Goal: Task Accomplishment & Management: Use online tool/utility

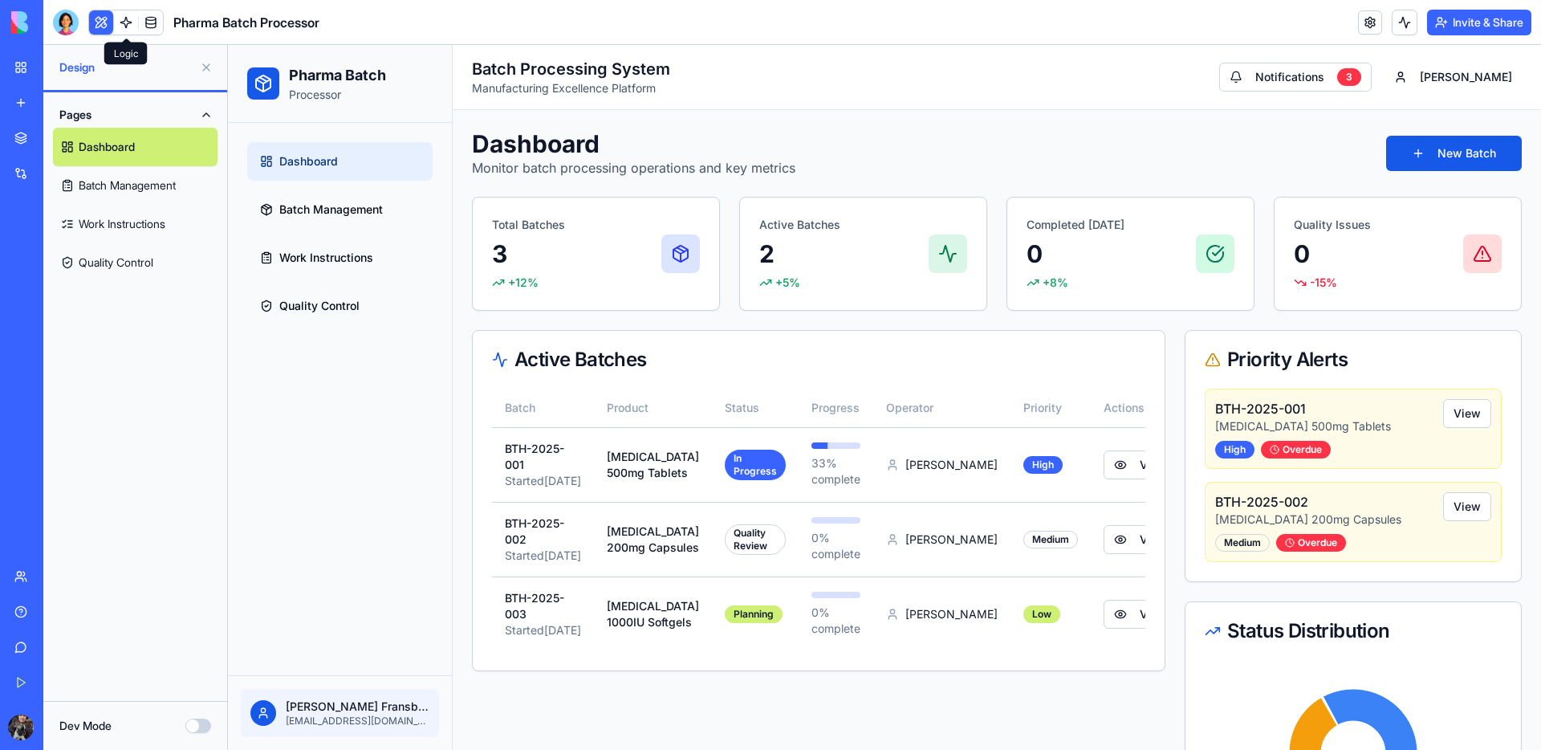
click at [129, 22] on link at bounding box center [126, 22] width 24 height 24
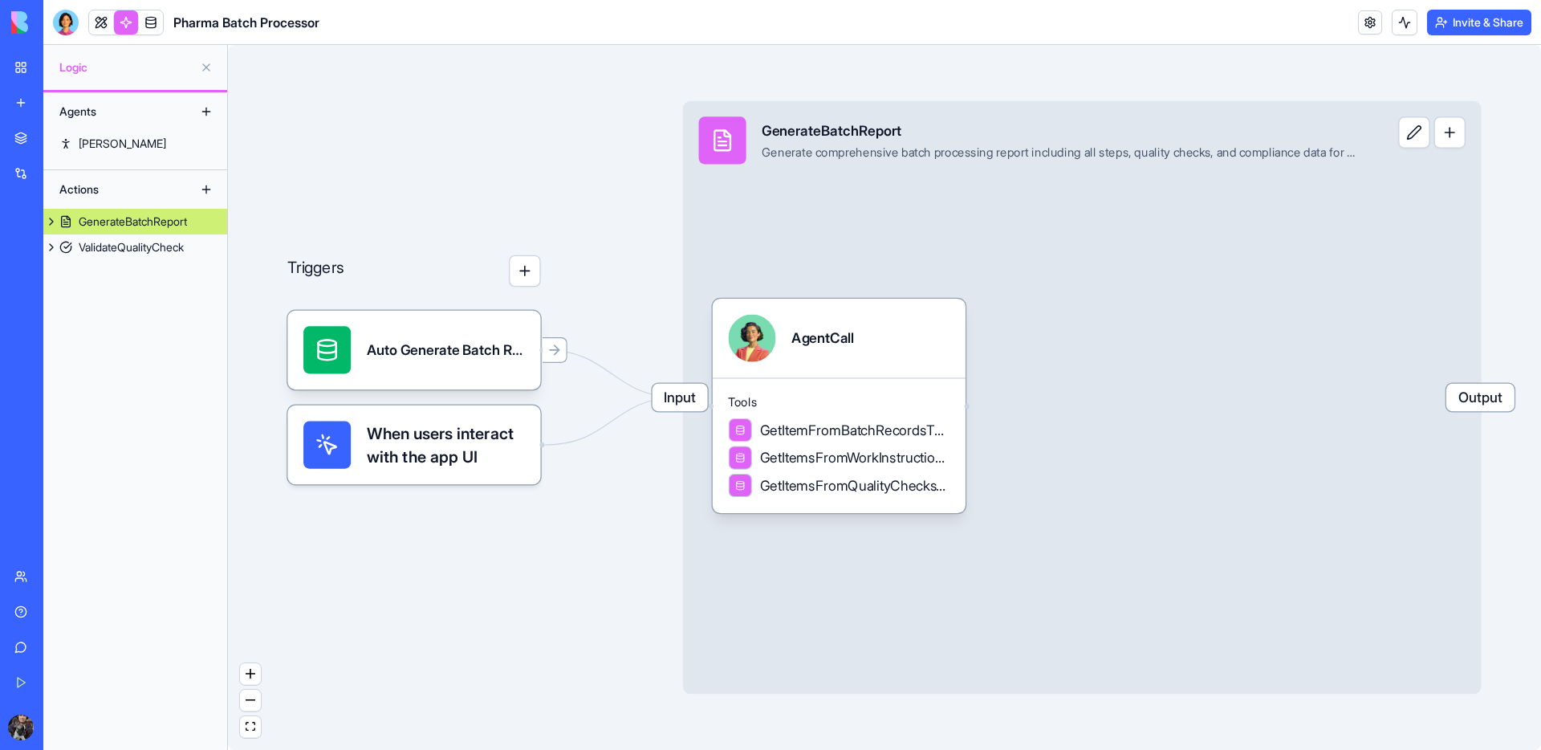
click at [532, 273] on button "button" at bounding box center [524, 270] width 31 height 31
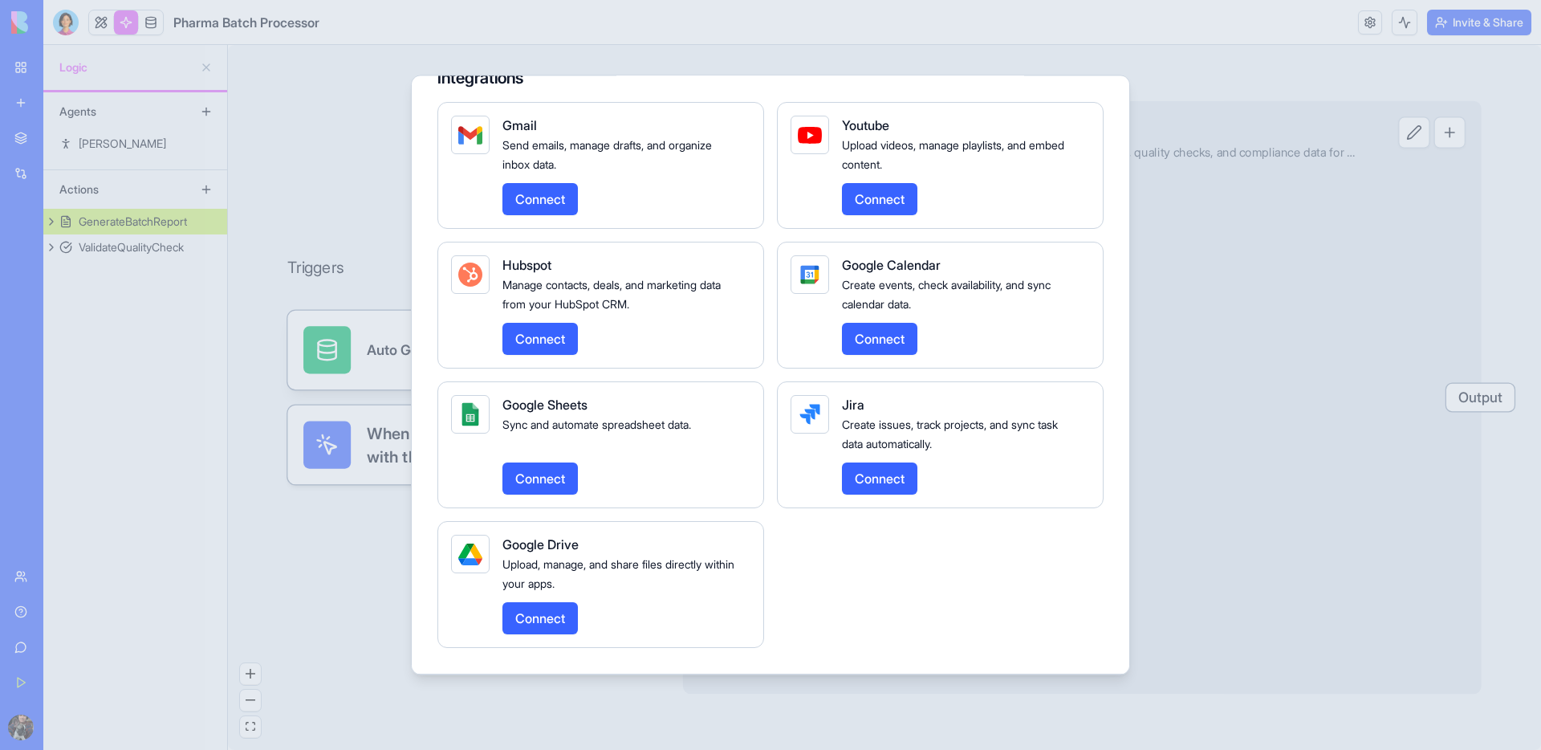
scroll to position [501, 0]
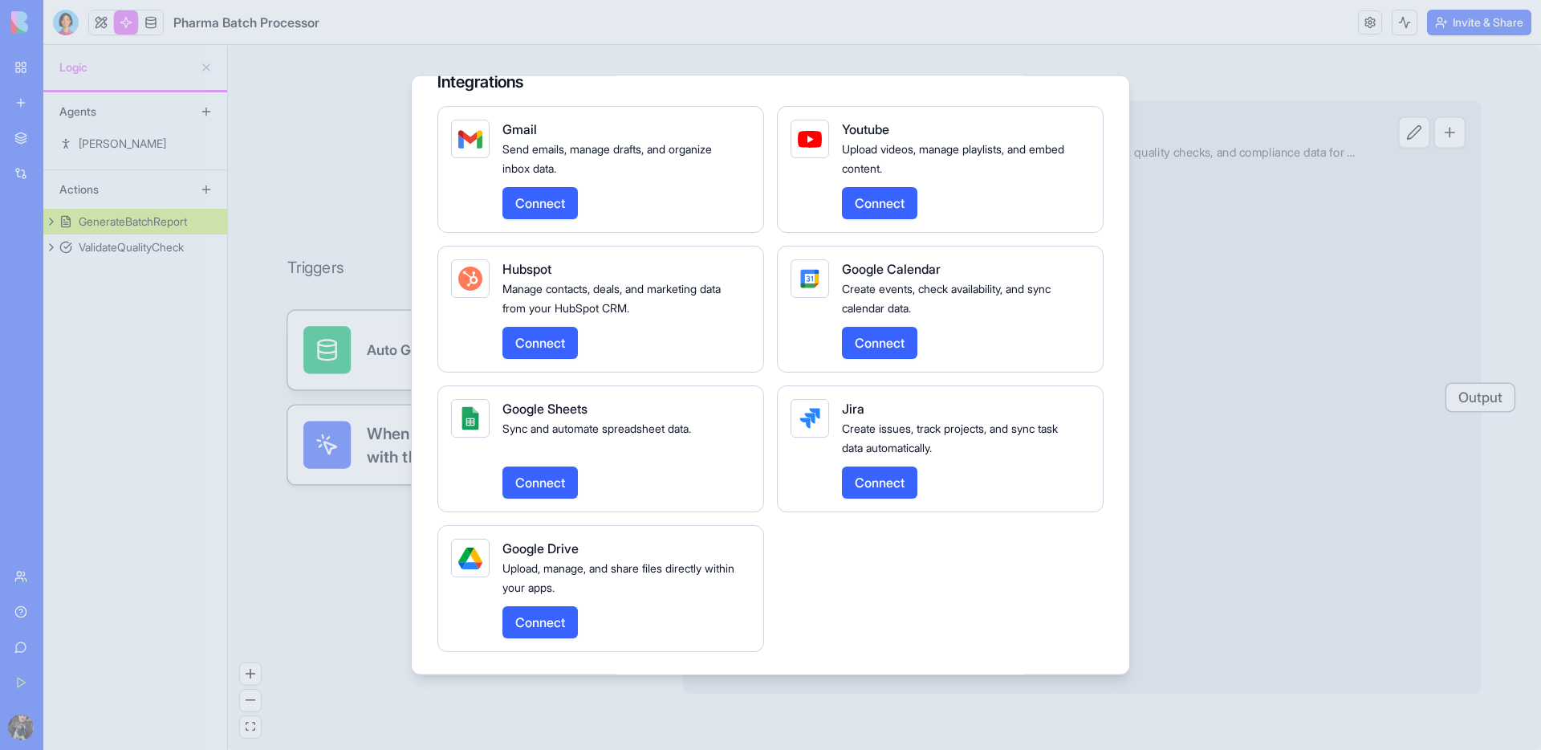
click at [1222, 183] on div at bounding box center [770, 375] width 1541 height 750
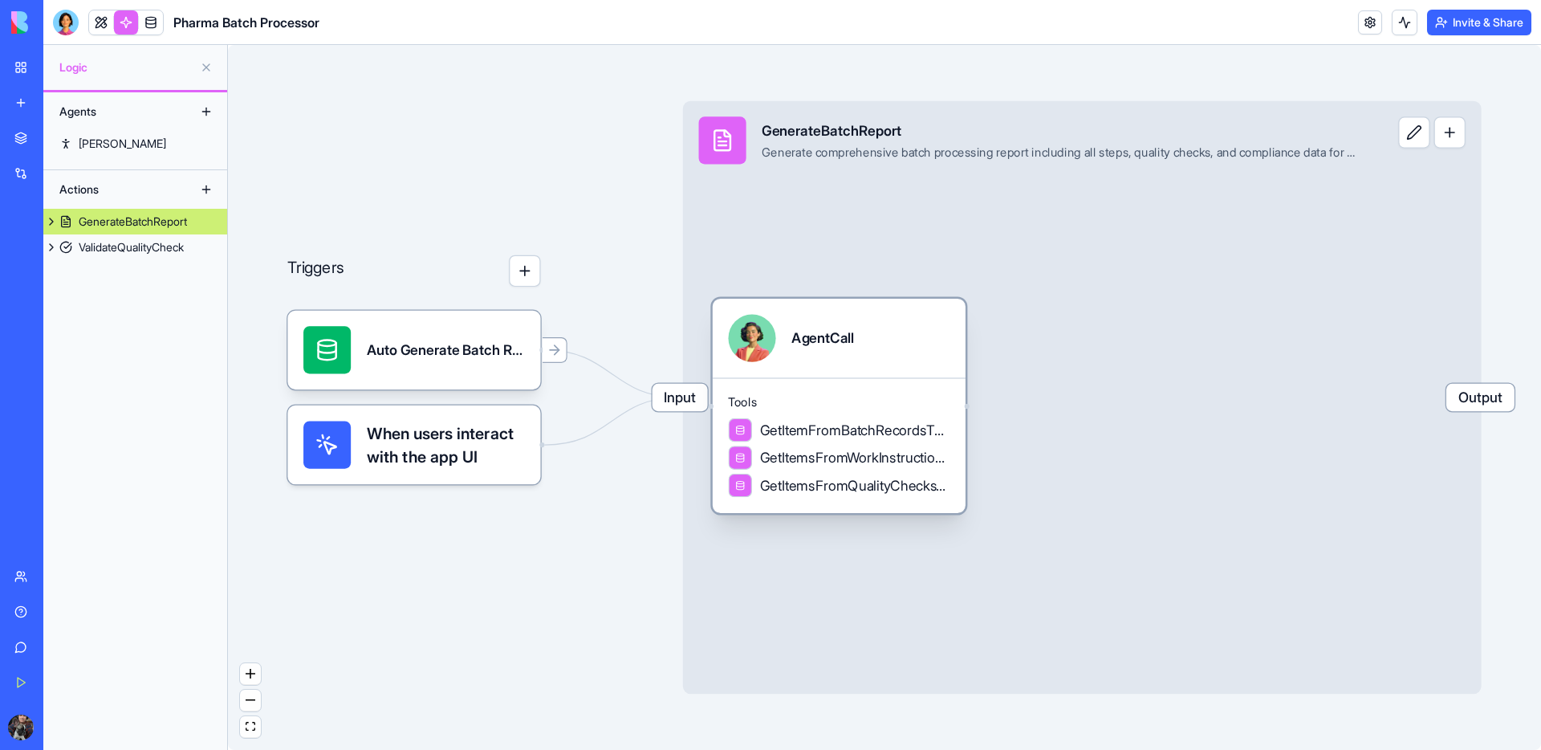
click at [799, 399] on span "Tools" at bounding box center [839, 402] width 222 height 16
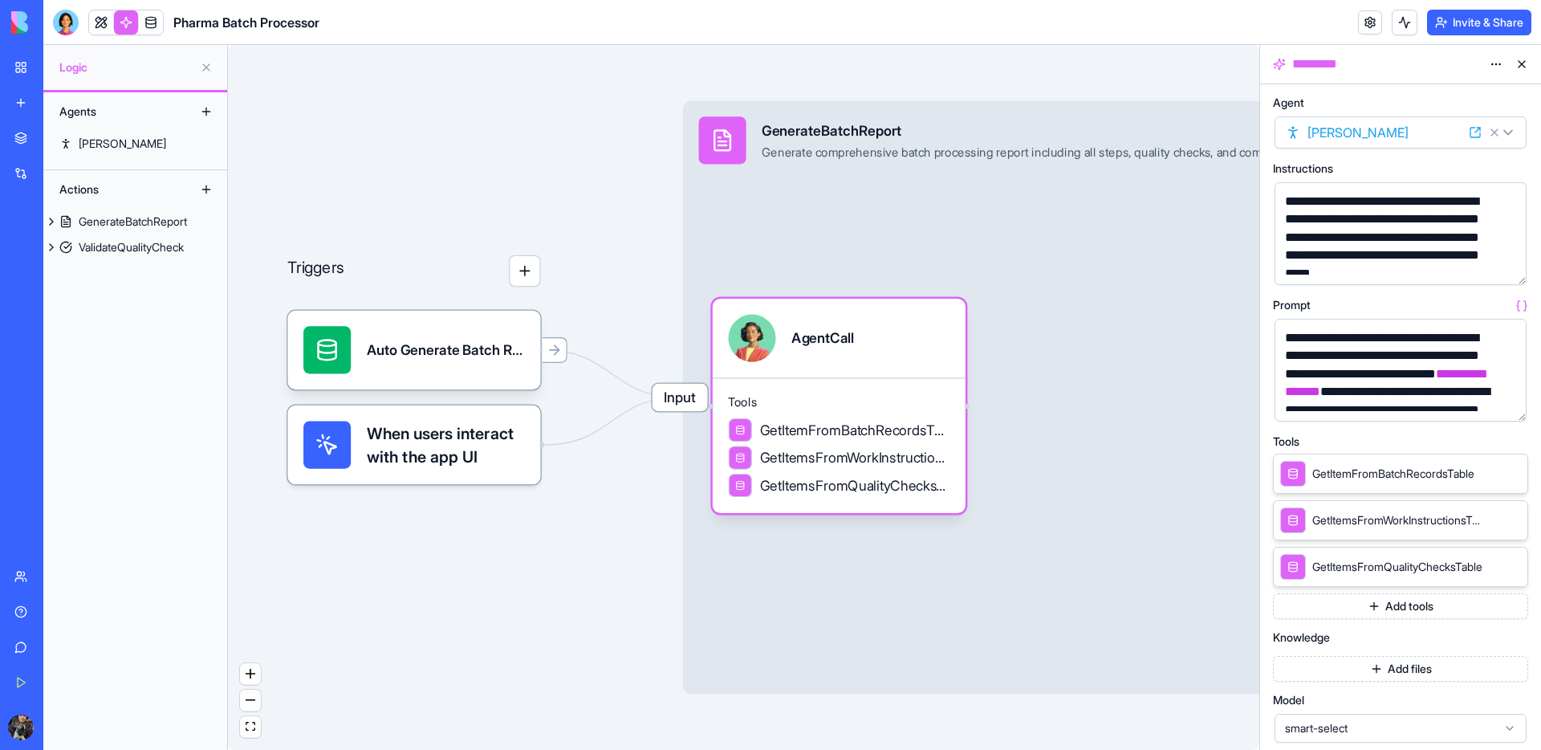
drag, startPoint x: 471, startPoint y: 336, endPoint x: 613, endPoint y: 228, distance: 178.2
click at [613, 228] on div "Triggers Auto Generate Batch ReportTrigger When users interact with the app UI …" at bounding box center [743, 397] width 1031 height 705
drag, startPoint x: 437, startPoint y: 454, endPoint x: 441, endPoint y: 508, distance: 54.0
click at [441, 510] on div "Triggers Auto Generate Batch ReportTrigger When users interact with the app UI …" at bounding box center [743, 397] width 1031 height 705
click at [435, 451] on span "When users interact with the app UI" at bounding box center [446, 444] width 158 height 47
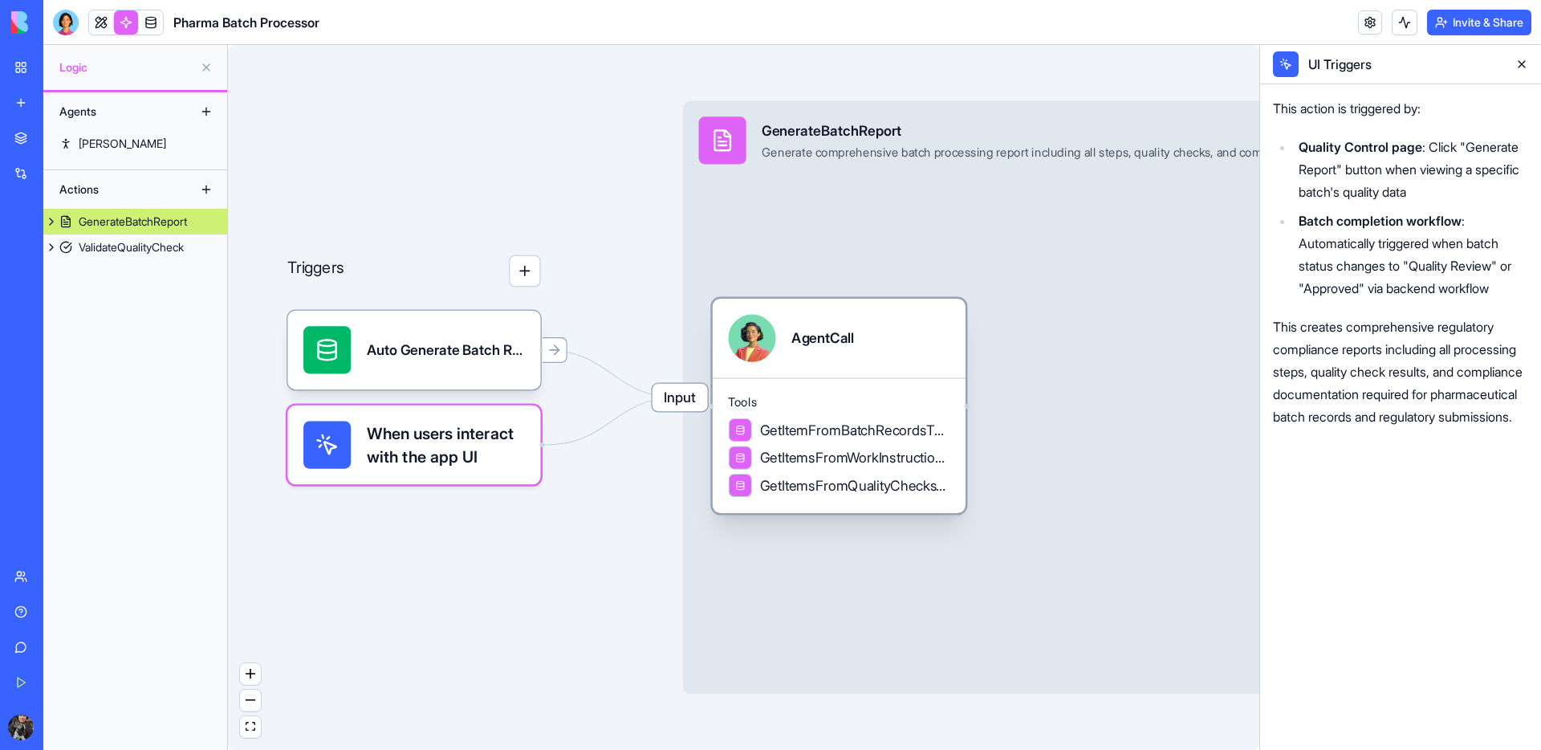
click at [869, 418] on div "GetItemFromBatchRecordsTable" at bounding box center [839, 430] width 222 height 24
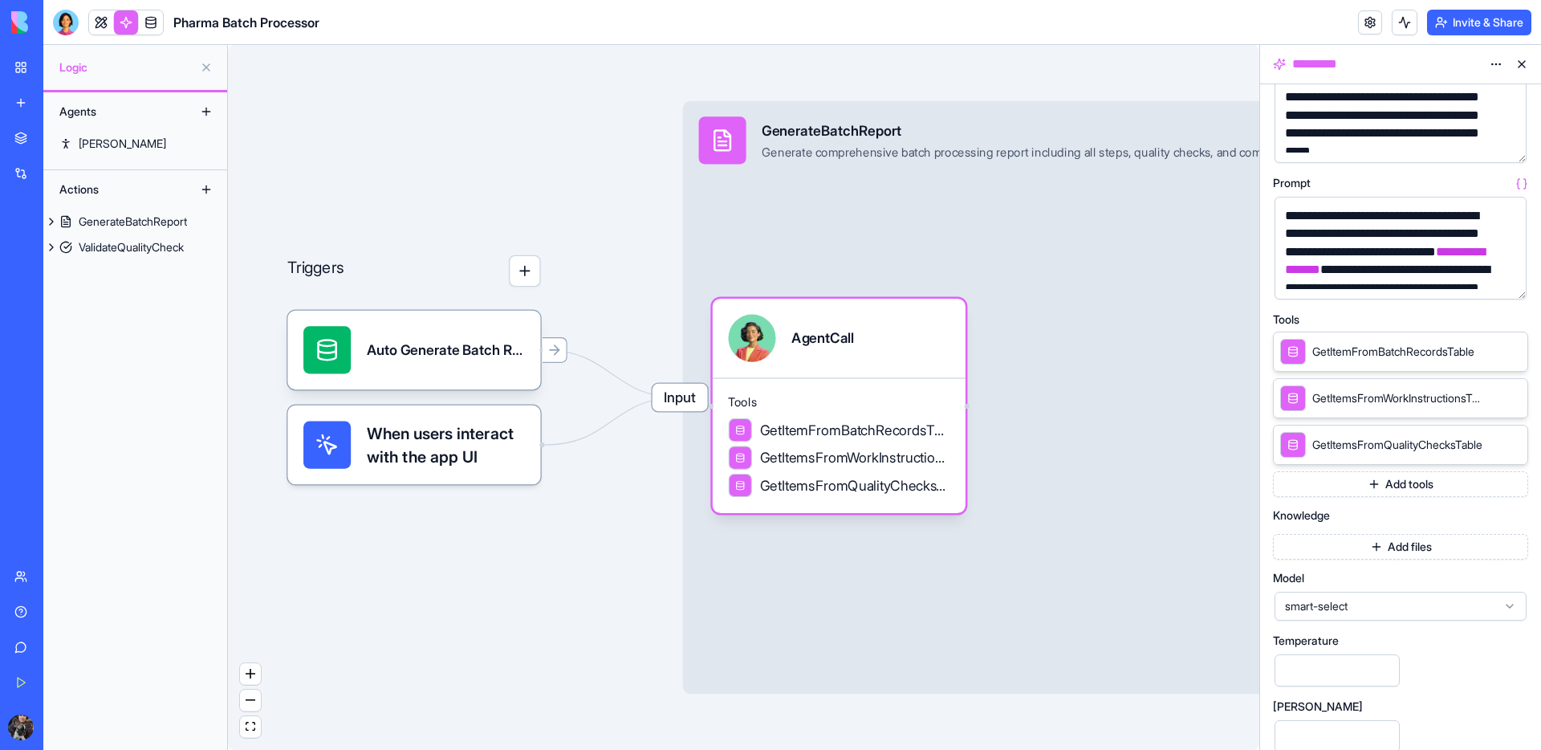
scroll to position [201, 0]
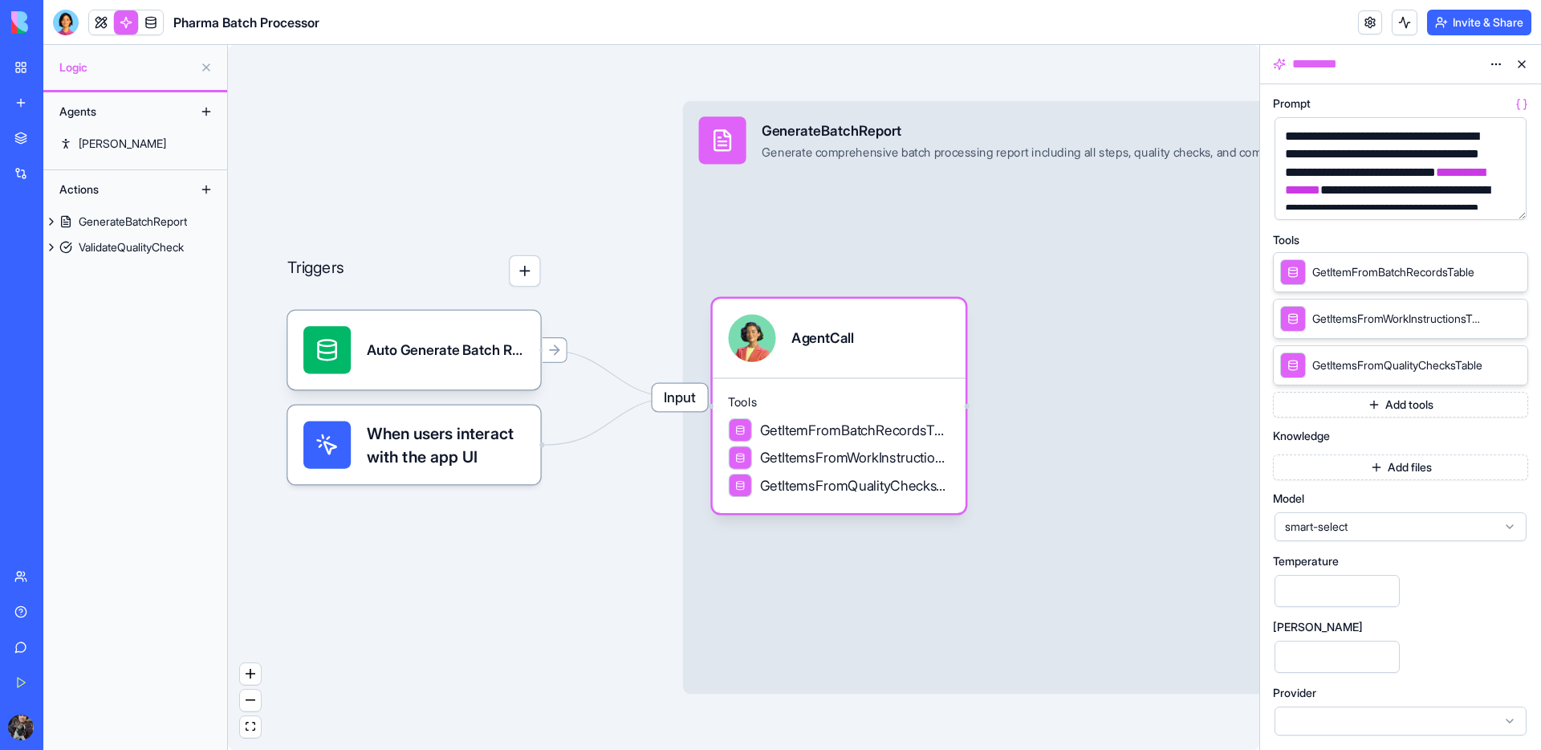
click at [1397, 407] on button "Add tools" at bounding box center [1400, 405] width 255 height 26
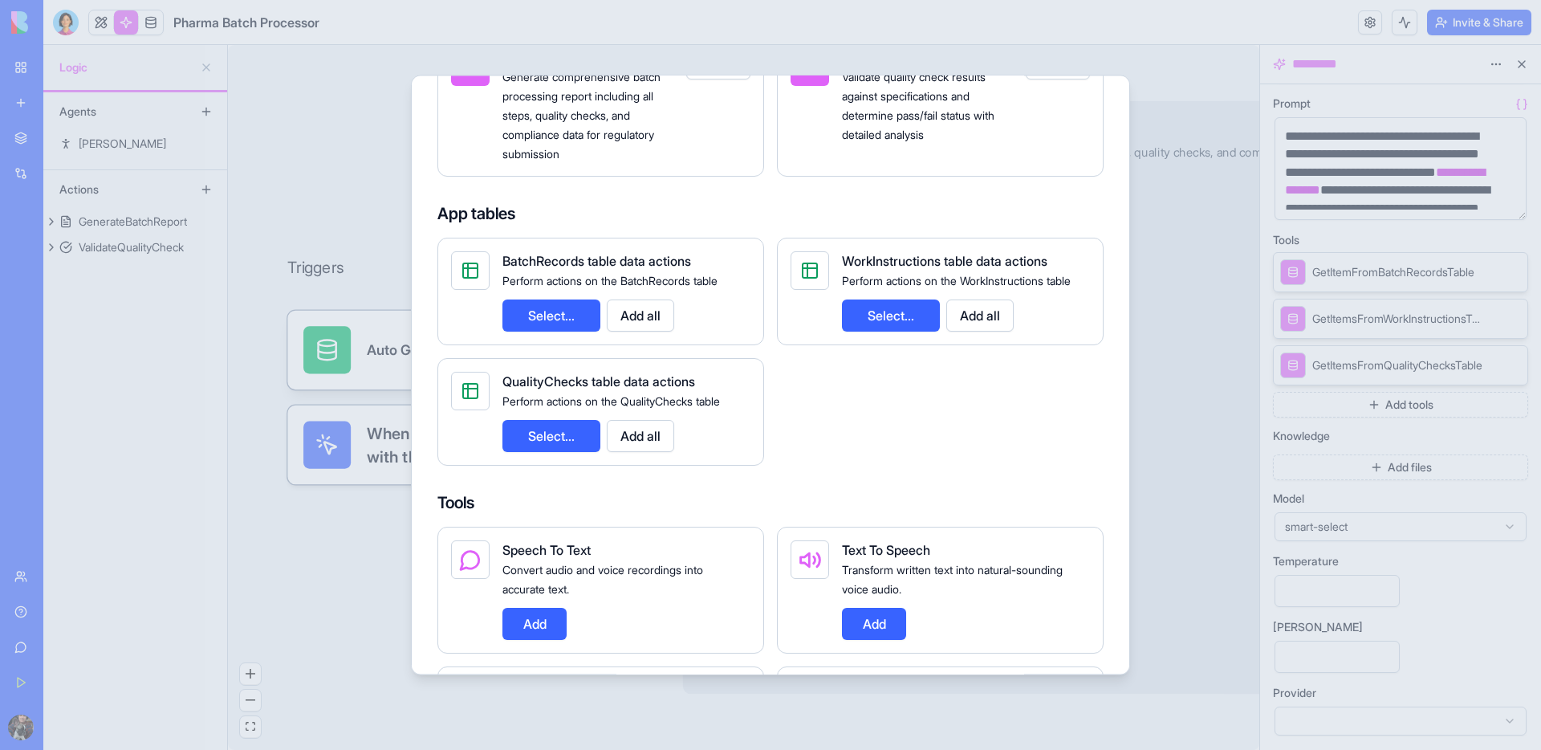
scroll to position [0, 0]
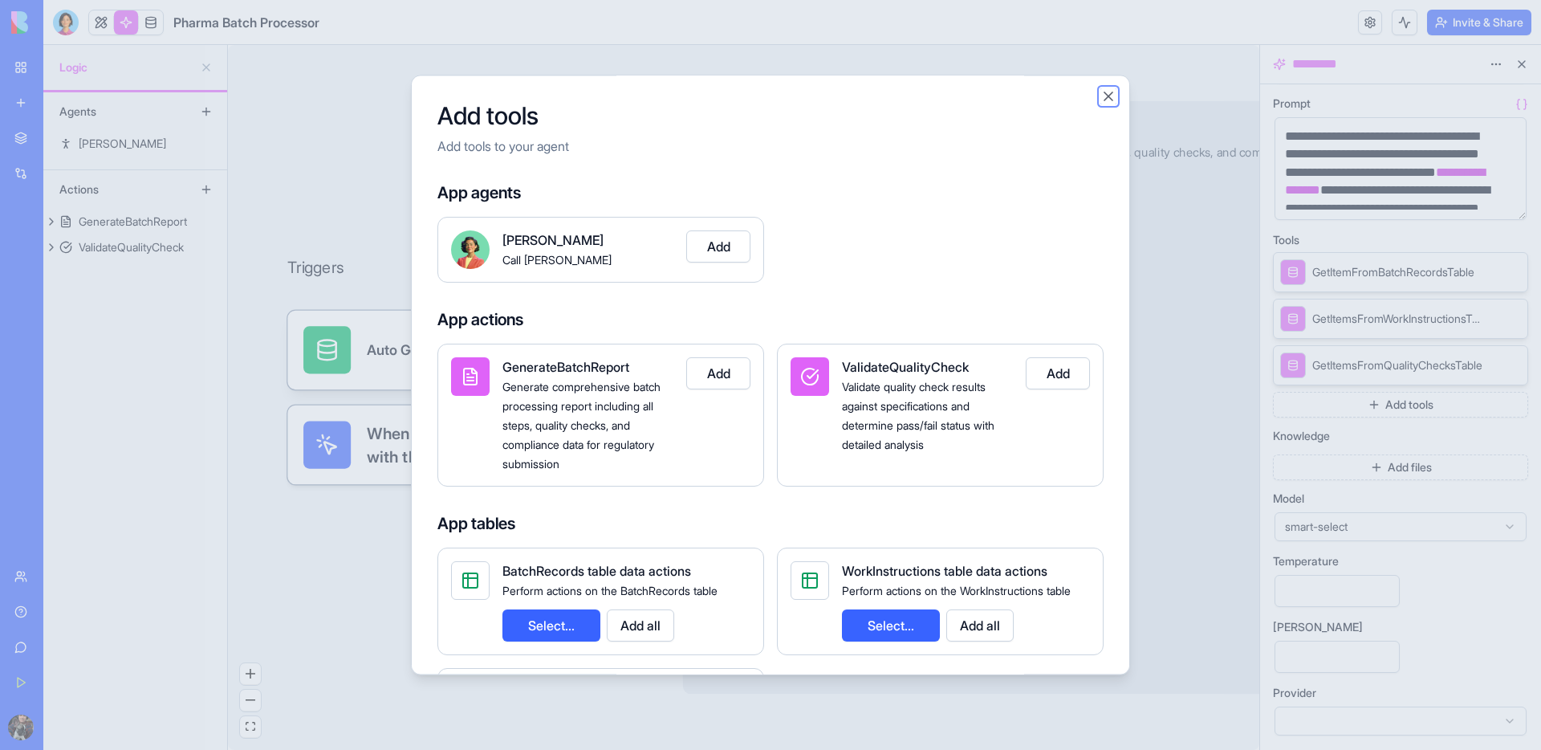
click at [1113, 99] on button "Close" at bounding box center [1108, 96] width 16 height 16
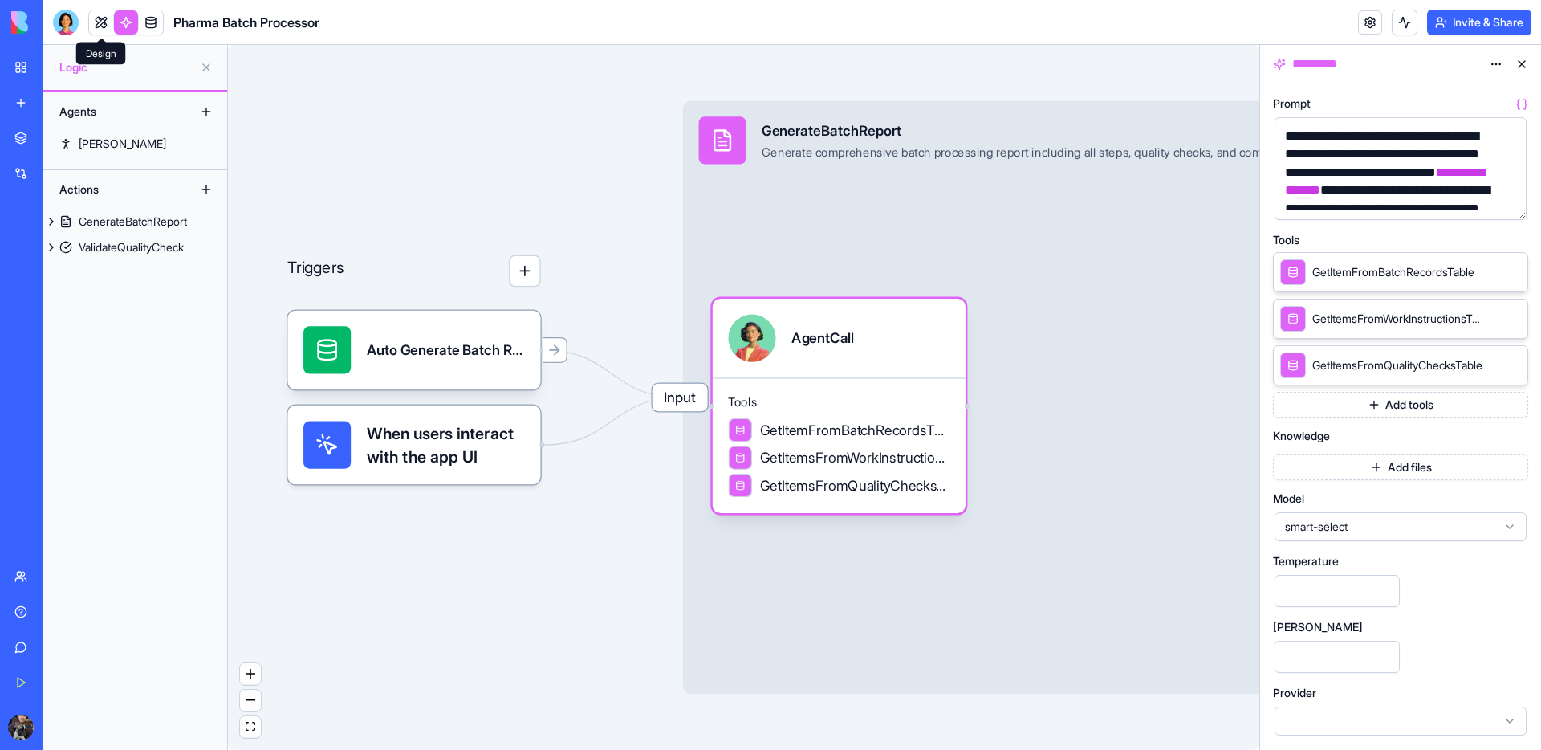
click at [108, 25] on link at bounding box center [101, 22] width 24 height 24
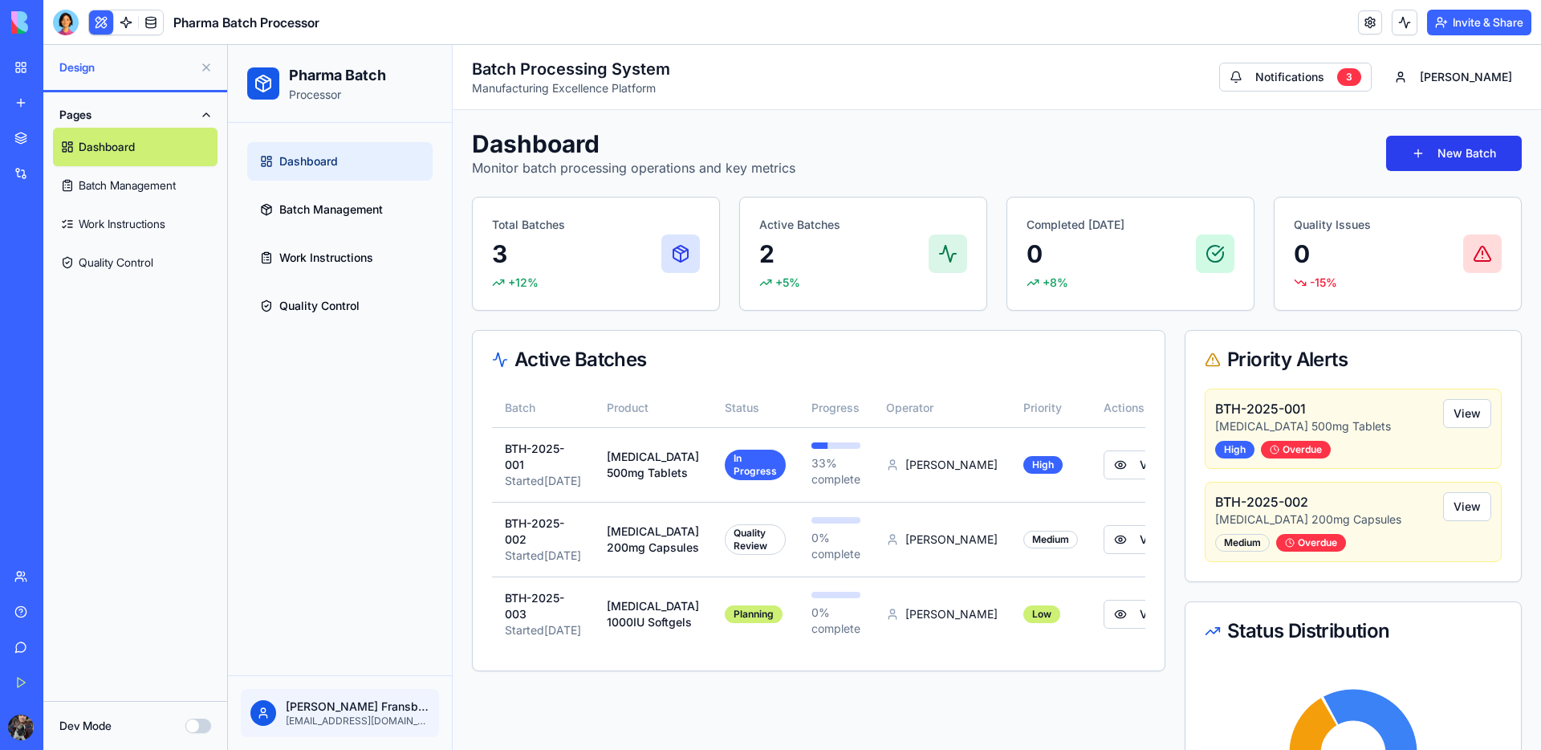
click at [1445, 163] on button "New Batch" at bounding box center [1454, 153] width 136 height 35
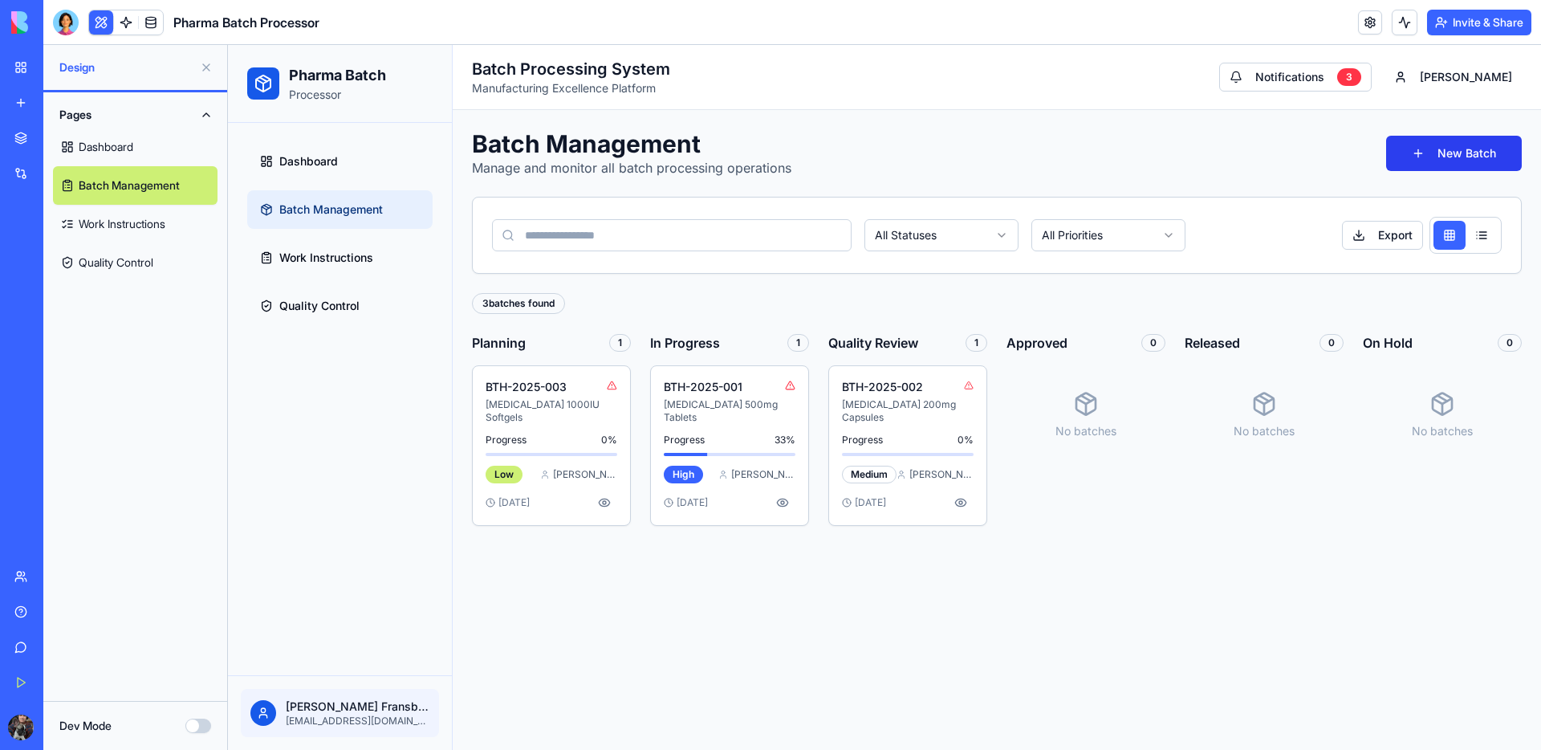
click at [1469, 157] on button "New Batch" at bounding box center [1454, 153] width 136 height 35
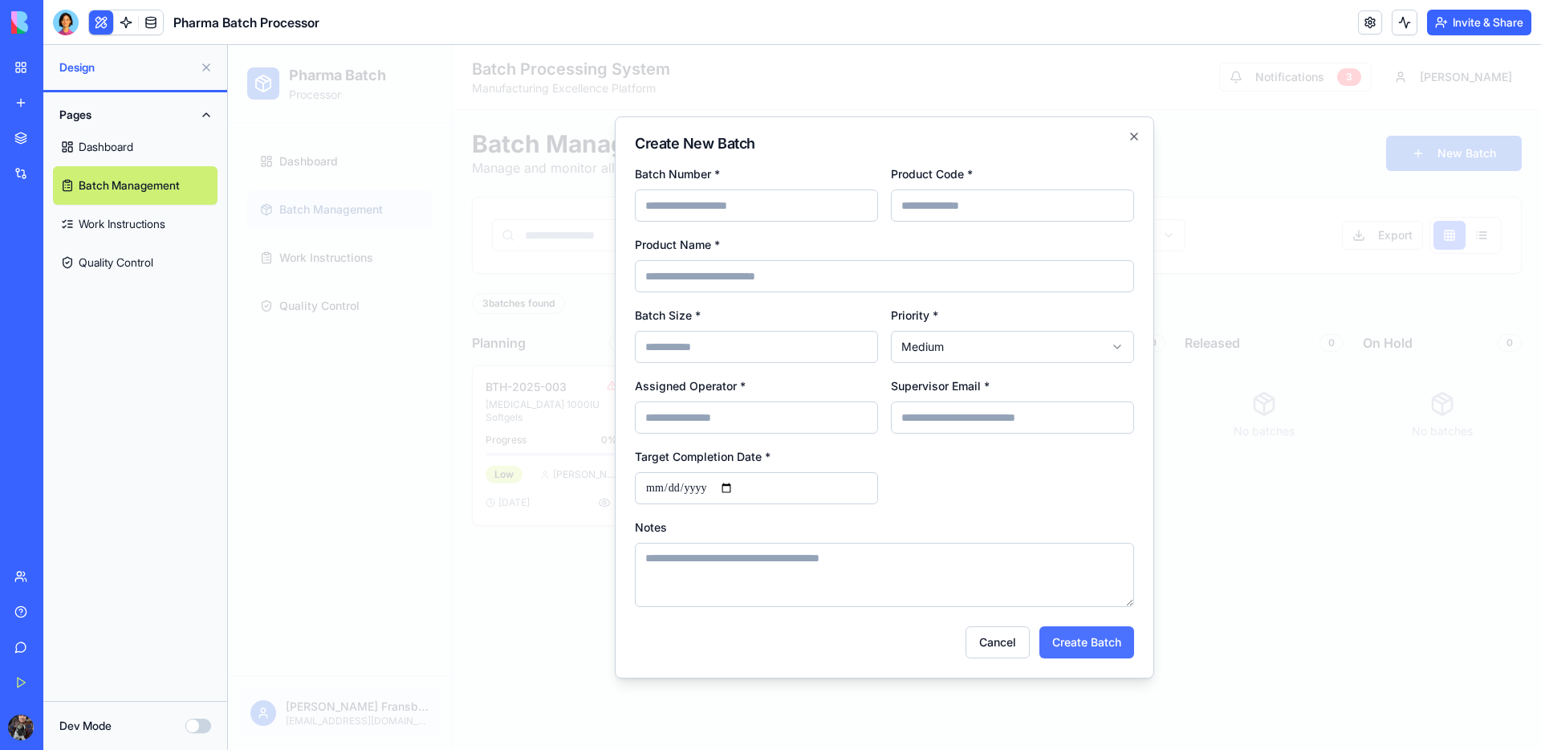
click at [1079, 643] on button "Create Batch" at bounding box center [1086, 642] width 95 height 32
click at [1002, 638] on button "Cancel" at bounding box center [998, 642] width 64 height 32
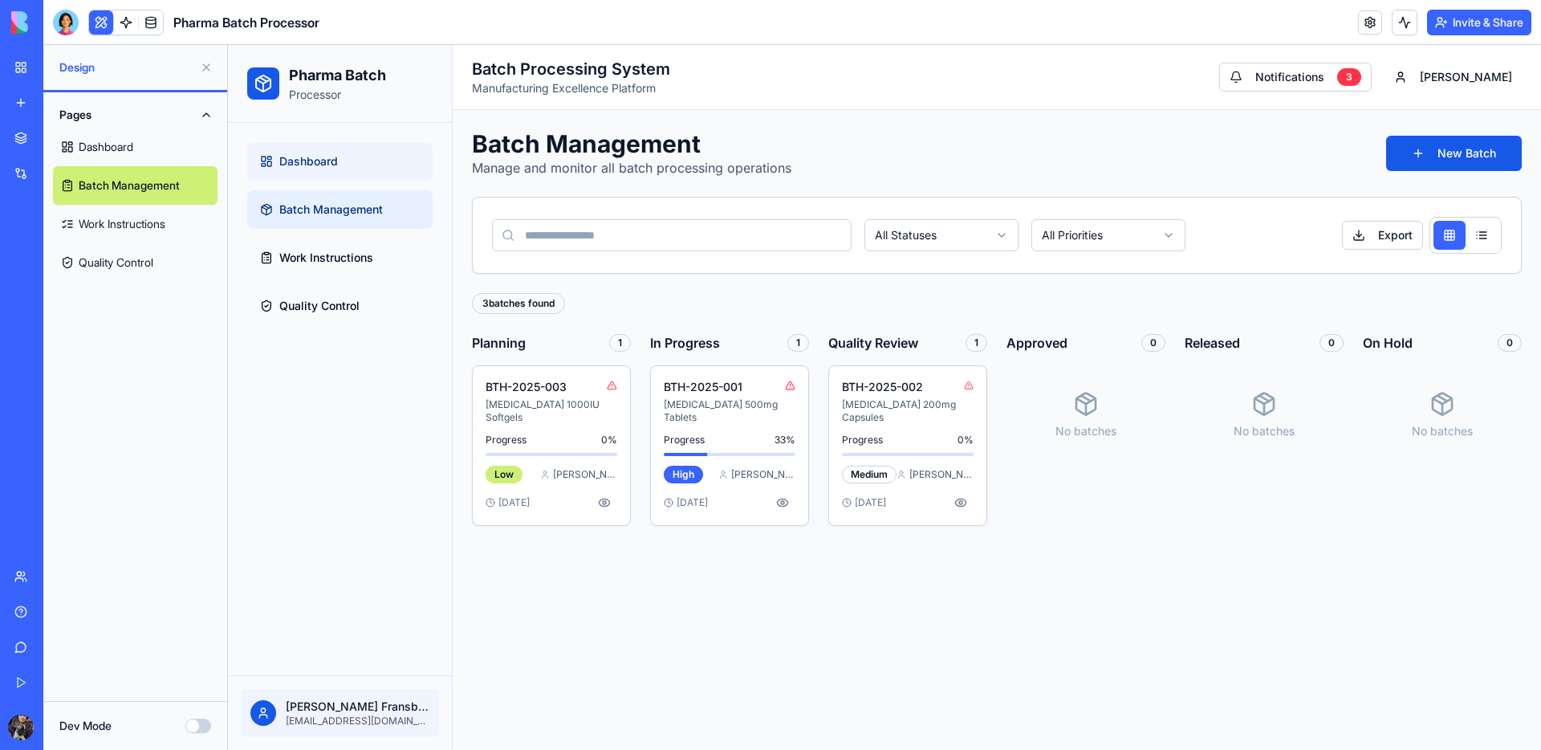
click at [333, 172] on link "Dashboard" at bounding box center [339, 161] width 185 height 39
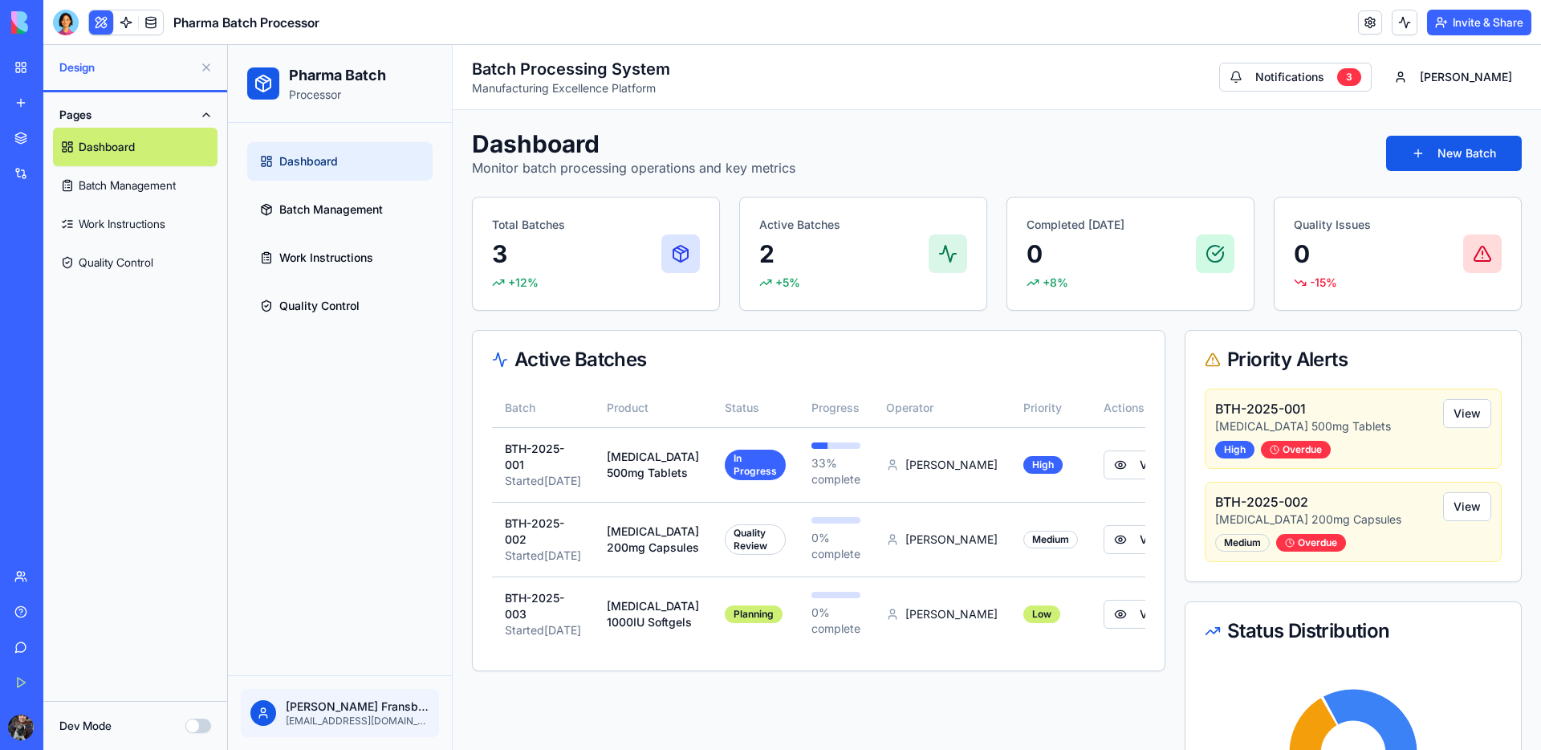
click at [340, 234] on ul "Dashboard Batch Management Work Instructions Quality Control" at bounding box center [339, 233] width 185 height 183
click at [328, 266] on link "Work Instructions" at bounding box center [339, 257] width 185 height 39
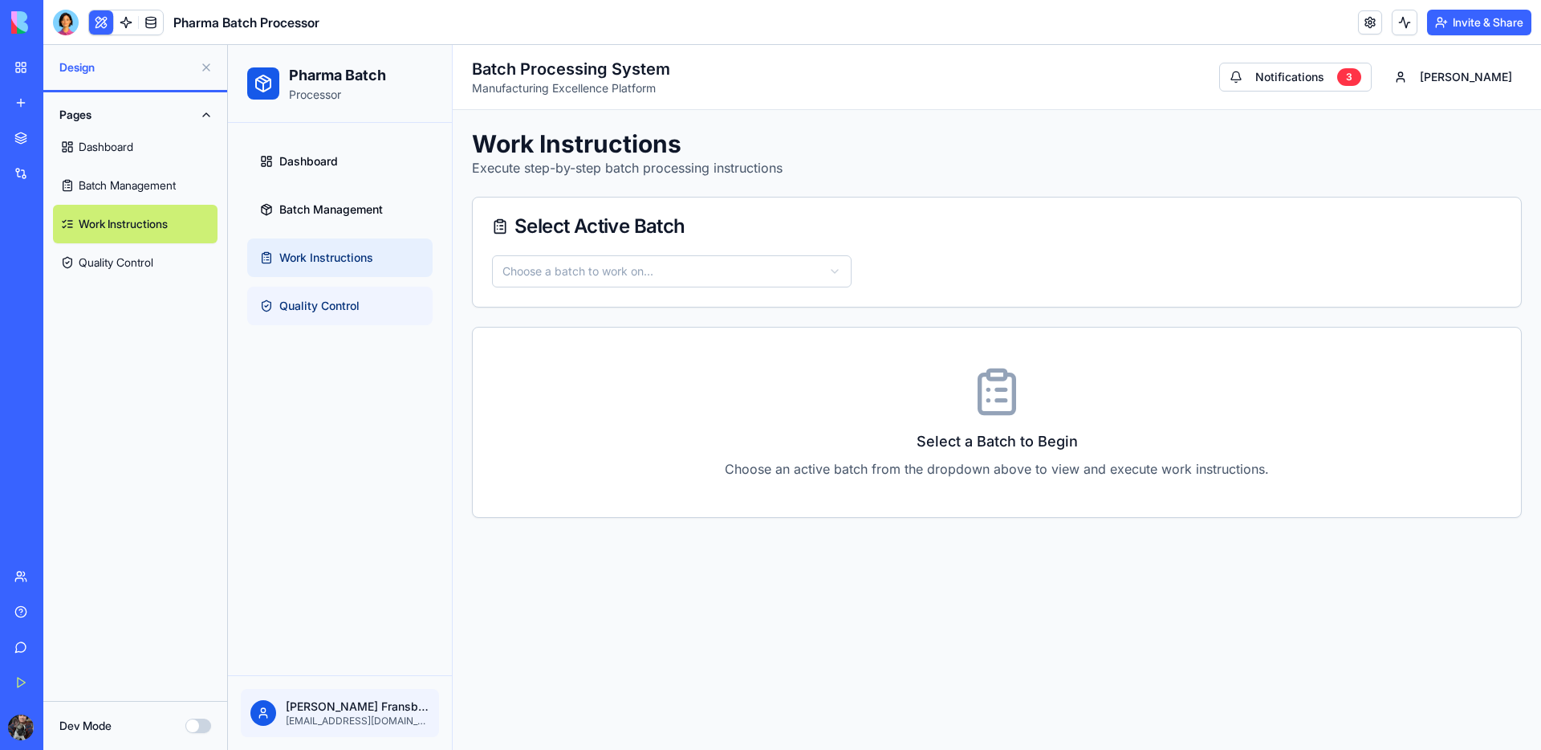
click at [324, 299] on span "Quality Control" at bounding box center [319, 306] width 80 height 16
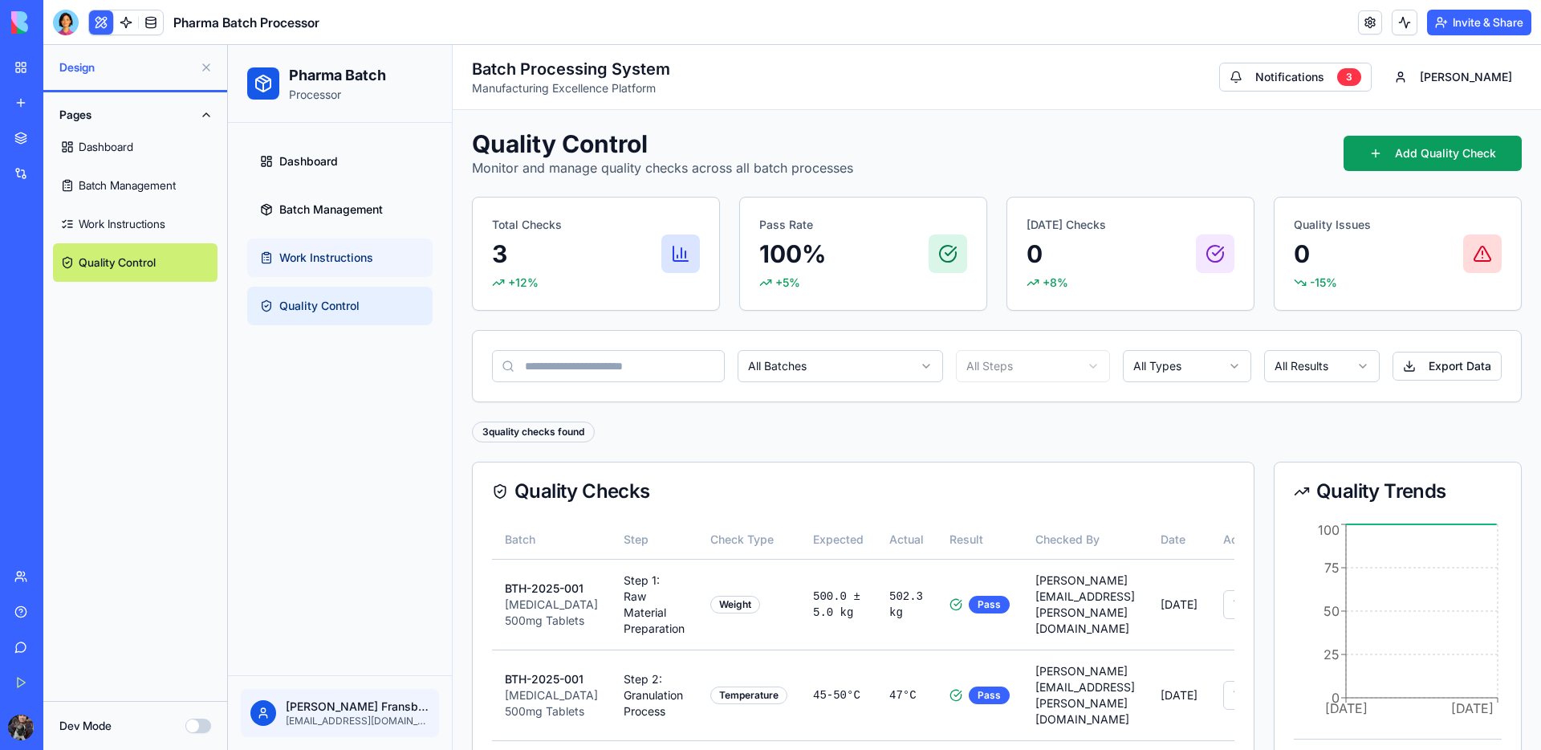
click at [322, 256] on span "Work Instructions" at bounding box center [326, 258] width 94 height 16
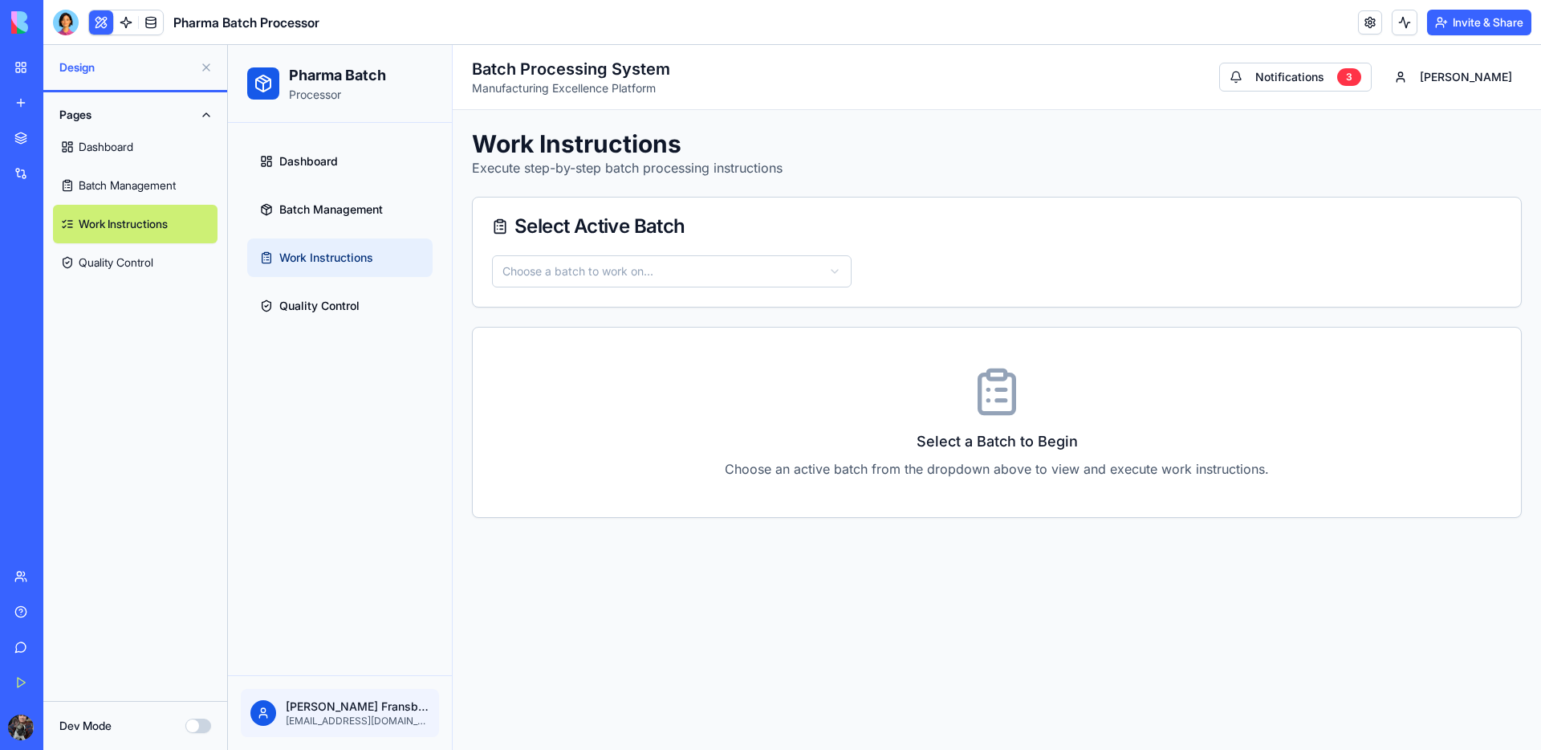
click at [142, 188] on link "Batch Management" at bounding box center [135, 185] width 165 height 39
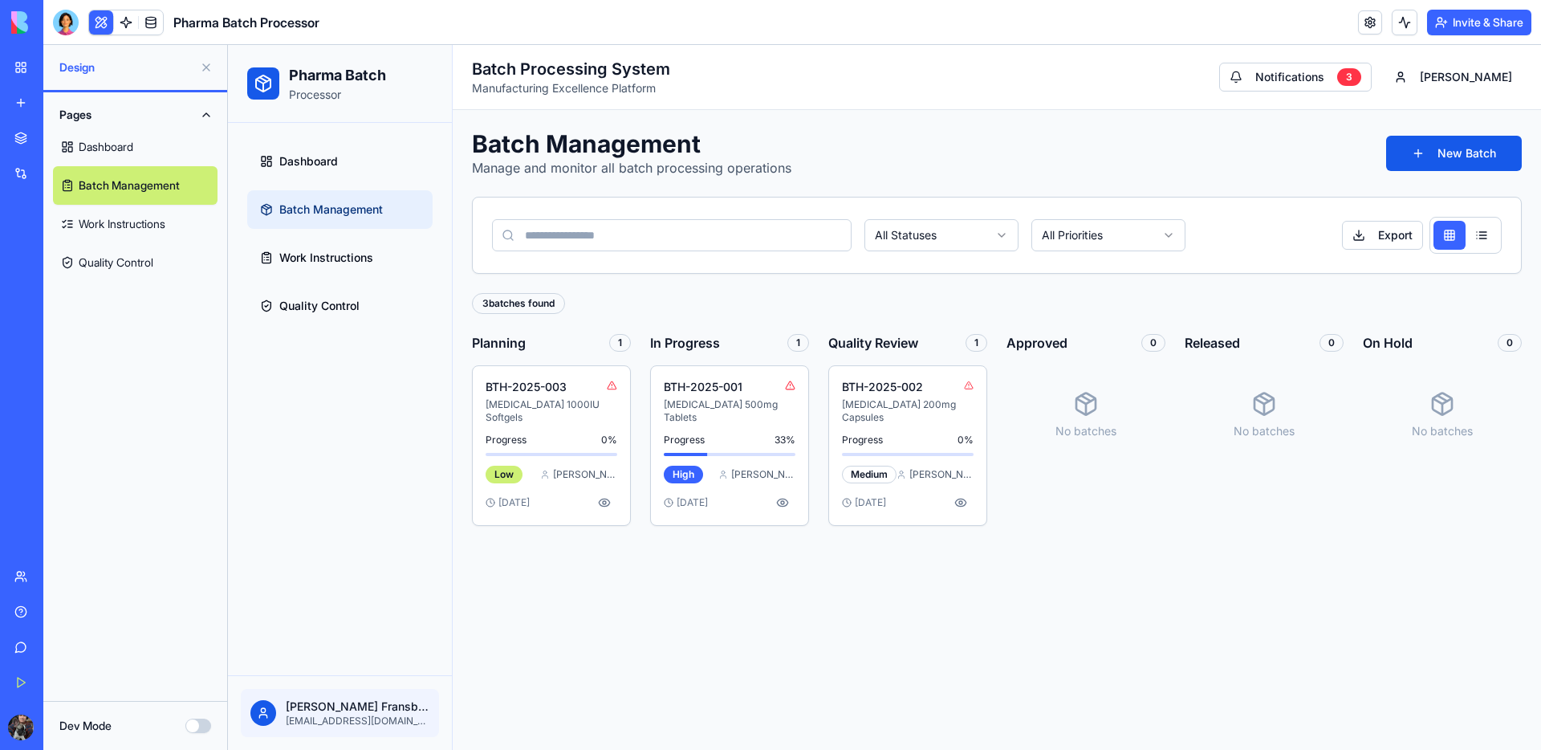
click at [138, 222] on link "Work Instructions" at bounding box center [135, 224] width 165 height 39
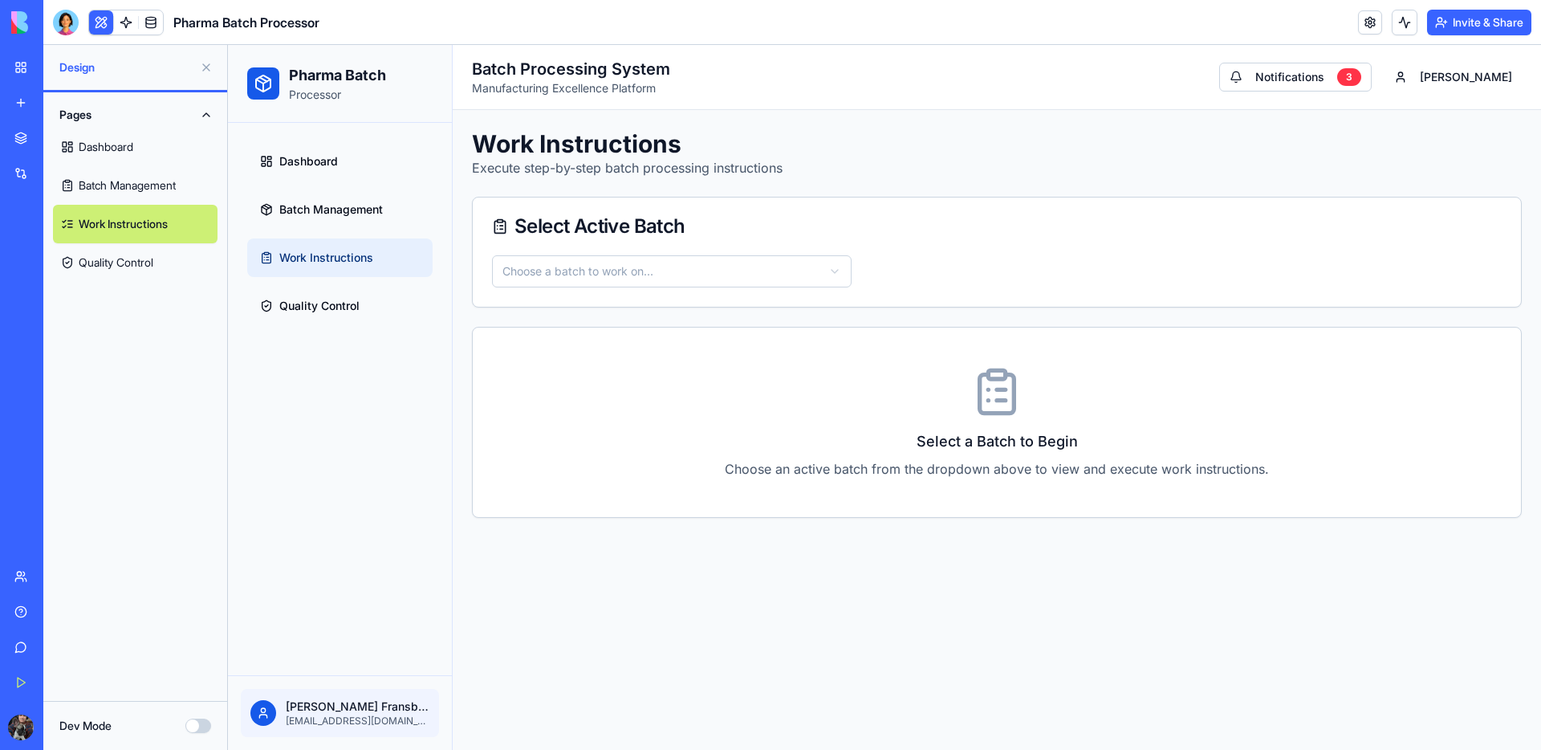
click at [128, 256] on link "Quality Control" at bounding box center [135, 262] width 165 height 39
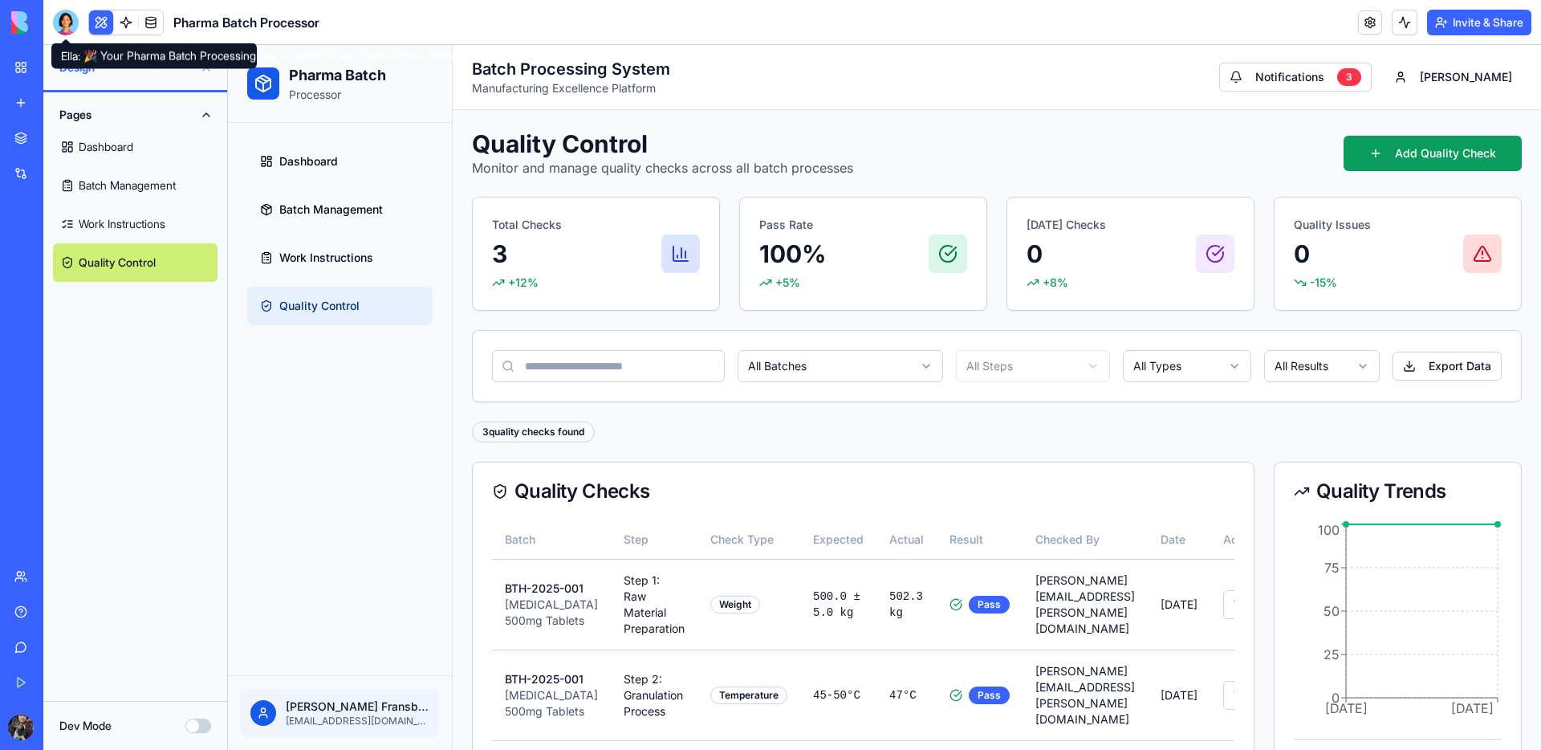
click at [70, 25] on div at bounding box center [66, 23] width 26 height 26
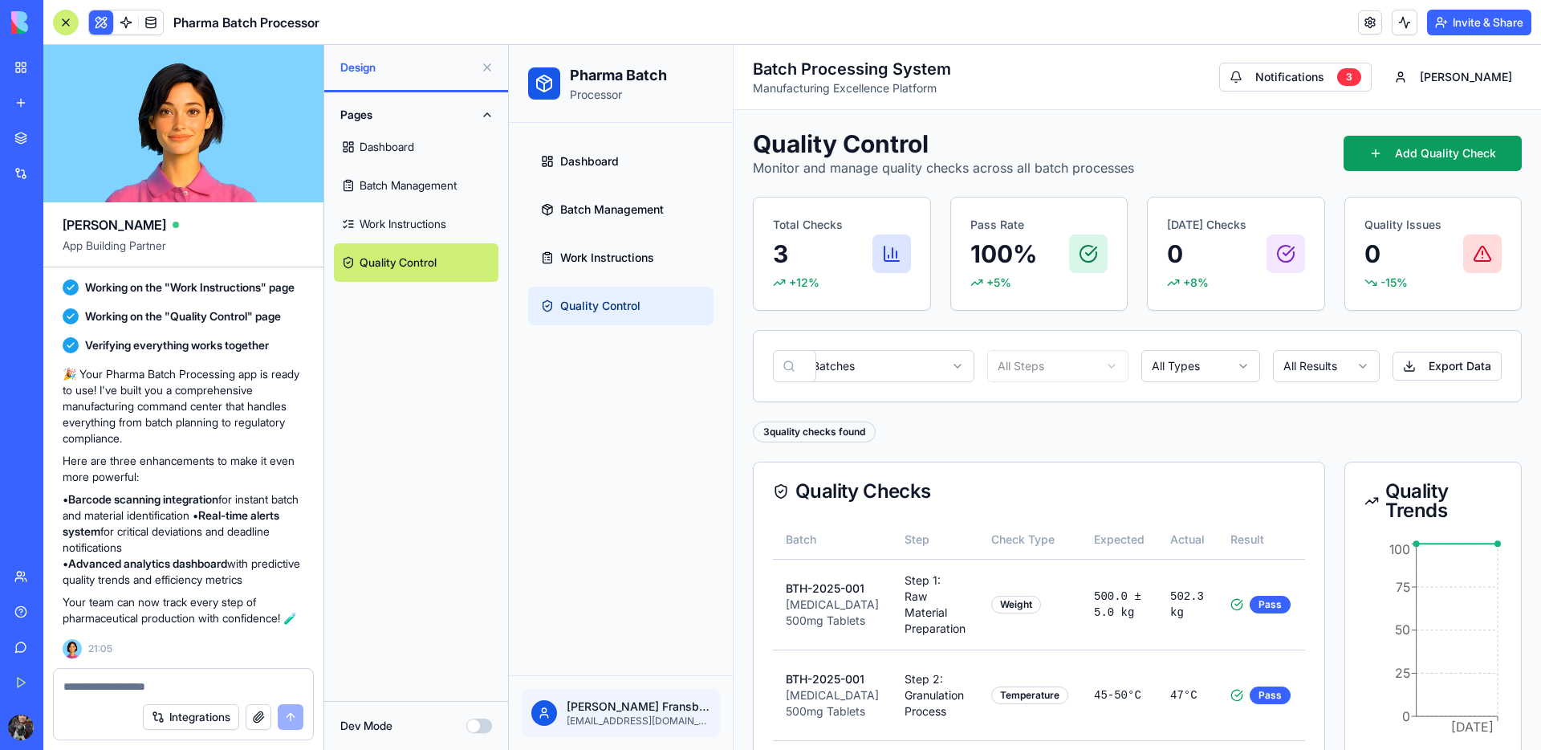
click at [63, 24] on div at bounding box center [66, 23] width 26 height 26
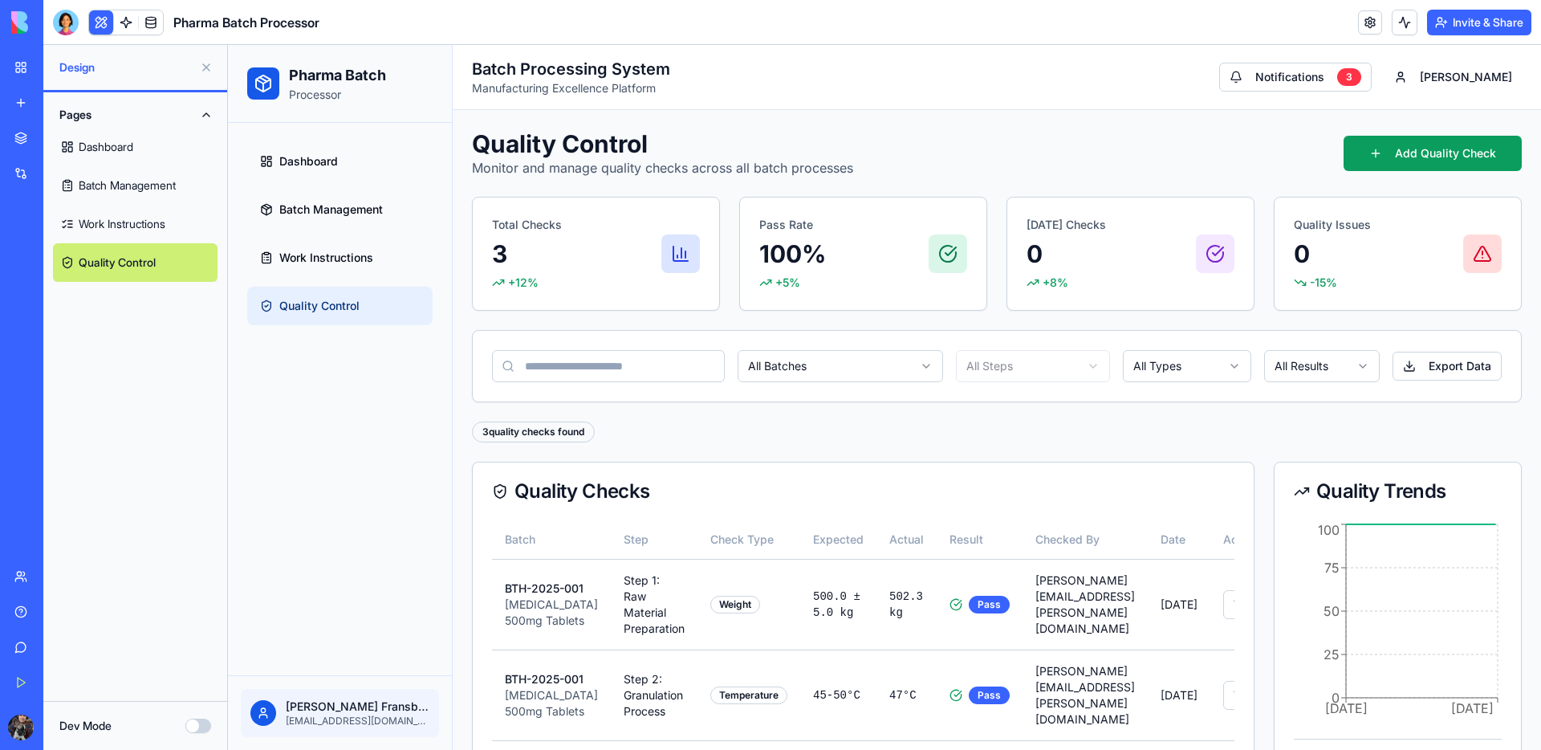
click at [63, 23] on div at bounding box center [66, 23] width 26 height 26
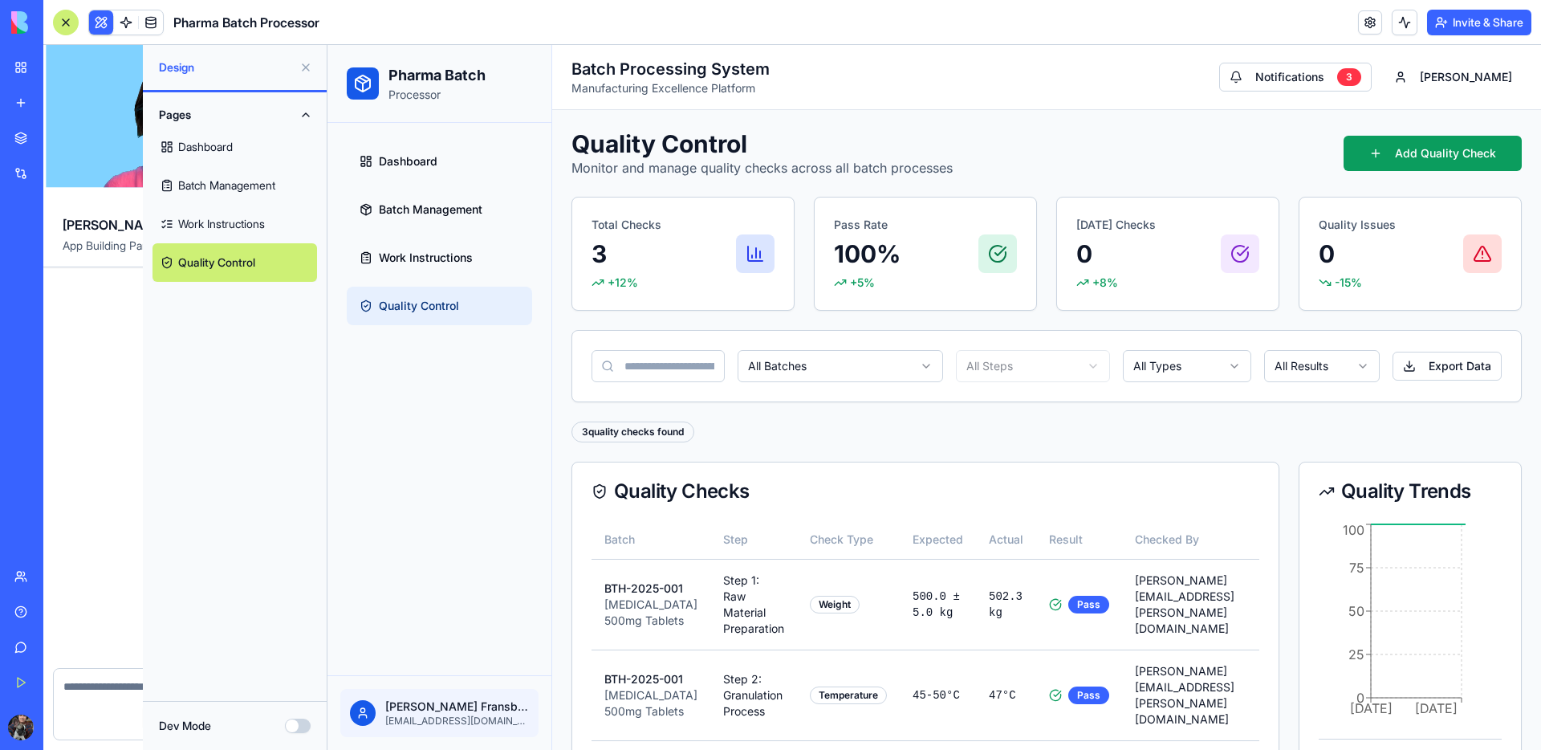
scroll to position [784, 0]
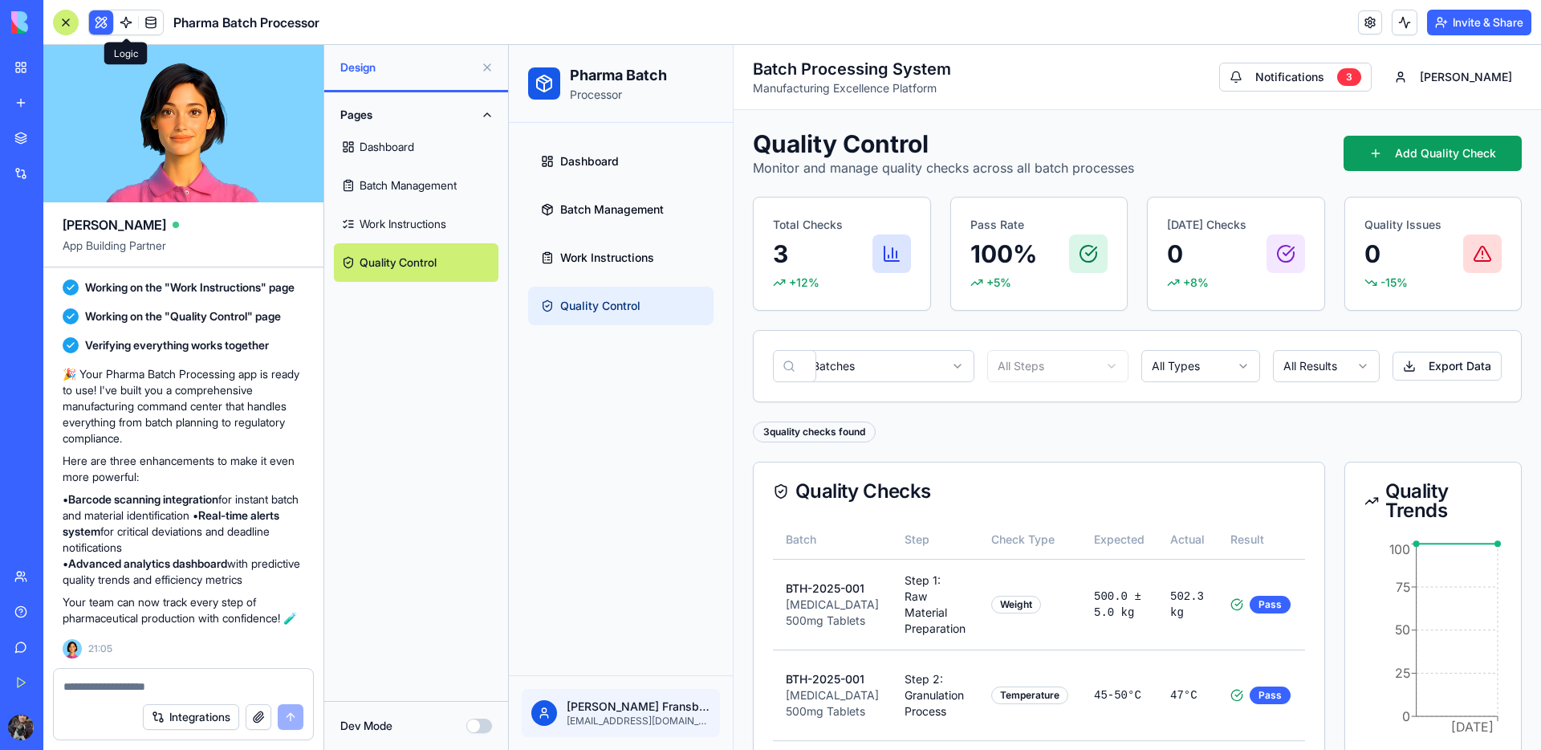
click at [132, 27] on link at bounding box center [126, 22] width 24 height 24
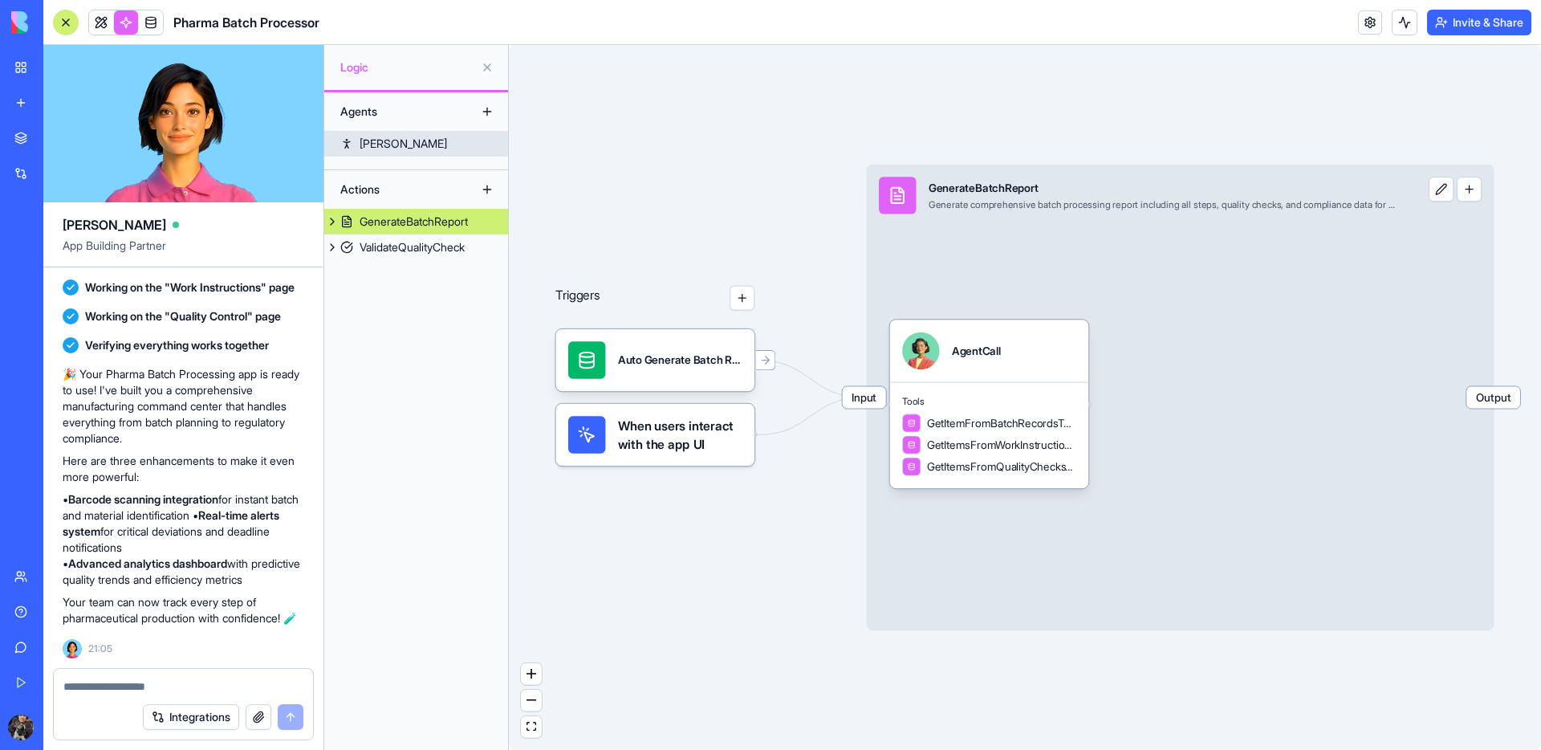
click at [376, 145] on div "[PERSON_NAME]" at bounding box center [403, 144] width 87 height 16
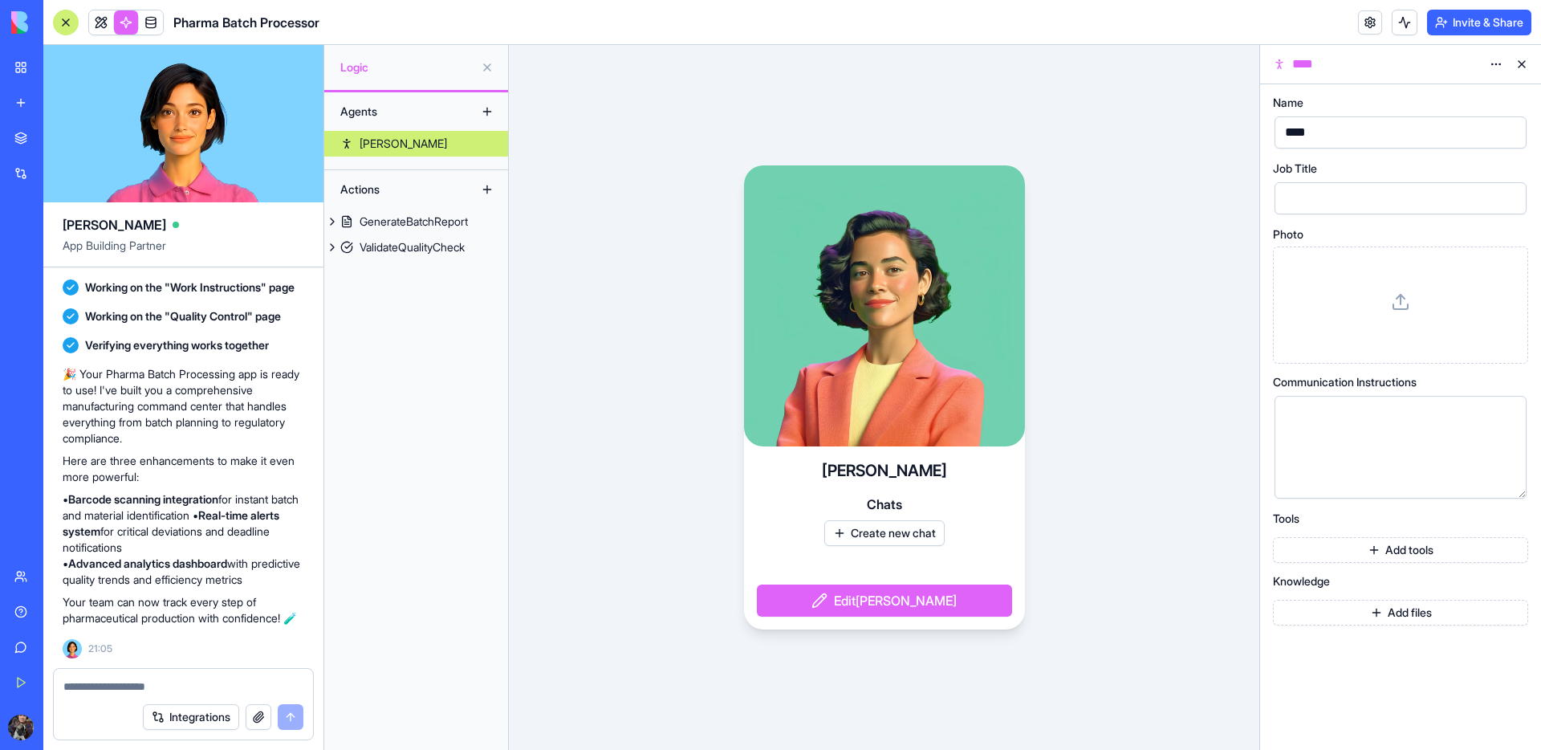
click at [482, 111] on button at bounding box center [487, 112] width 26 height 26
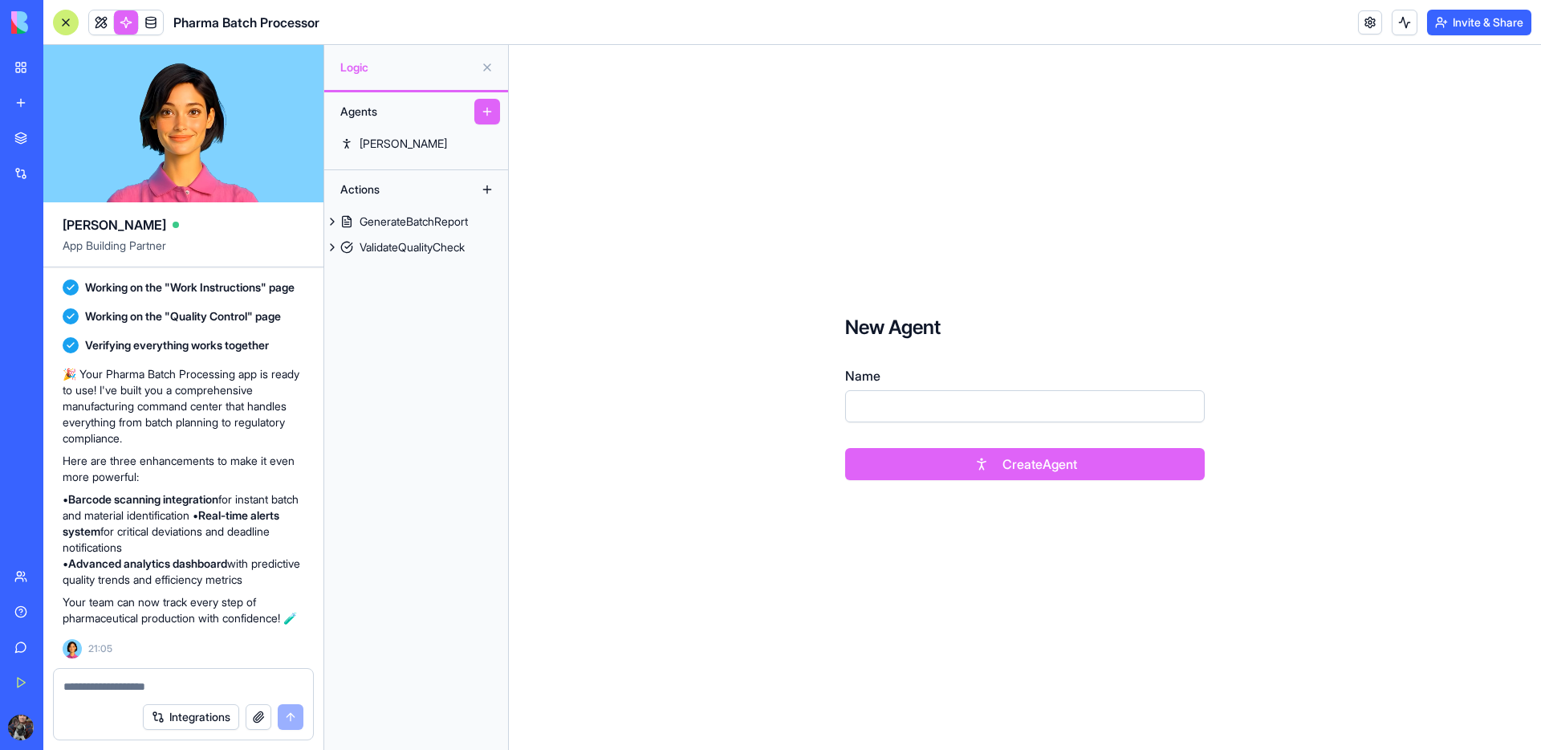
click at [958, 401] on input "Name" at bounding box center [1025, 406] width 360 height 32
type input "***"
click at [983, 462] on button "Create Agent" at bounding box center [1025, 464] width 360 height 32
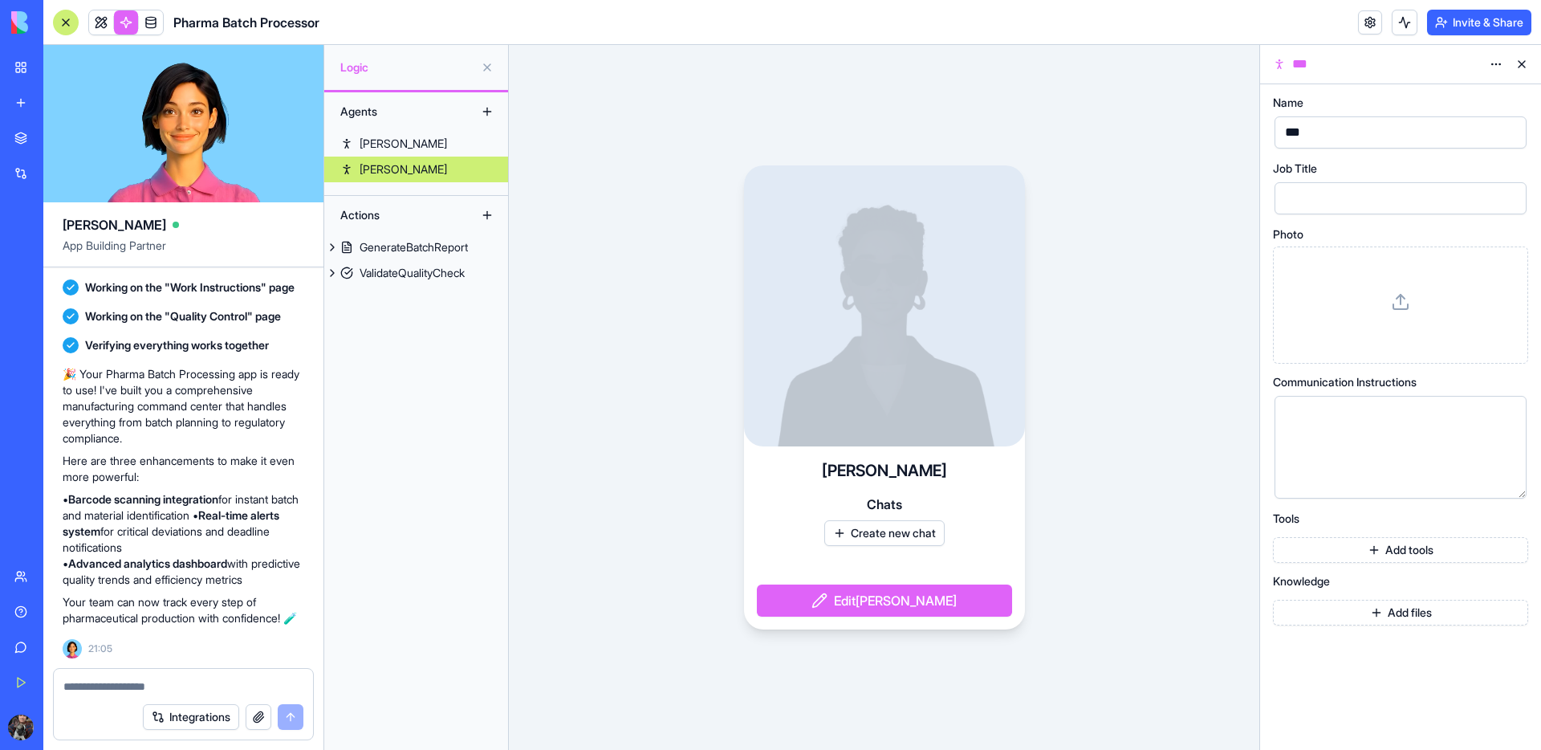
click at [1373, 314] on div at bounding box center [1401, 305] width 228 height 90
click at [411, 141] on link "[PERSON_NAME]" at bounding box center [416, 144] width 184 height 26
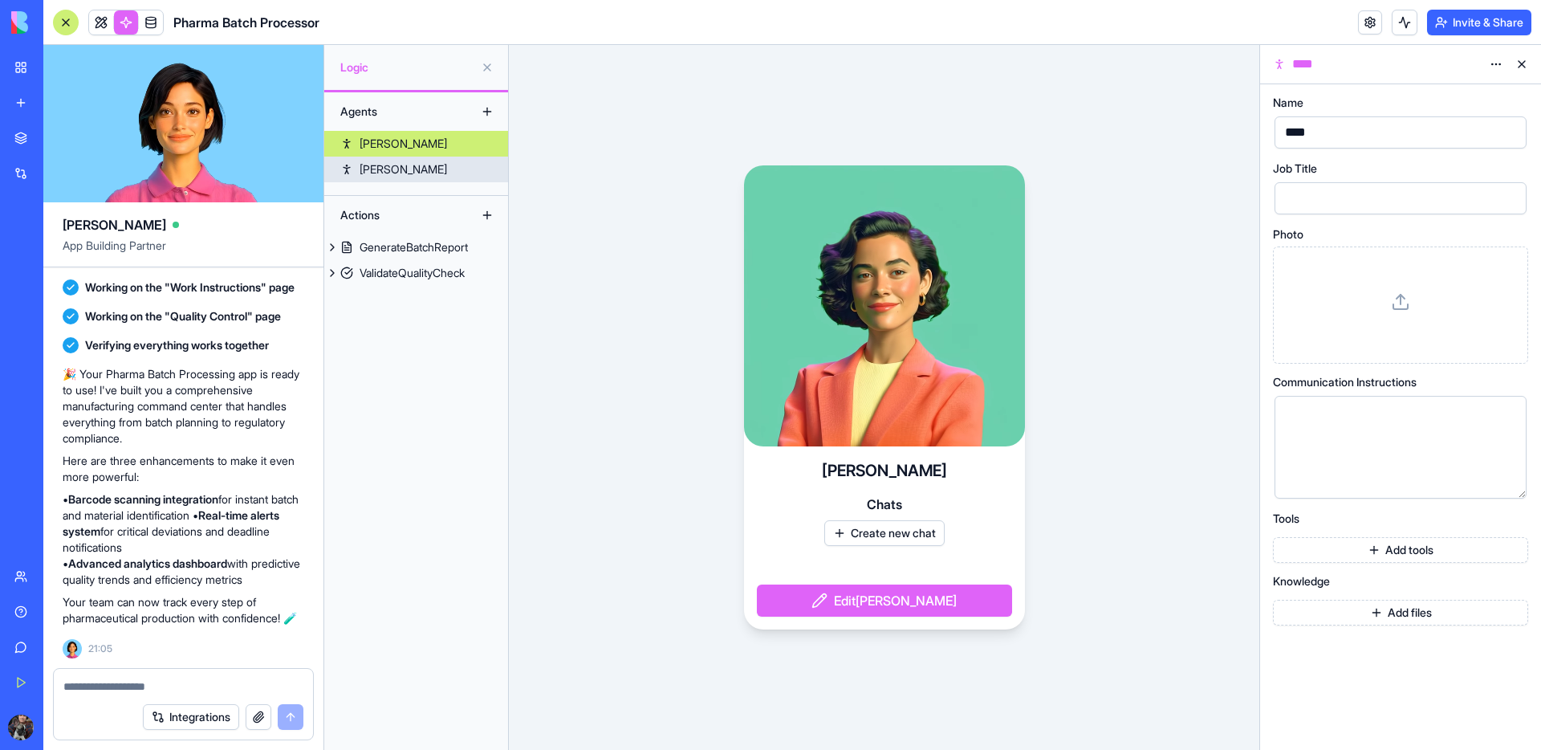
click at [399, 166] on link "[PERSON_NAME]" at bounding box center [416, 170] width 184 height 26
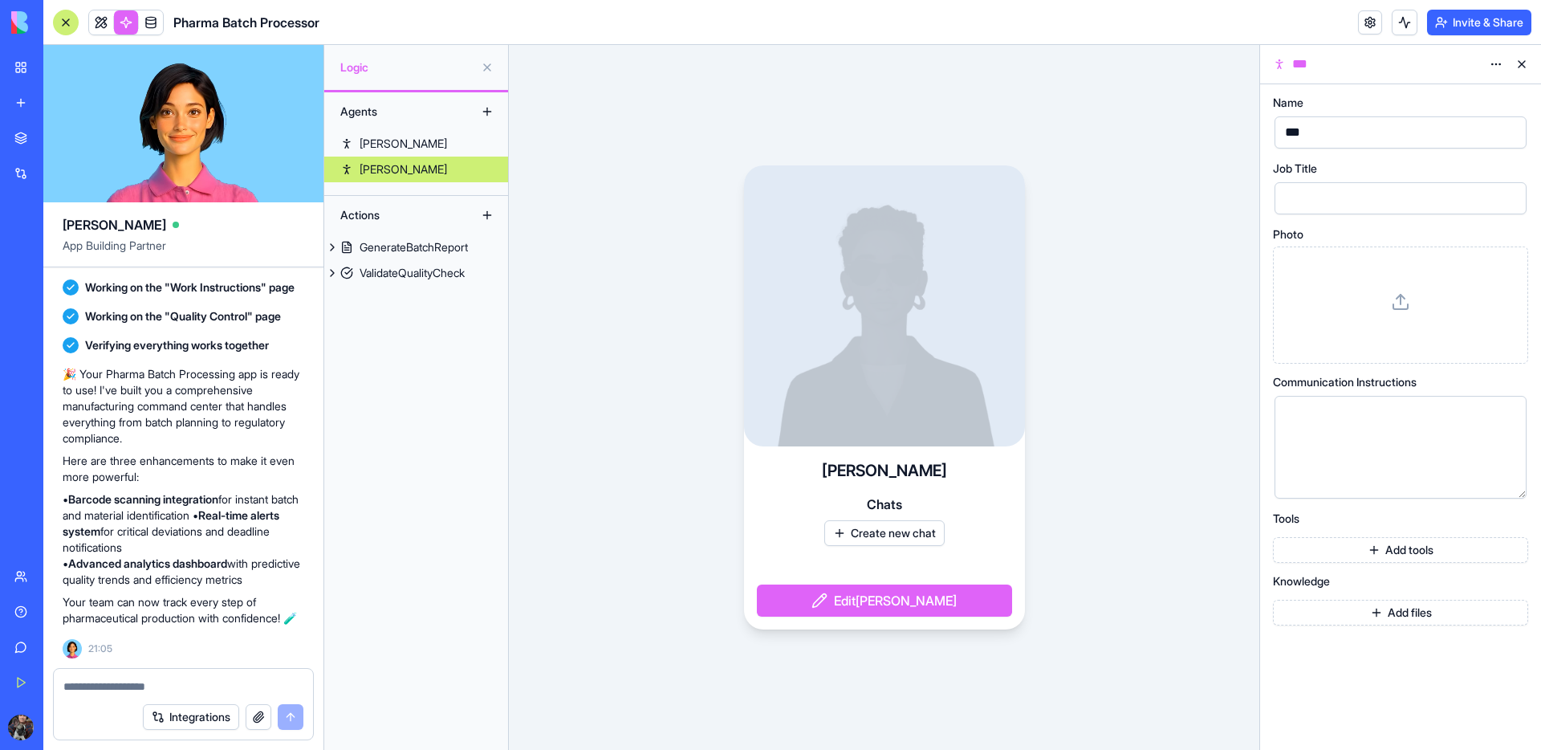
click at [1523, 235] on icon at bounding box center [1521, 235] width 13 height 13
click at [1523, 239] on icon at bounding box center [1521, 235] width 13 height 13
click at [1502, 273] on div at bounding box center [1401, 305] width 228 height 90
click at [1353, 553] on button "Add tools" at bounding box center [1400, 550] width 255 height 26
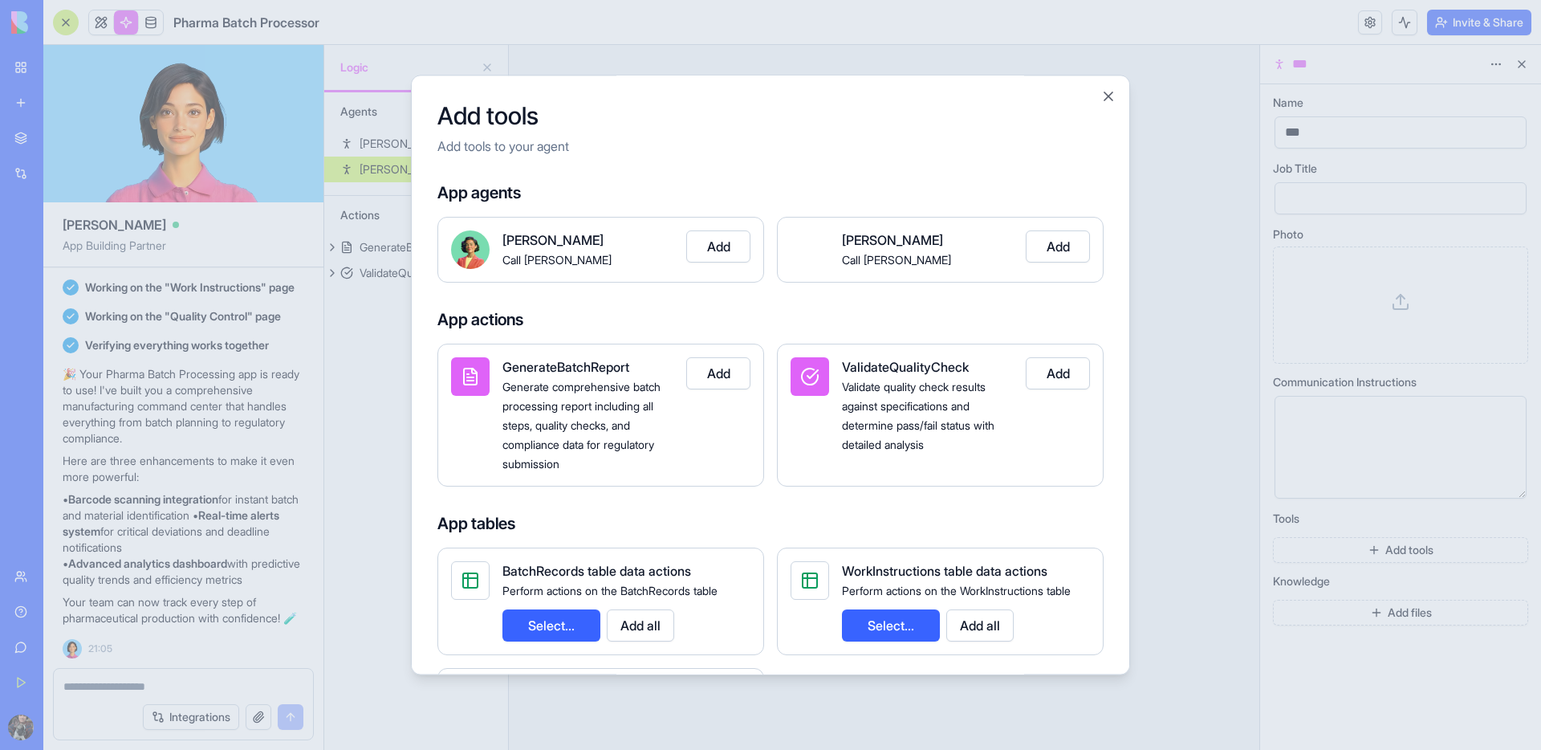
click at [733, 249] on button "Add" at bounding box center [718, 246] width 64 height 32
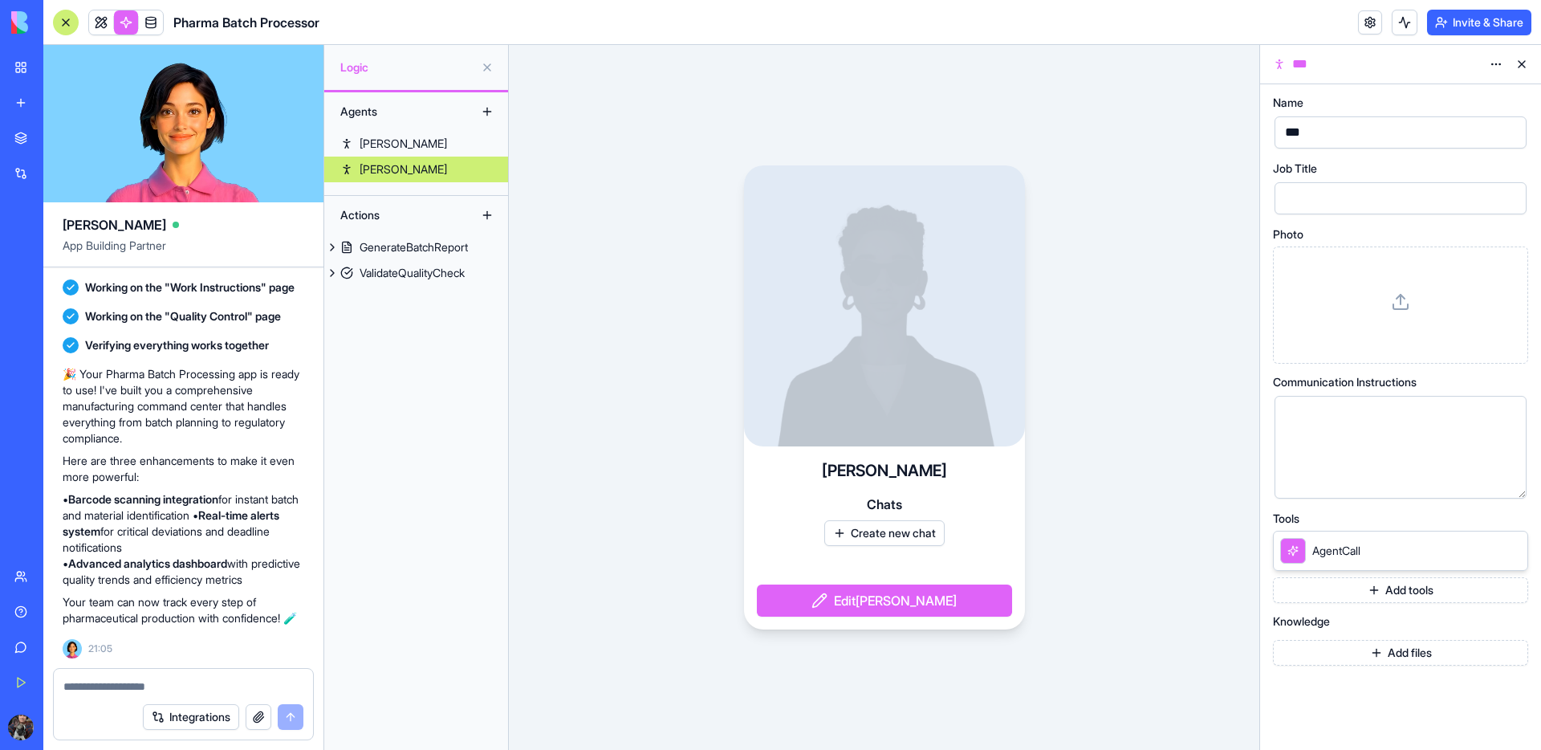
click at [1424, 655] on button "Add files" at bounding box center [1400, 653] width 255 height 26
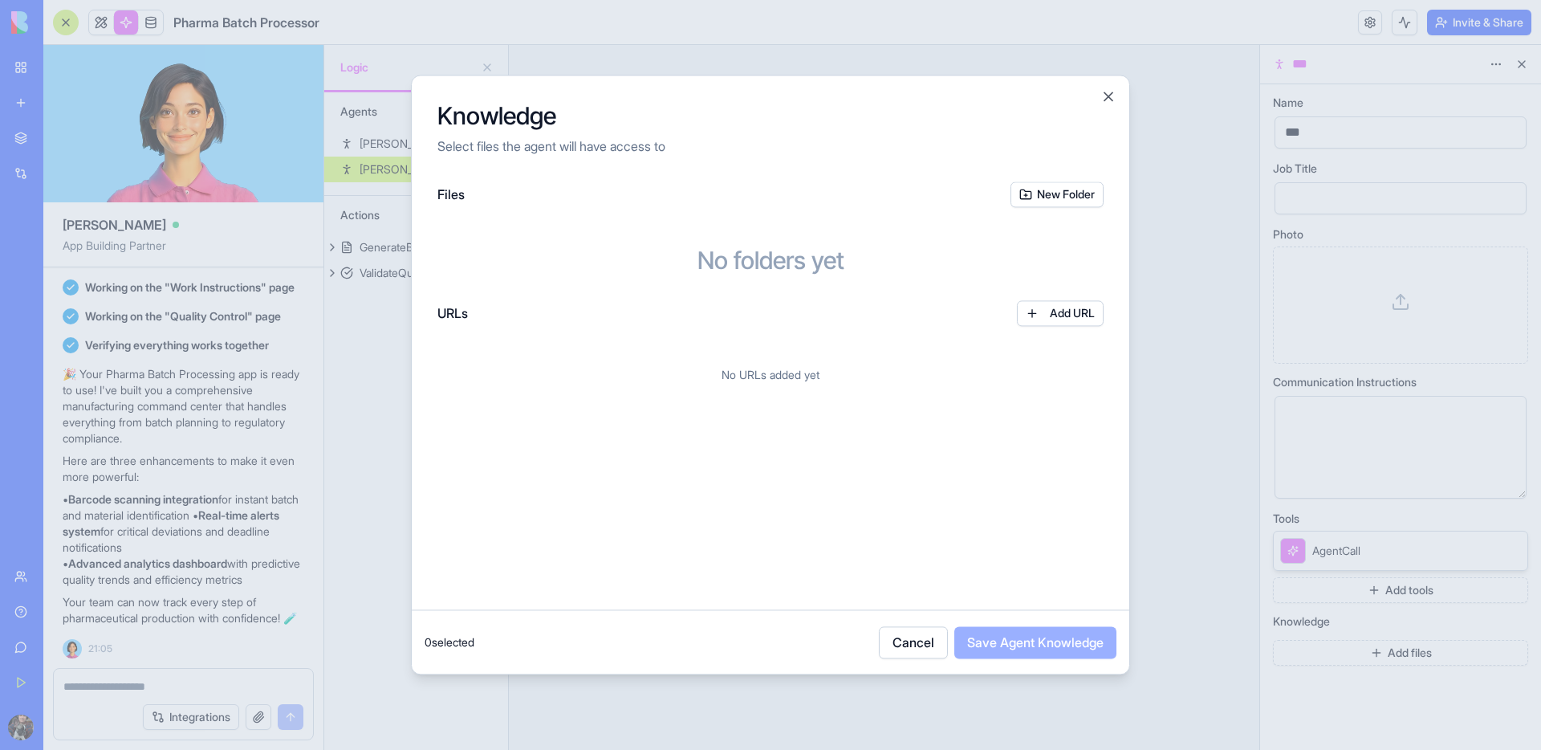
click at [914, 642] on button "Cancel" at bounding box center [913, 642] width 69 height 32
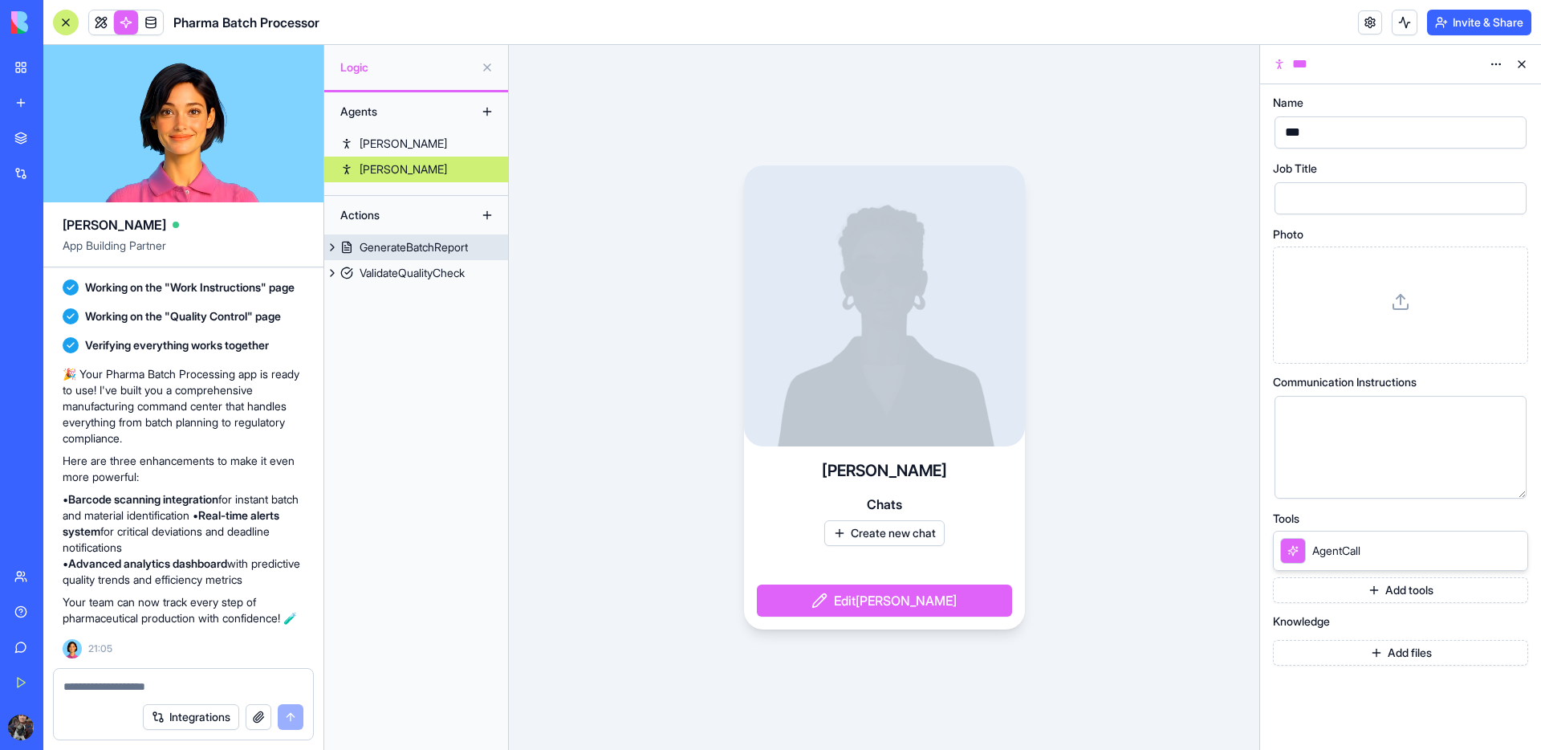
click at [389, 242] on div "GenerateBatchReport" at bounding box center [414, 247] width 108 height 16
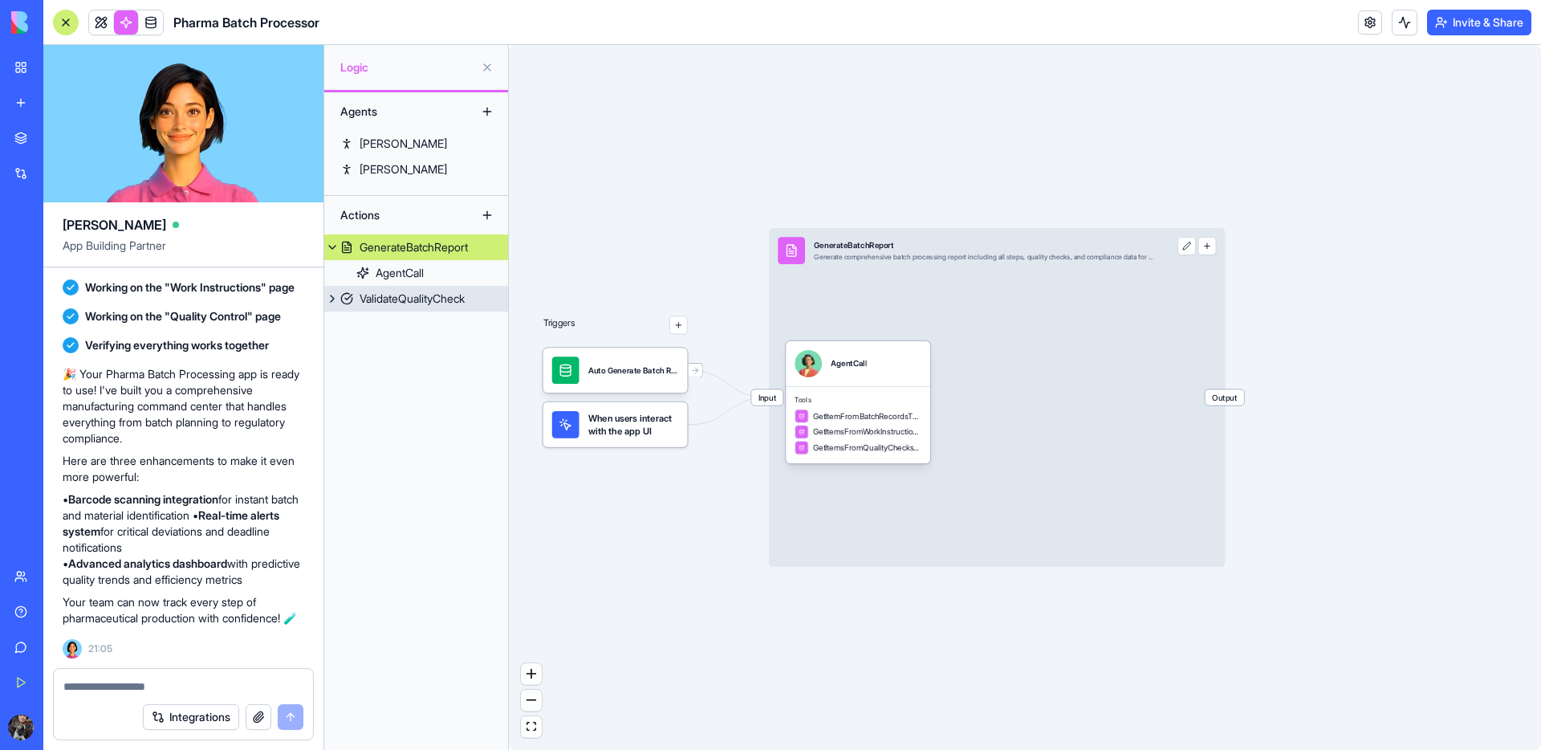
click at [393, 299] on div "ValidateQualityCheck" at bounding box center [412, 299] width 105 height 16
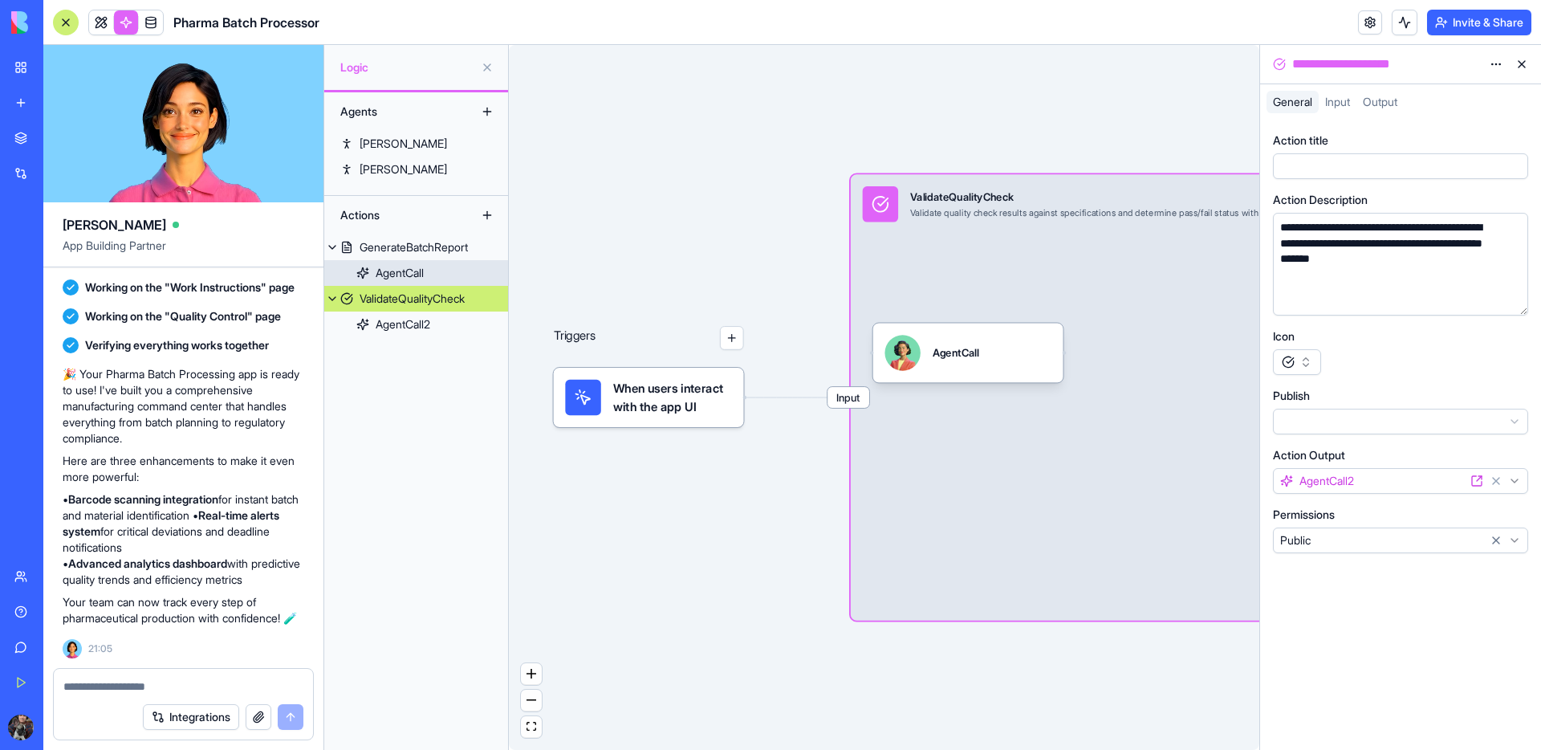
click at [399, 278] on div "AgentCall" at bounding box center [400, 273] width 48 height 16
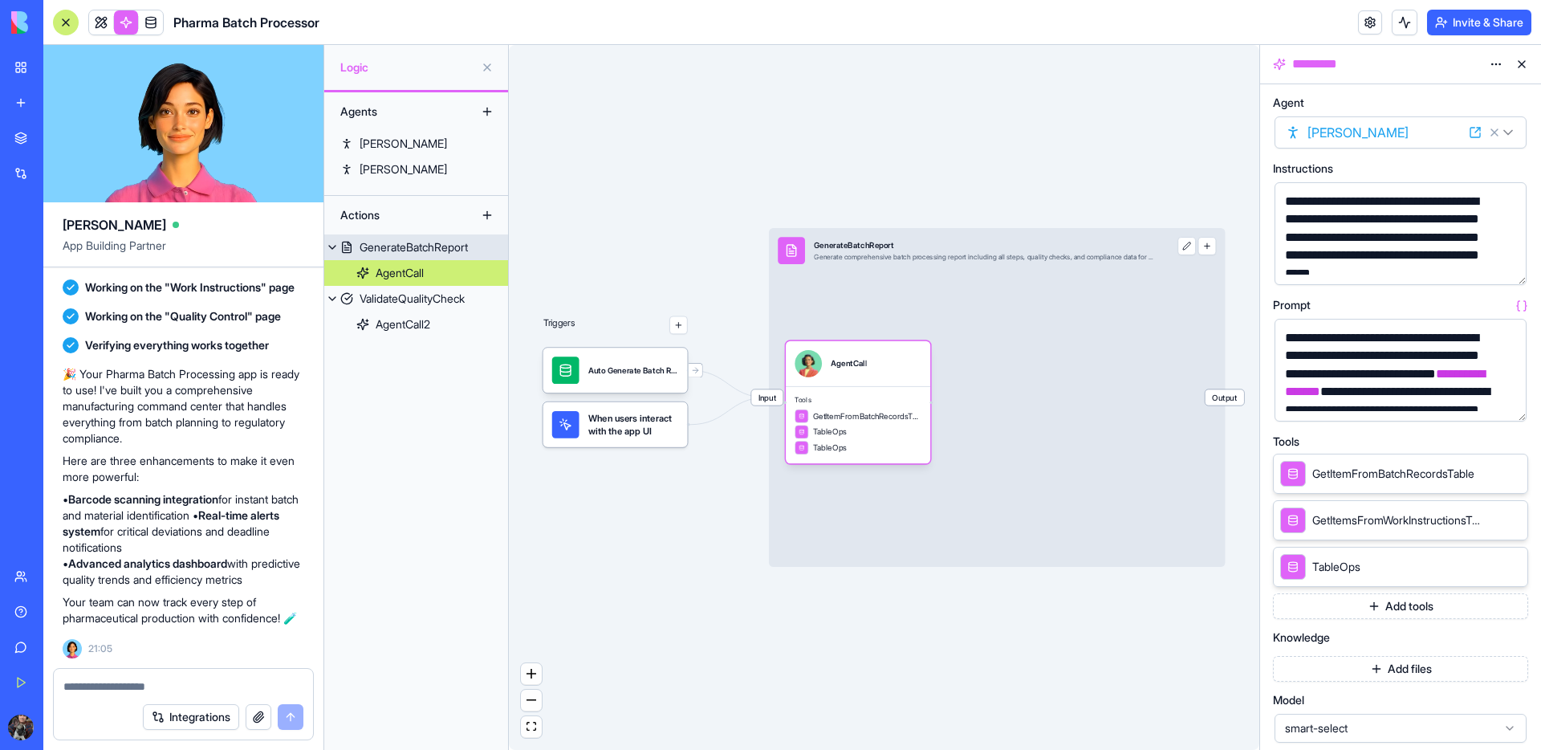
click at [413, 247] on div "GenerateBatchReport" at bounding box center [414, 247] width 108 height 16
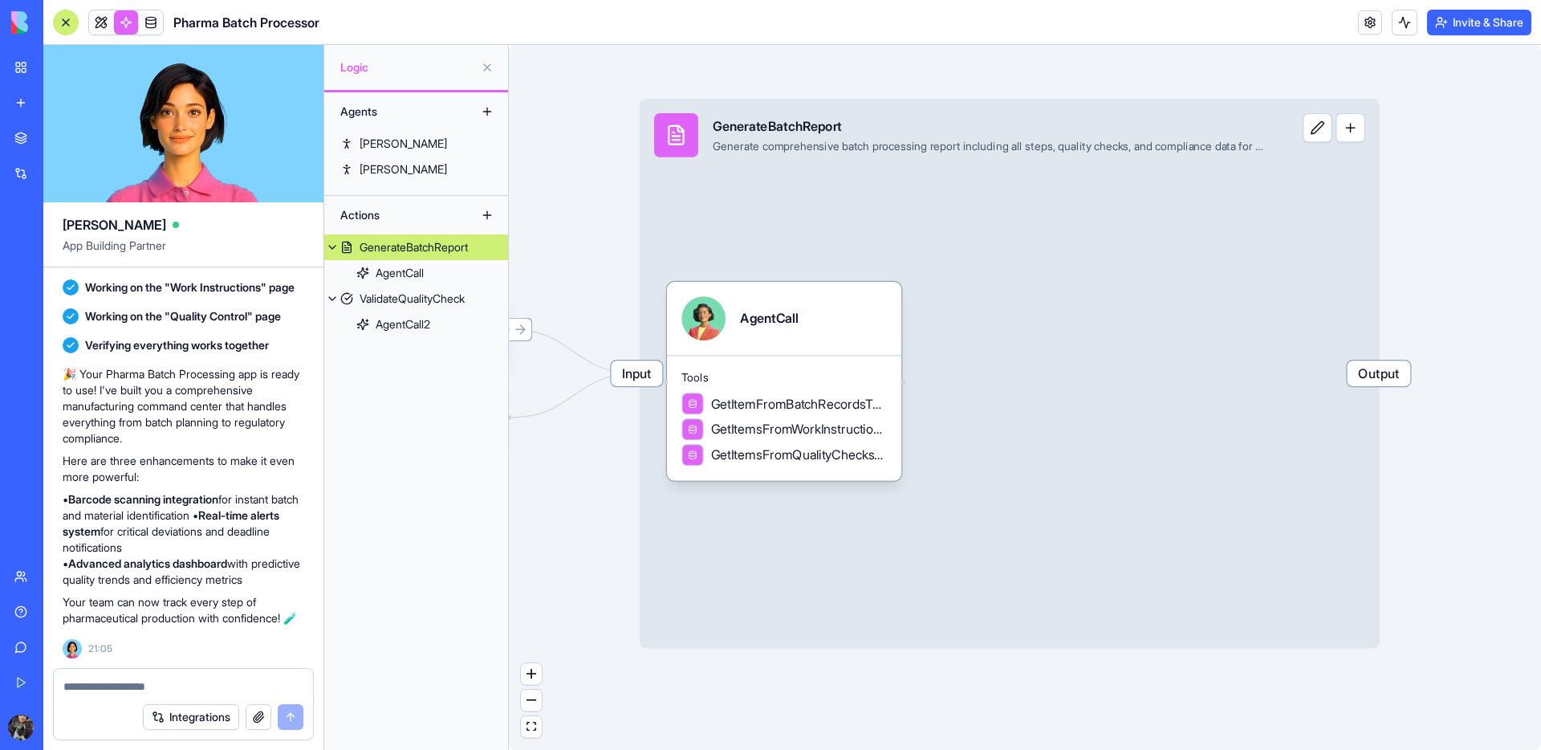
drag, startPoint x: 972, startPoint y: 397, endPoint x: 653, endPoint y: 450, distance: 323.8
click at [1337, 409] on div "Input GenerateBatchReport Generate comprehensive batch processing report includ…" at bounding box center [1010, 374] width 740 height 550
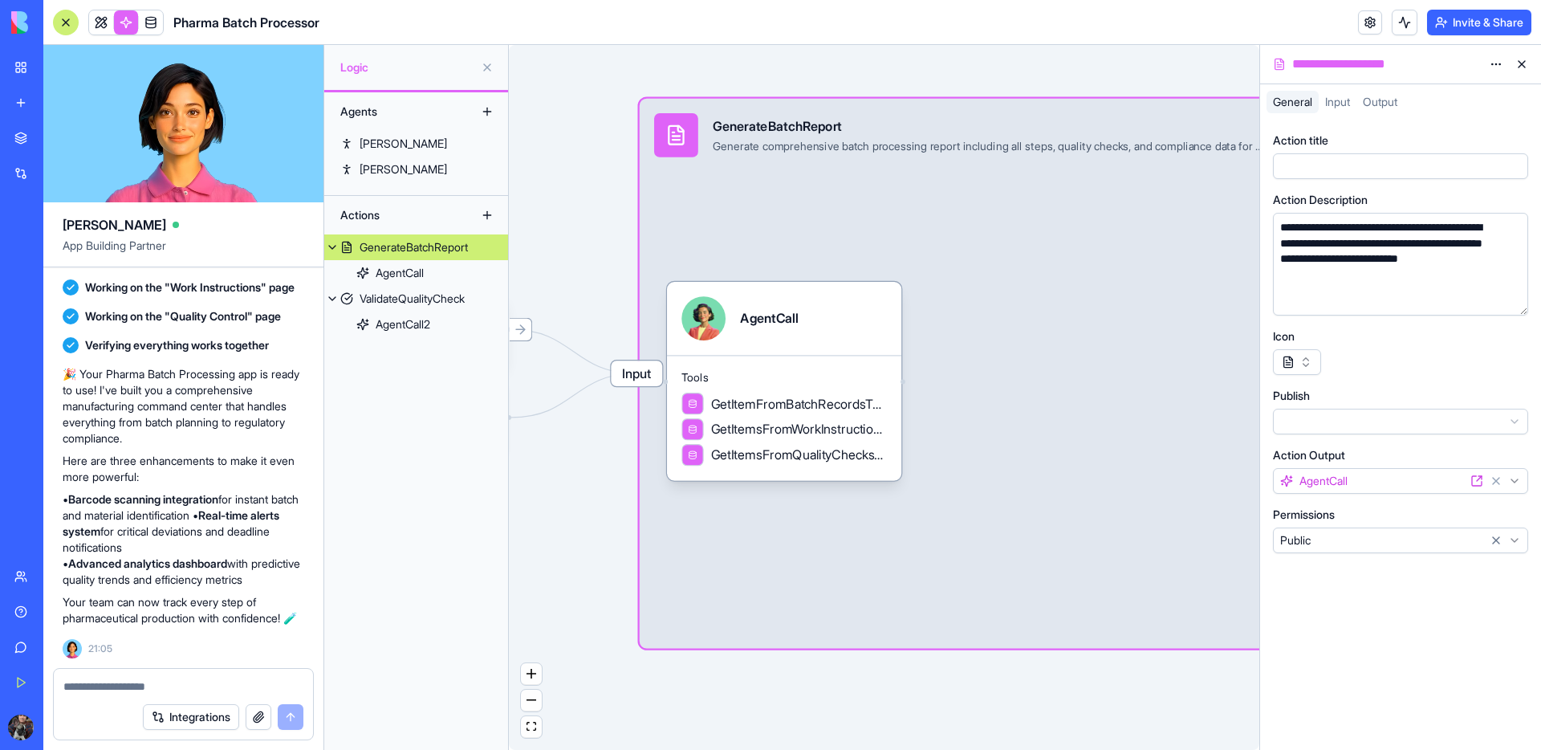
drag, startPoint x: 627, startPoint y: 458, endPoint x: 680, endPoint y: 342, distance: 127.9
click at [898, 461] on div "Triggers Auto Generate Batch ReportTrigger When users interact with the app UI …" at bounding box center [884, 397] width 751 height 705
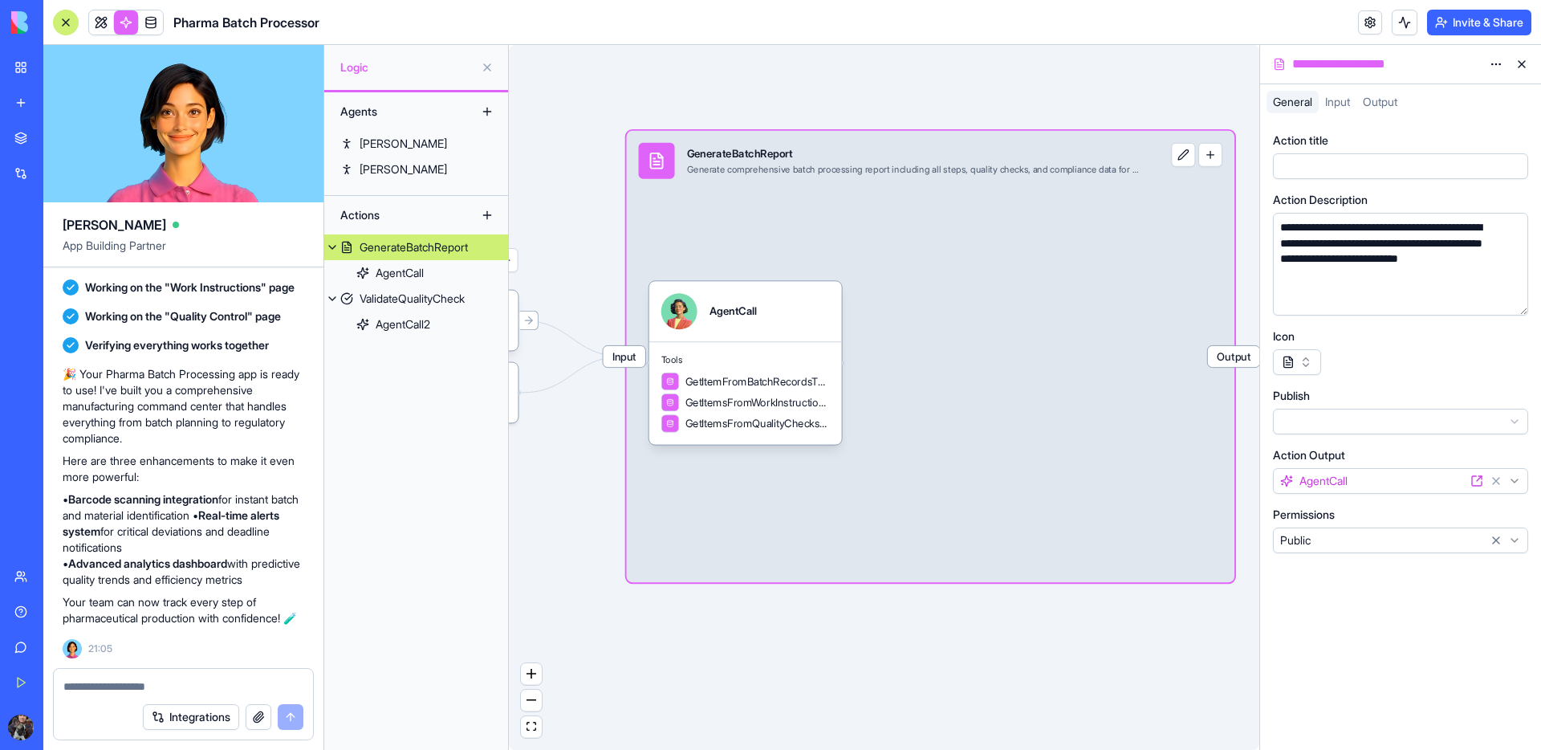
click at [65, 15] on div at bounding box center [66, 23] width 26 height 26
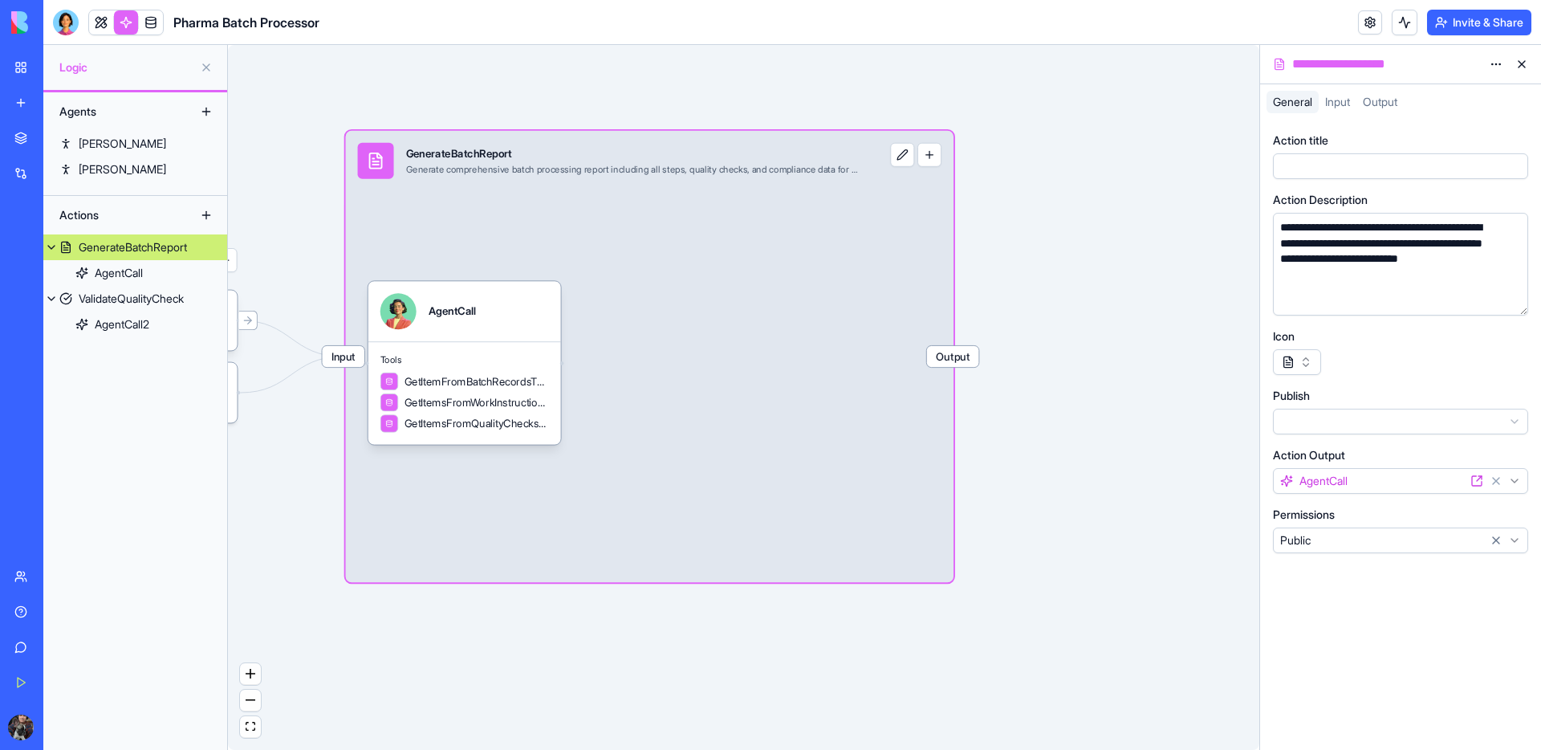
drag, startPoint x: 290, startPoint y: 208, endPoint x: 549, endPoint y: 150, distance: 265.6
click at [573, 171] on div "Triggers Auto Generate Batch ReportTrigger When users interact with the app UI …" at bounding box center [743, 397] width 1031 height 705
click at [515, 115] on div "Triggers Auto Generate Batch ReportTrigger When users interact with the app UI …" at bounding box center [743, 397] width 1031 height 705
drag, startPoint x: 316, startPoint y: 119, endPoint x: 423, endPoint y: 112, distance: 106.9
click at [423, 112] on div "Triggers Auto Generate Batch ReportTrigger When users interact with the app UI …" at bounding box center [743, 397] width 1031 height 705
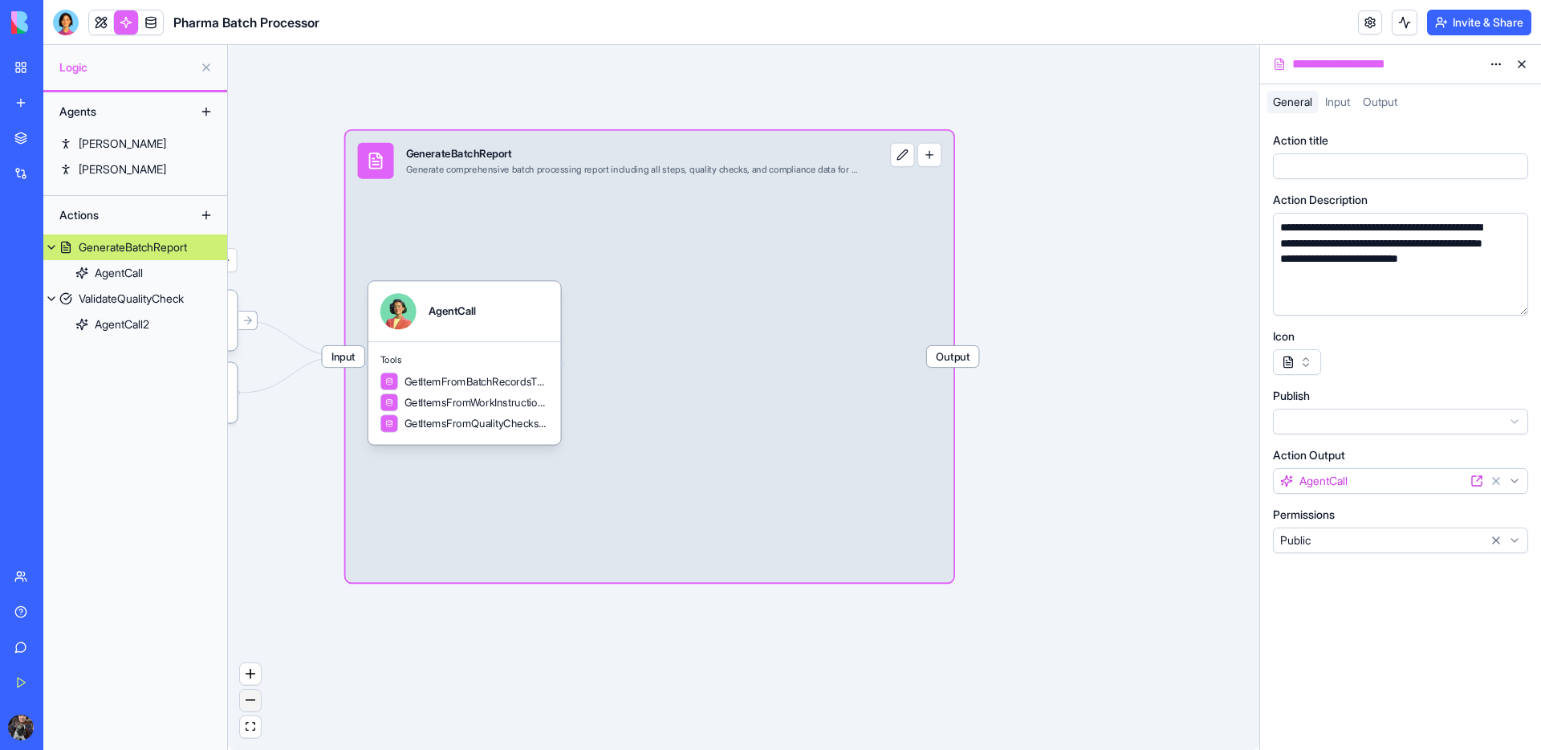
click at [254, 701] on button "zoom out" at bounding box center [250, 700] width 21 height 22
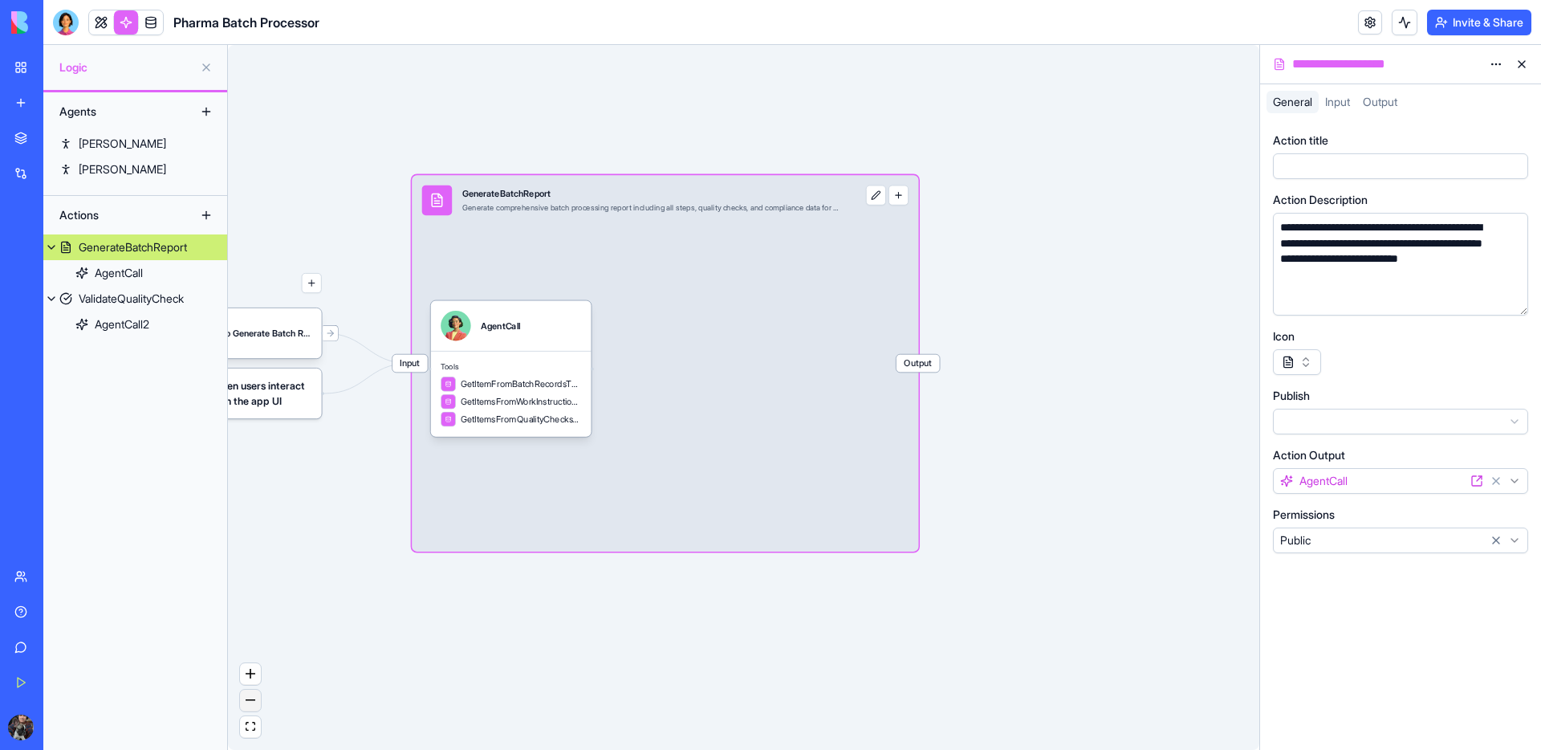
click at [249, 694] on button "zoom out" at bounding box center [250, 700] width 21 height 22
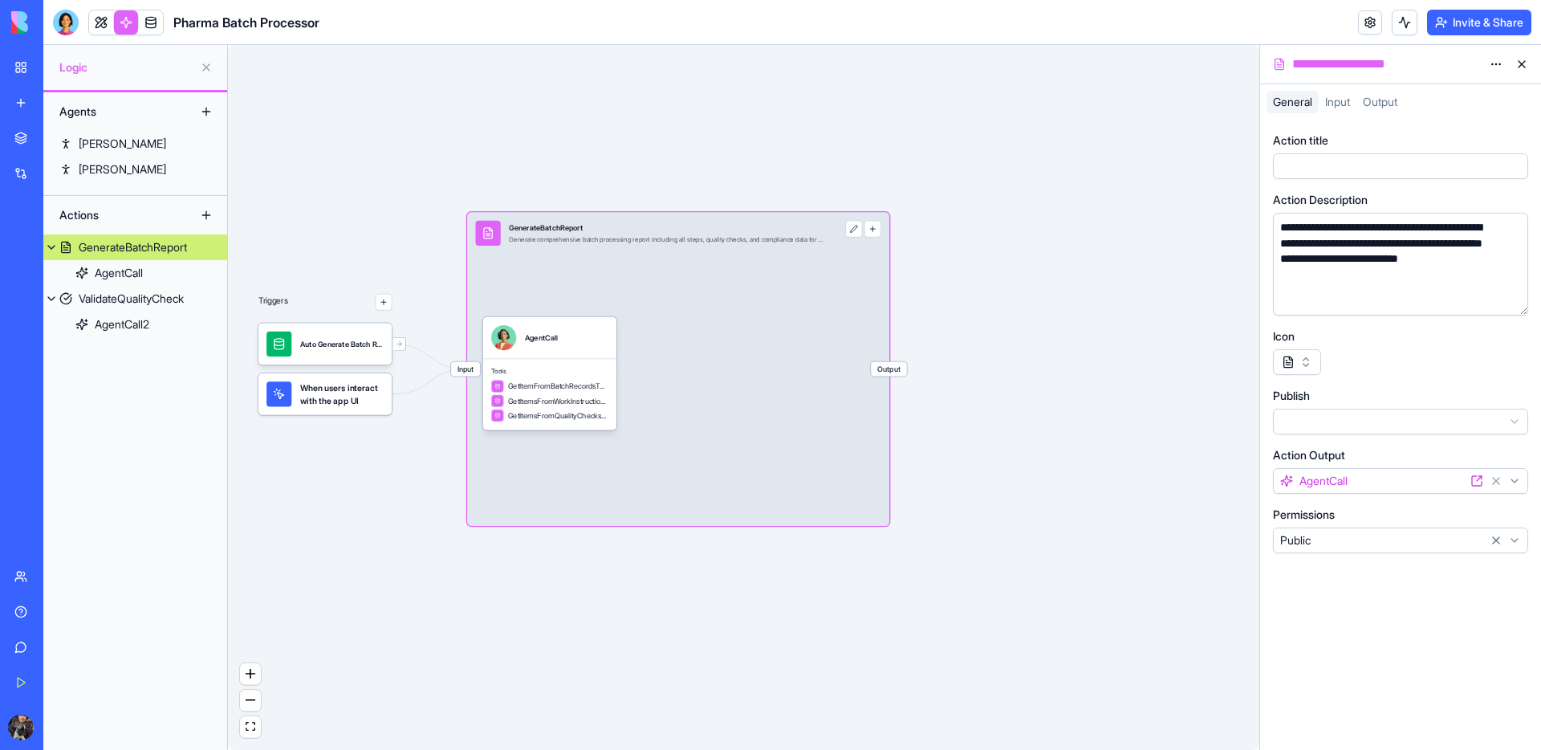
drag, startPoint x: 250, startPoint y: 419, endPoint x: 429, endPoint y: 476, distance: 187.8
click at [403, 476] on div "Triggers Auto Generate Batch ReportTrigger When users interact with the app UI …" at bounding box center [743, 397] width 1031 height 705
drag, startPoint x: 580, startPoint y: 456, endPoint x: 482, endPoint y: 397, distance: 114.8
click at [482, 397] on div "Triggers Auto Generate Batch ReportTrigger When users interact with the app UI …" at bounding box center [803, 441] width 672 height 459
drag, startPoint x: 1047, startPoint y: 311, endPoint x: 993, endPoint y: 204, distance: 120.3
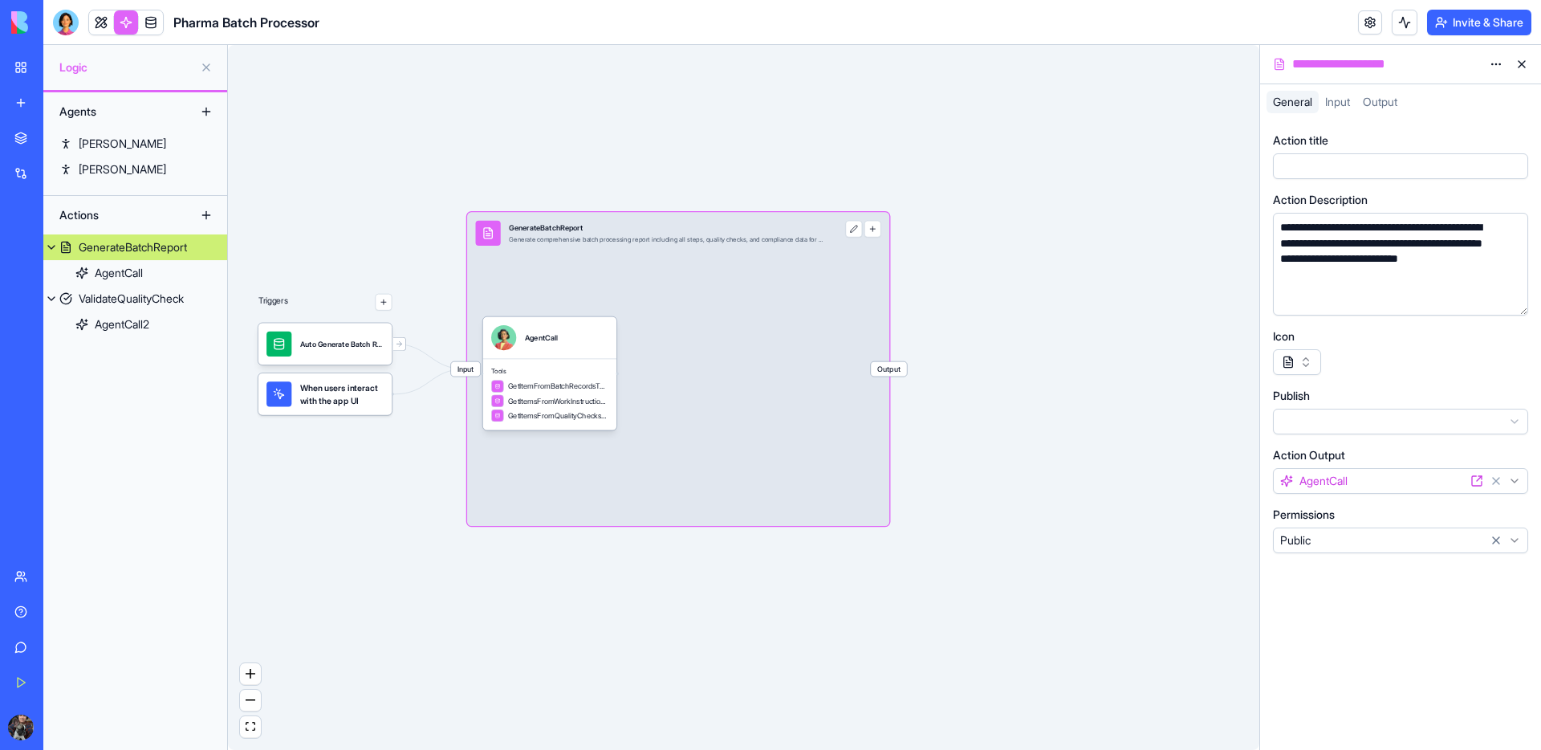
click at [991, 199] on div "Triggers Auto Generate Batch ReportTrigger When users interact with the app UI …" at bounding box center [743, 397] width 1031 height 705
drag, startPoint x: 766, startPoint y: 108, endPoint x: 769, endPoint y: 128, distance: 20.3
click at [934, 123] on div "Triggers Auto Generate Batch ReportTrigger When users interact with the app UI …" at bounding box center [743, 397] width 1031 height 705
click at [362, 391] on span "When users interact with the app UI" at bounding box center [341, 393] width 83 height 25
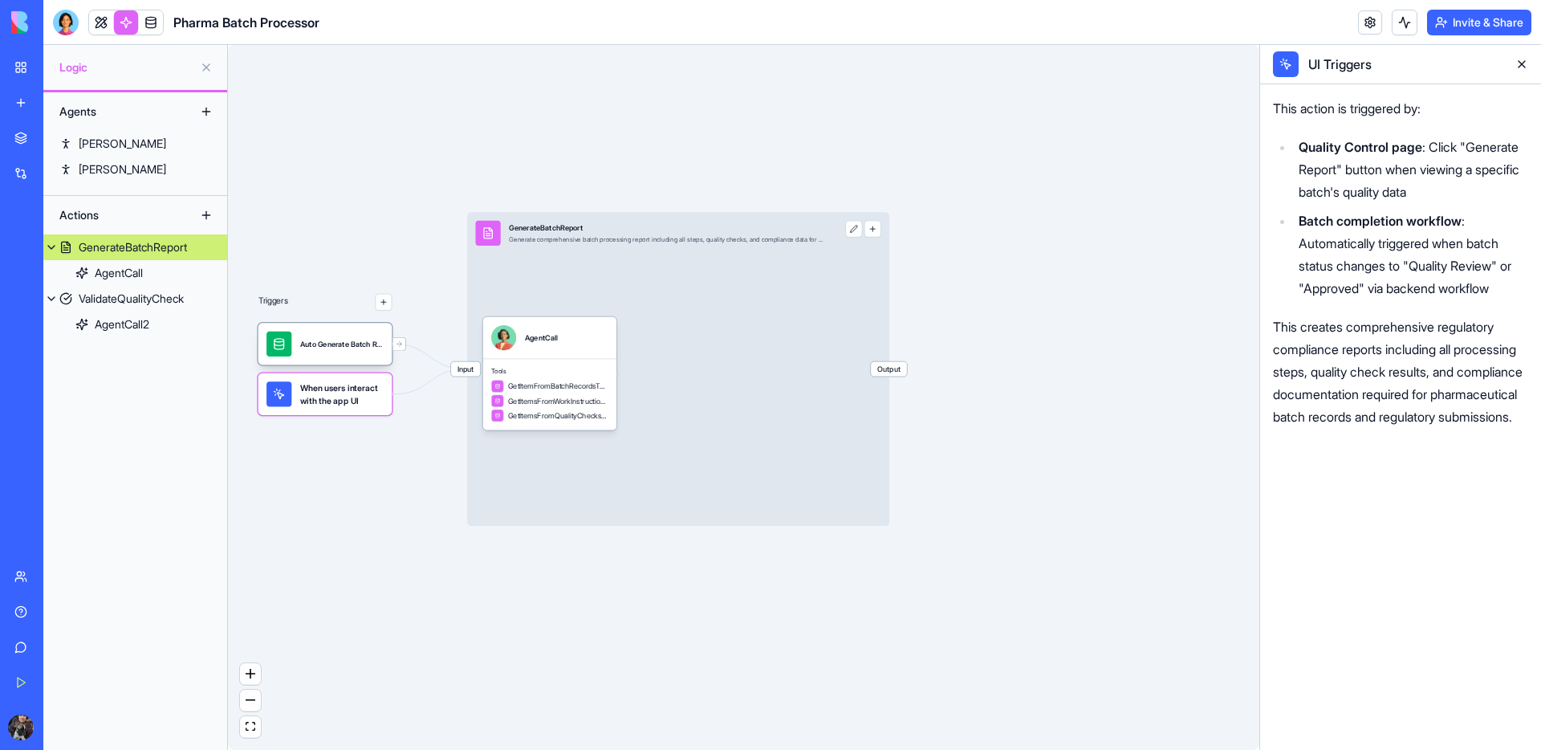
click at [351, 353] on div "Auto Generate Batch ReportTrigger" at bounding box center [341, 344] width 83 height 25
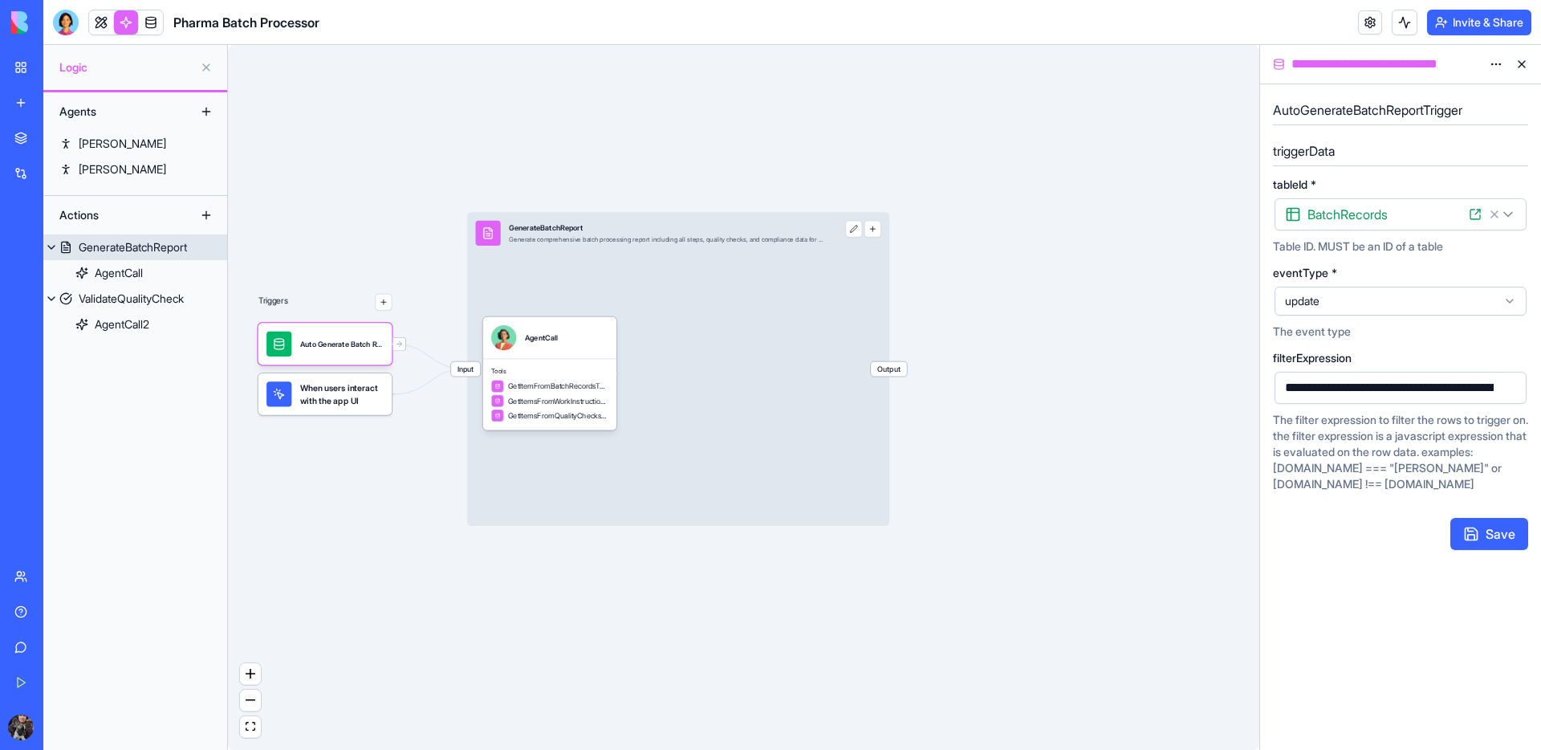
click at [491, 238] on icon at bounding box center [488, 233] width 13 height 13
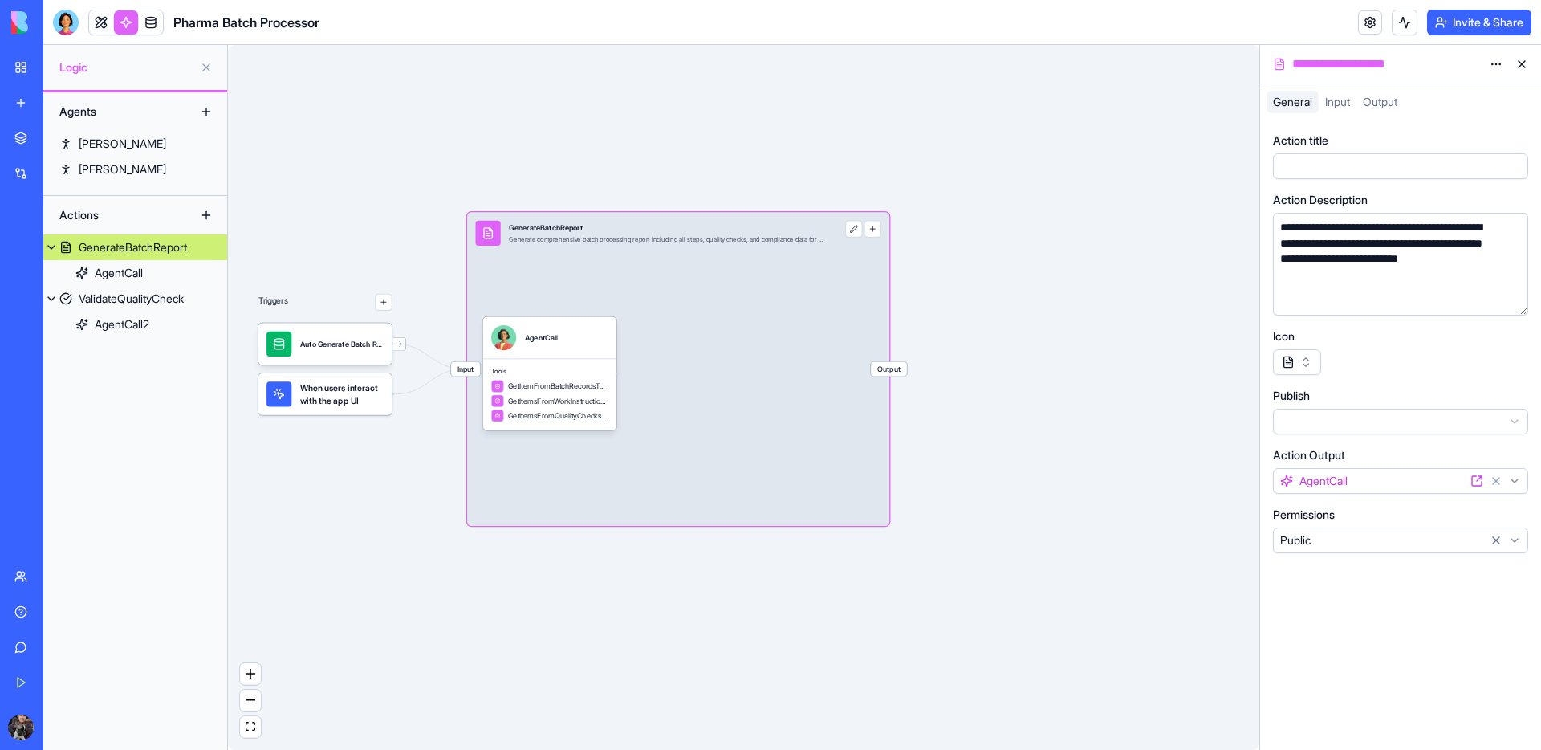
click at [1344, 100] on span "Input" at bounding box center [1337, 102] width 25 height 14
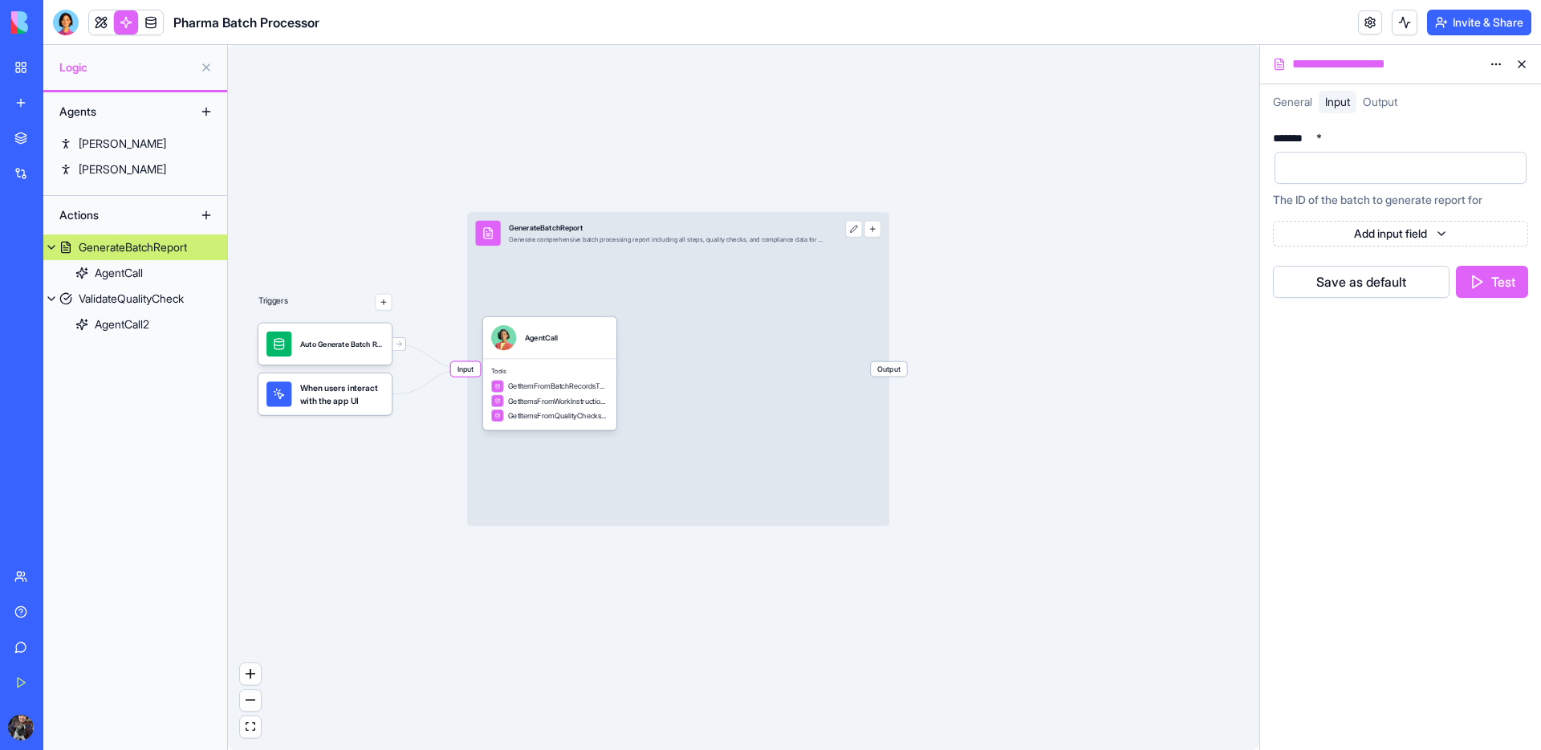
click at [1499, 285] on button "Test" at bounding box center [1492, 282] width 72 height 32
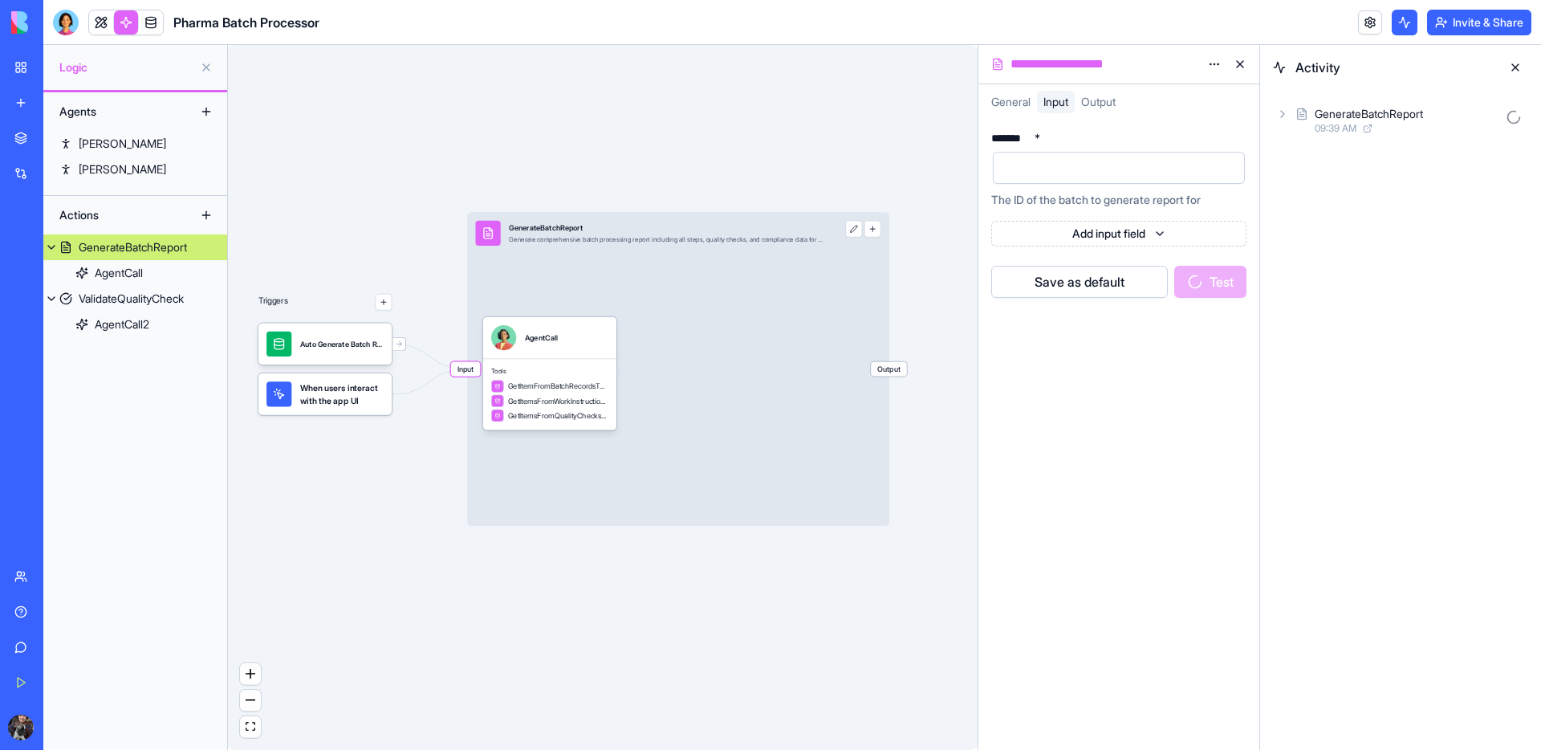
click at [1285, 112] on icon at bounding box center [1282, 114] width 13 height 13
click at [1285, 112] on icon at bounding box center [1282, 113] width 6 height 3
click at [1515, 69] on button at bounding box center [1516, 68] width 26 height 26
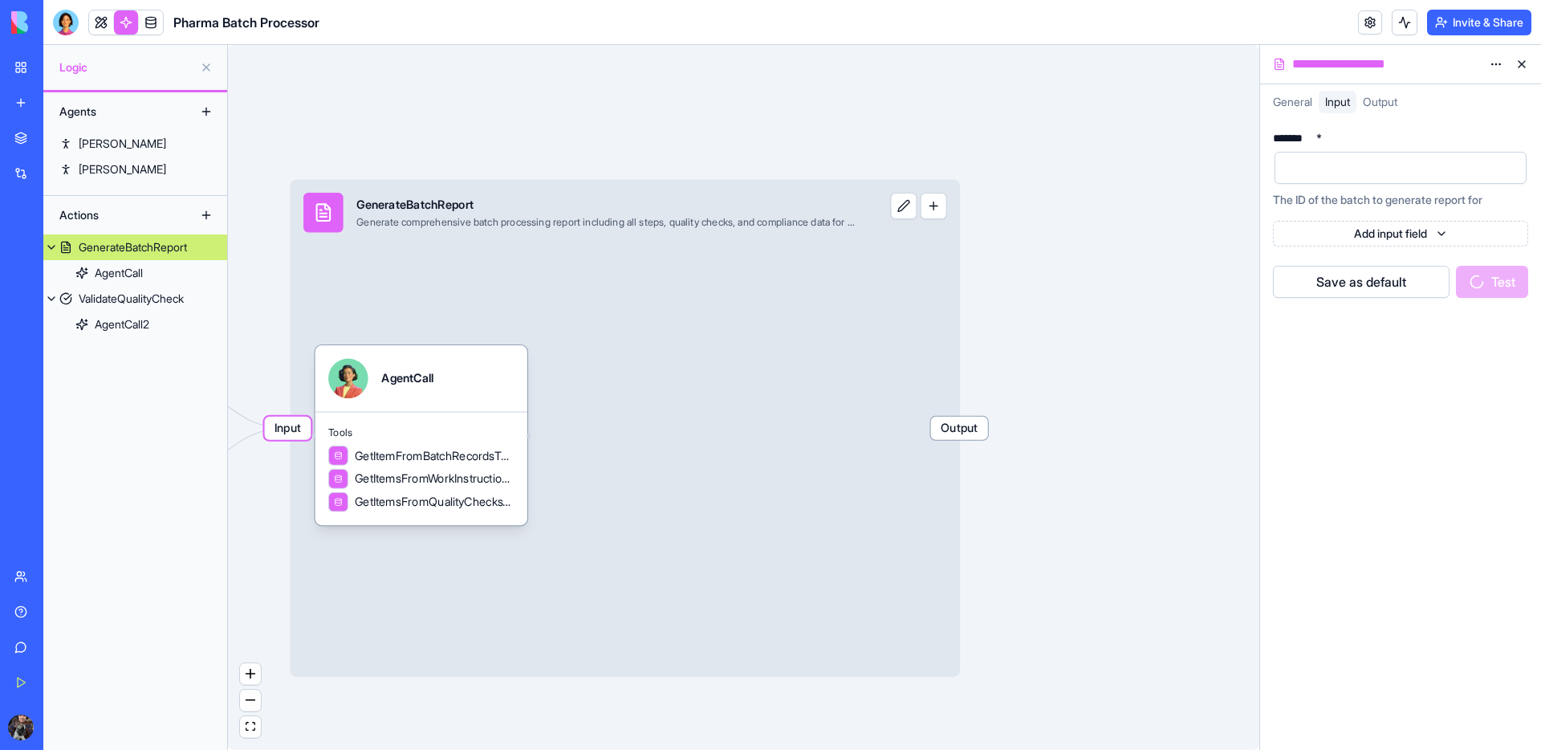
drag, startPoint x: 775, startPoint y: 141, endPoint x: 1080, endPoint y: 140, distance: 304.2
click at [1080, 140] on div "Triggers Auto Generate Batch ReportTrigger When users interact with the app UI …" at bounding box center [743, 397] width 1031 height 705
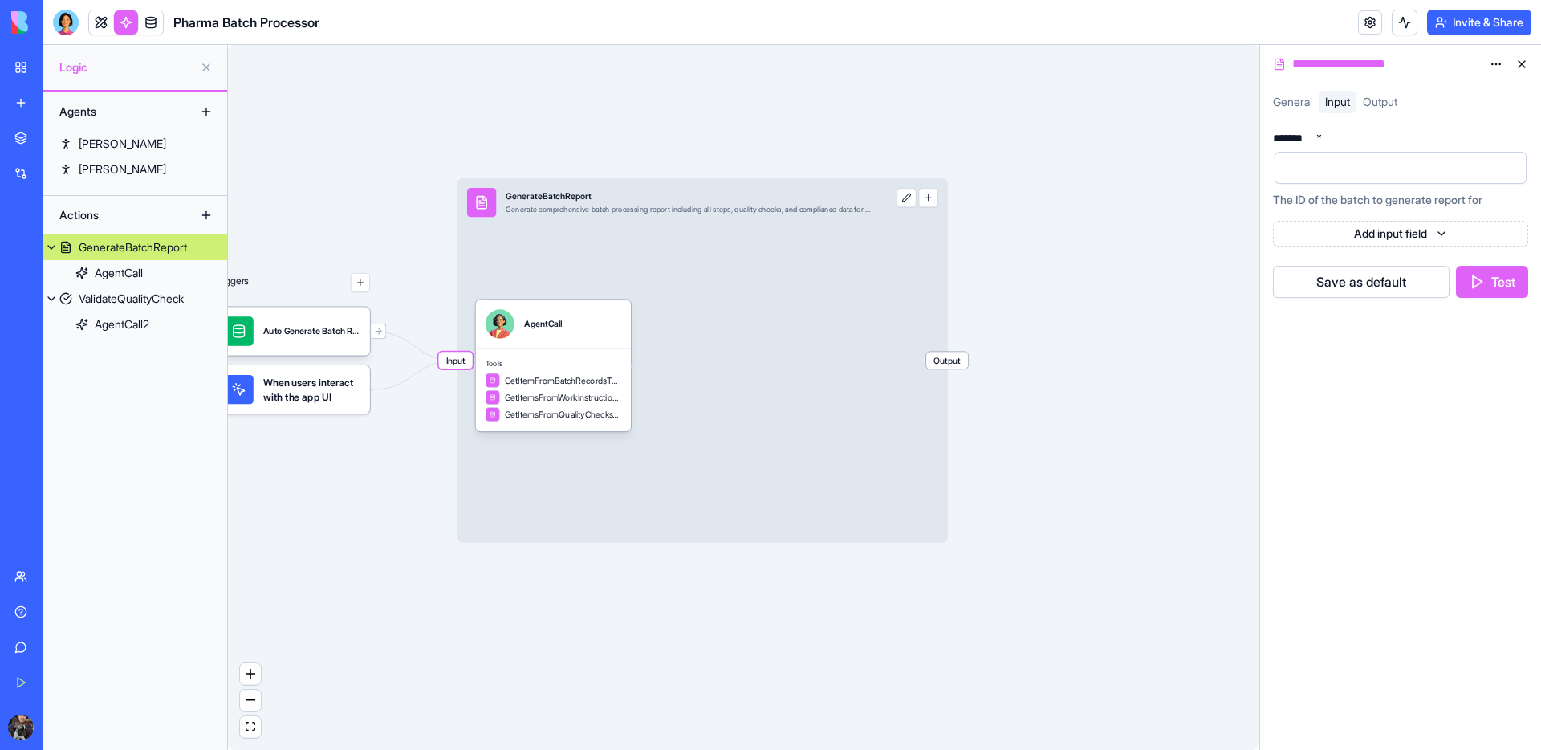
click at [200, 217] on button at bounding box center [206, 215] width 26 height 26
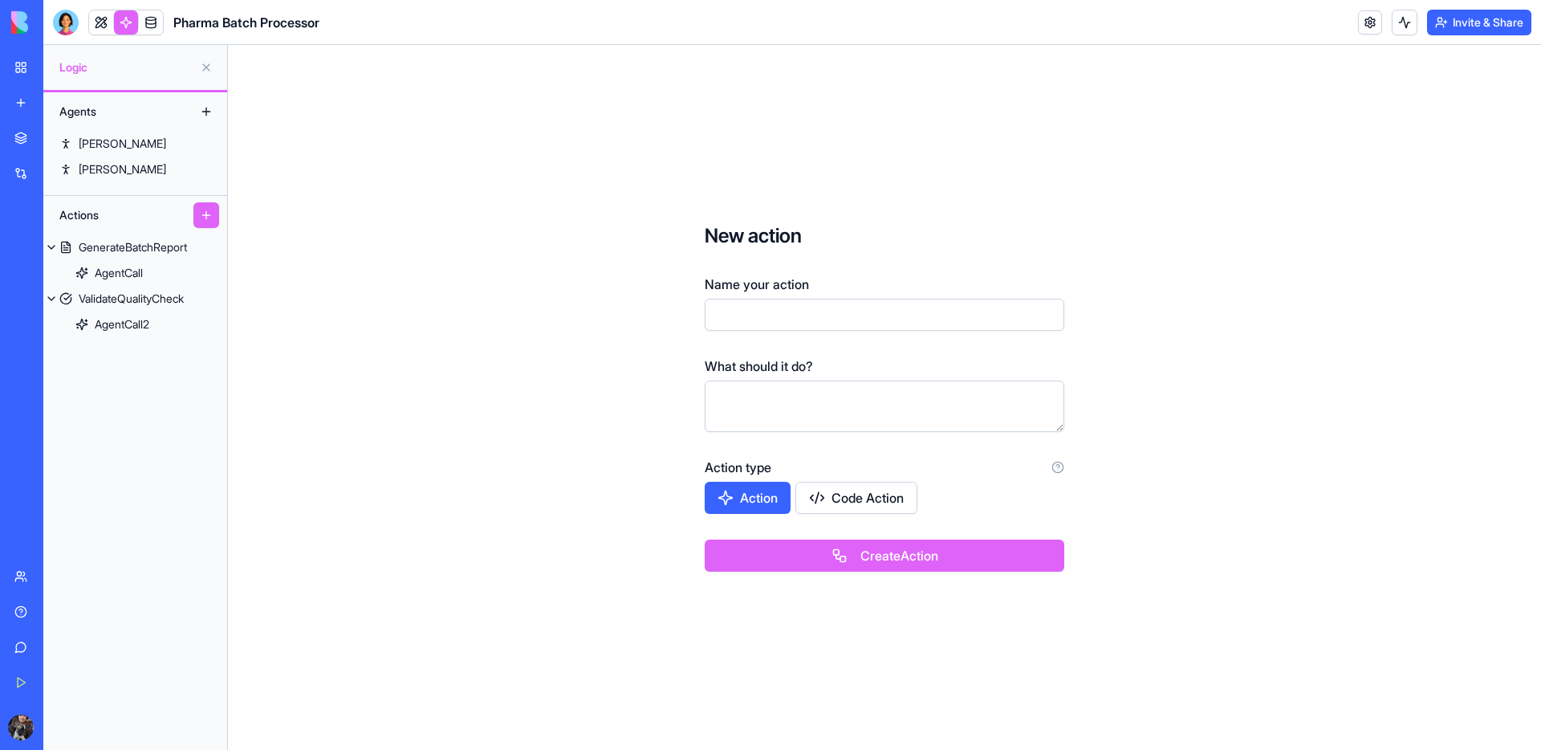
click at [843, 324] on input "Name your action" at bounding box center [885, 315] width 360 height 32
type input "**********"
click at [848, 403] on textarea at bounding box center [885, 405] width 360 height 51
type textarea "********"
click at [730, 492] on button "Action" at bounding box center [748, 498] width 86 height 32
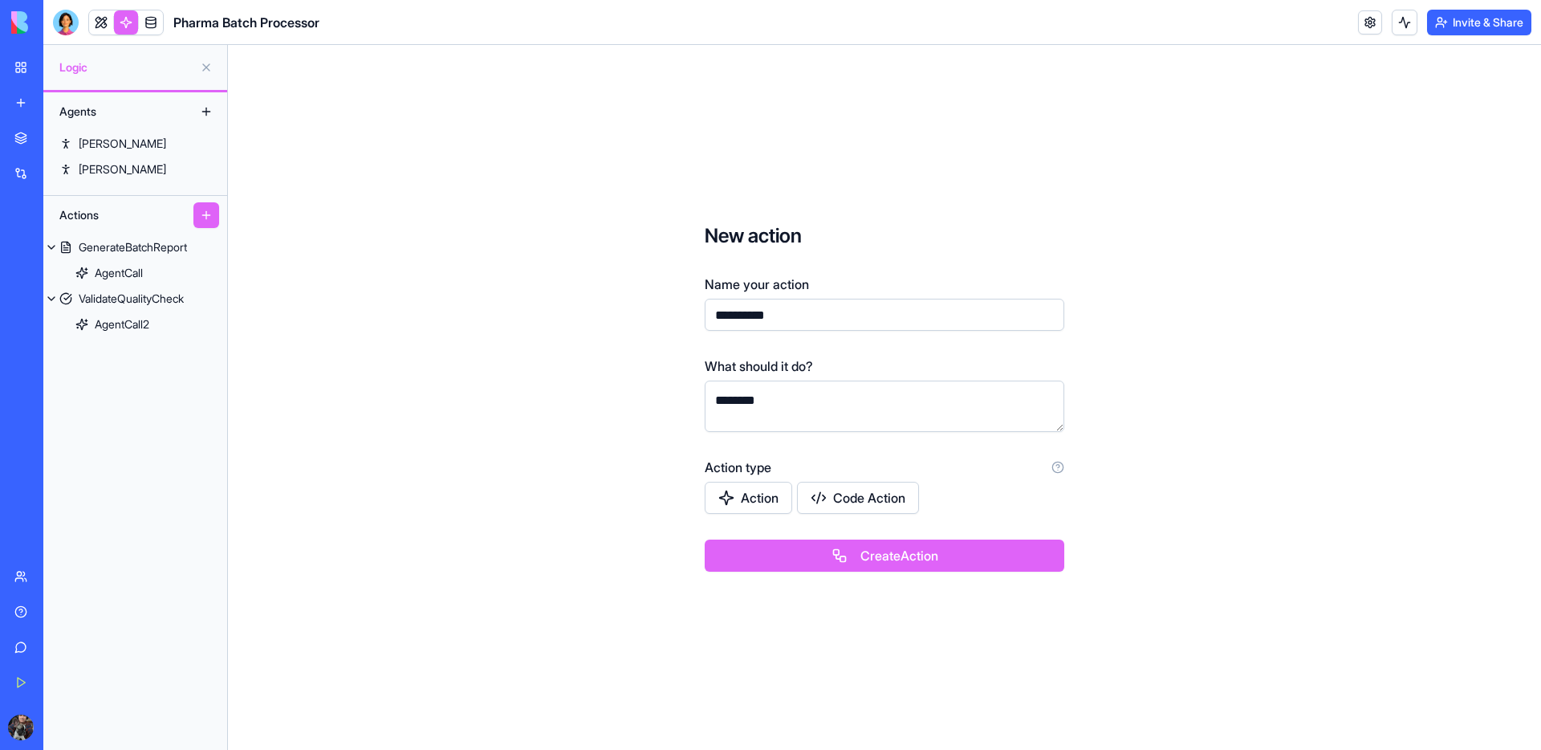
click at [761, 498] on button "Action" at bounding box center [748, 498] width 87 height 32
click at [845, 560] on button "Create Action" at bounding box center [885, 555] width 360 height 32
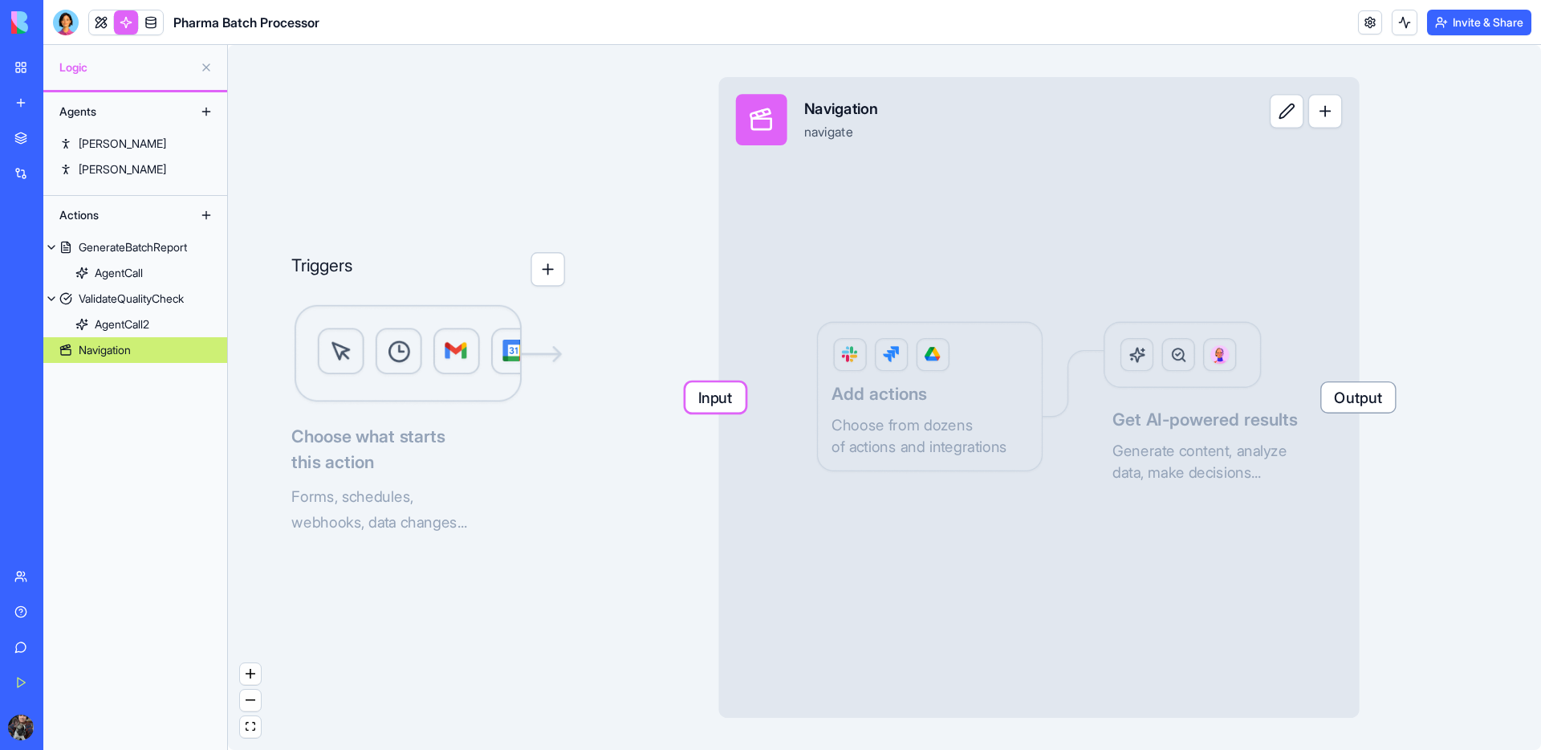
drag, startPoint x: 333, startPoint y: 361, endPoint x: 341, endPoint y: 364, distance: 8.4
click at [334, 362] on img at bounding box center [428, 354] width 274 height 103
click at [549, 275] on button "button" at bounding box center [548, 269] width 35 height 35
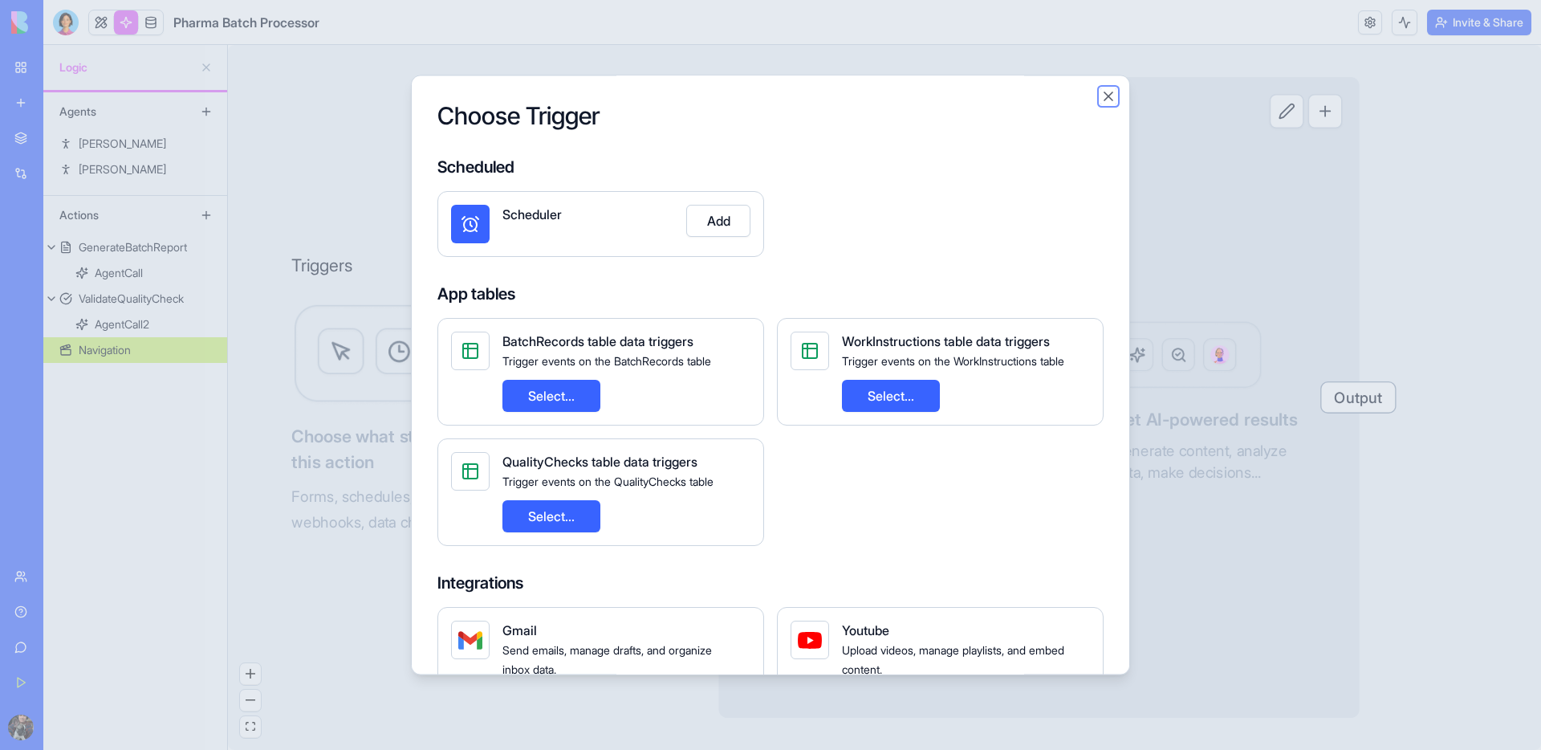
click at [1100, 100] on button "Close" at bounding box center [1108, 96] width 16 height 16
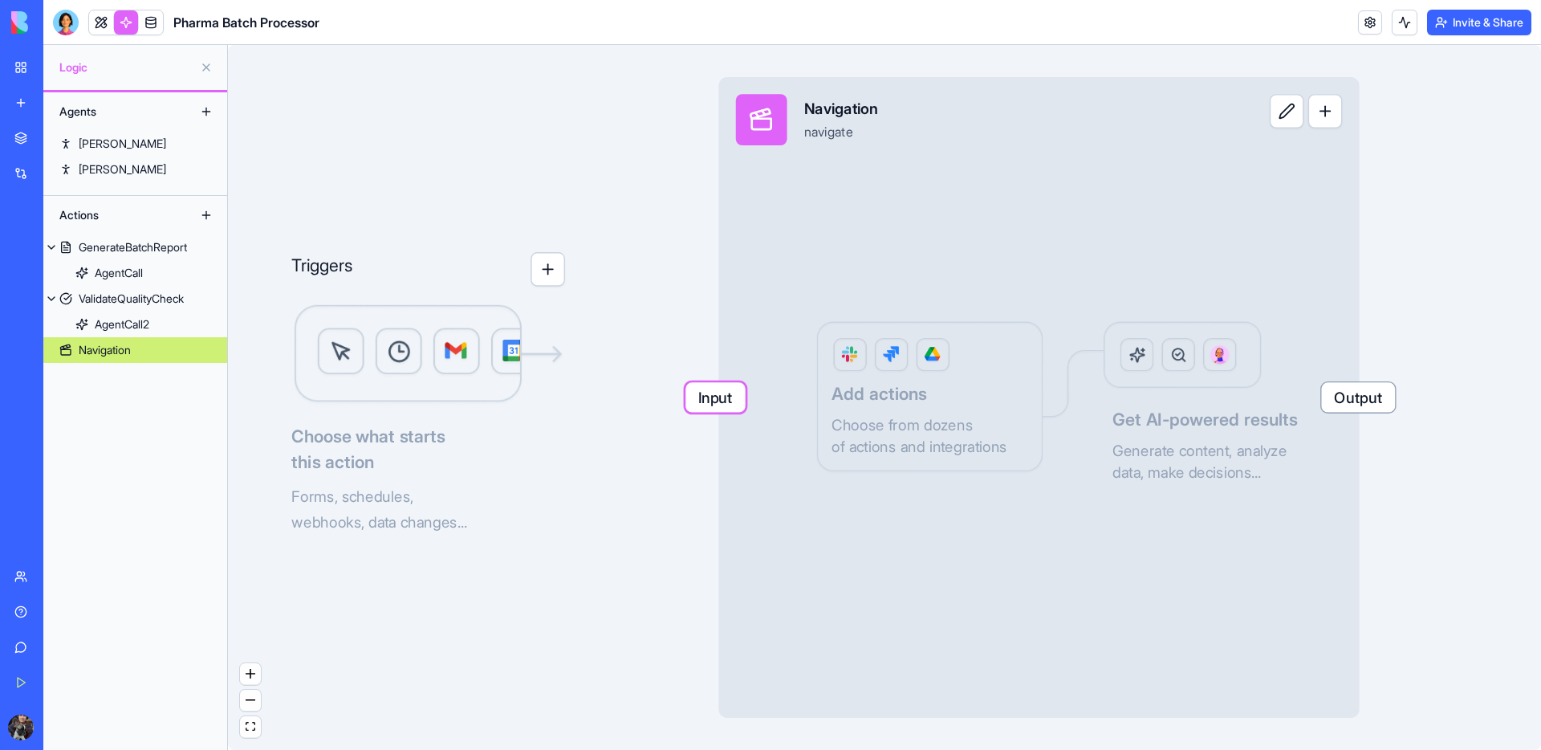
click at [548, 262] on button "button" at bounding box center [548, 269] width 35 height 35
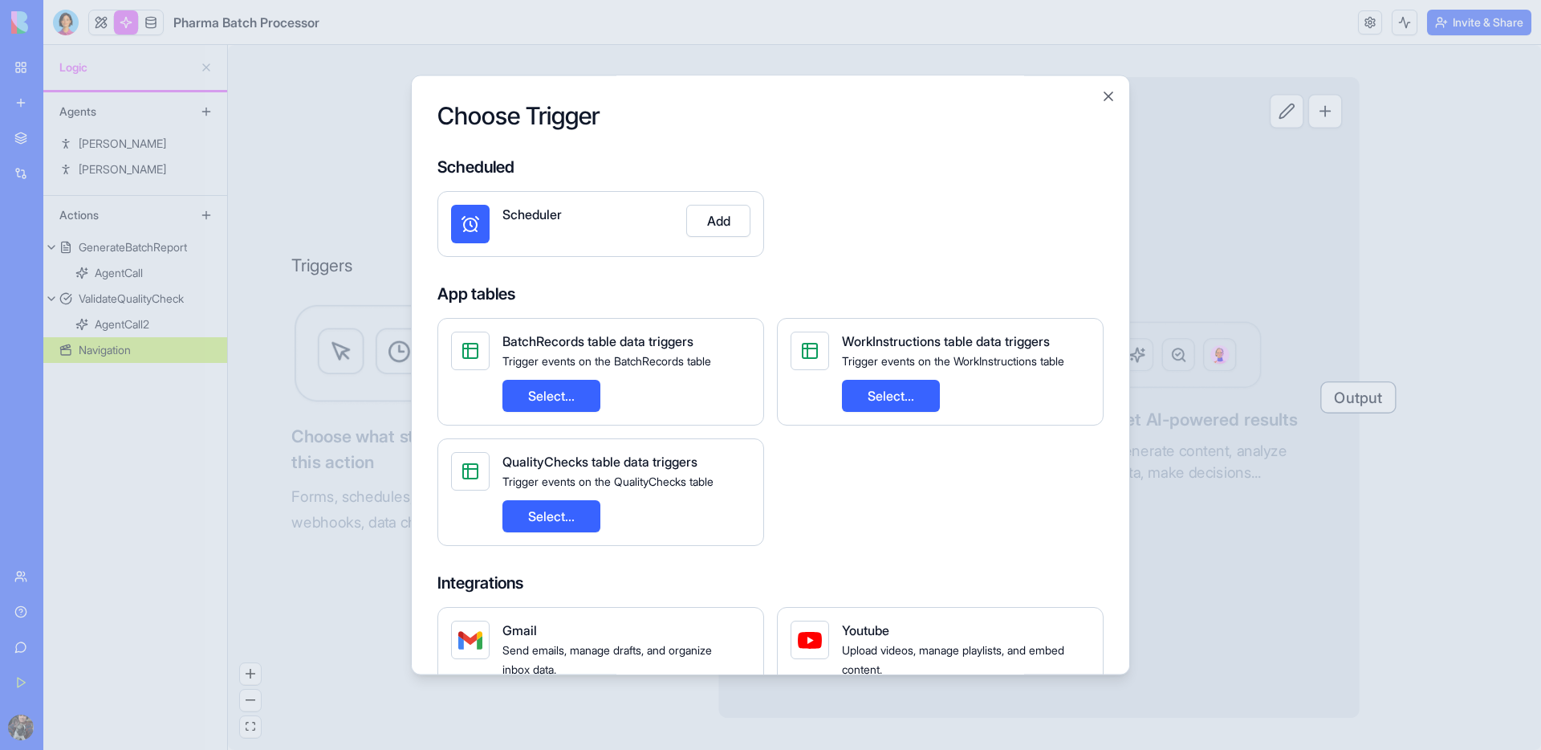
click at [712, 224] on button "Add" at bounding box center [718, 221] width 64 height 32
